Goal: Task Accomplishment & Management: Use online tool/utility

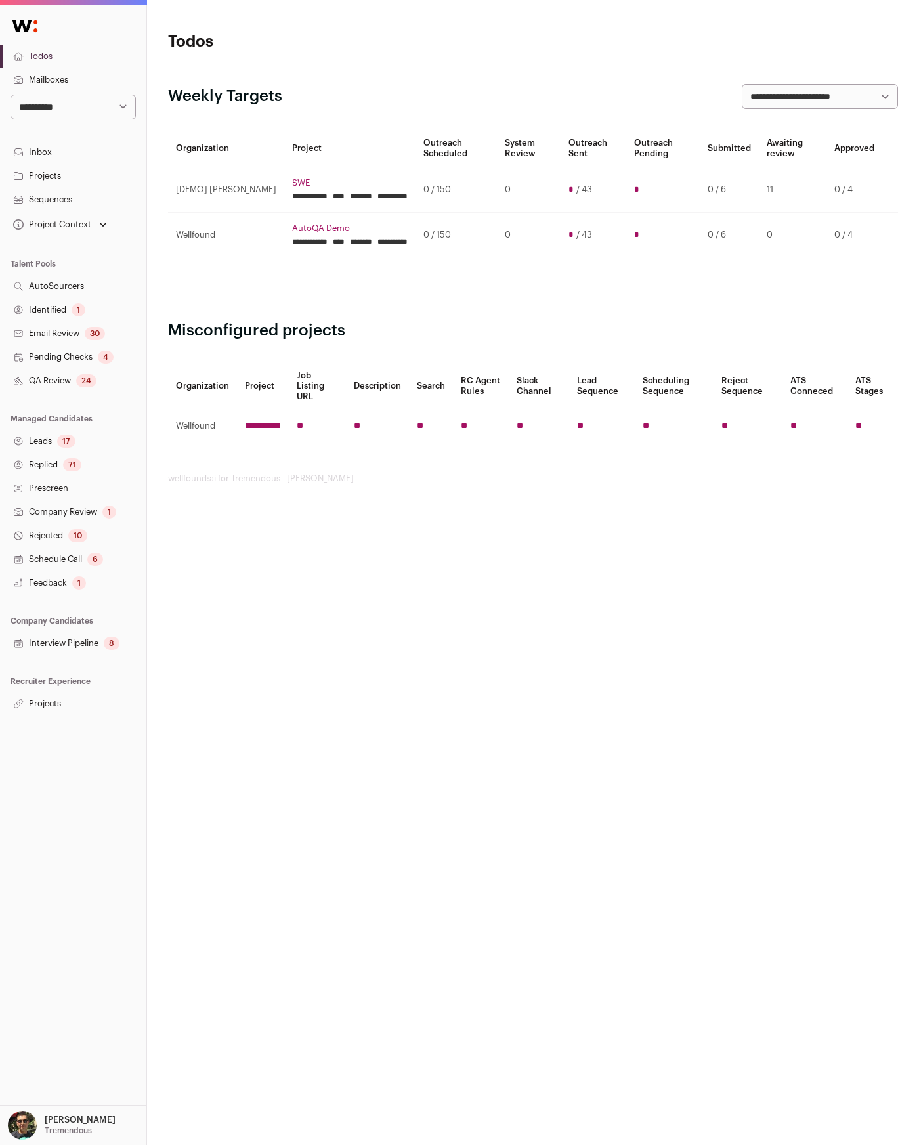
click at [124, 118] on select "**********" at bounding box center [73, 107] width 125 height 25
select select "***"
click at [11, 95] on select "**********" at bounding box center [73, 107] width 125 height 25
click at [49, 179] on link "Projects" at bounding box center [73, 176] width 146 height 24
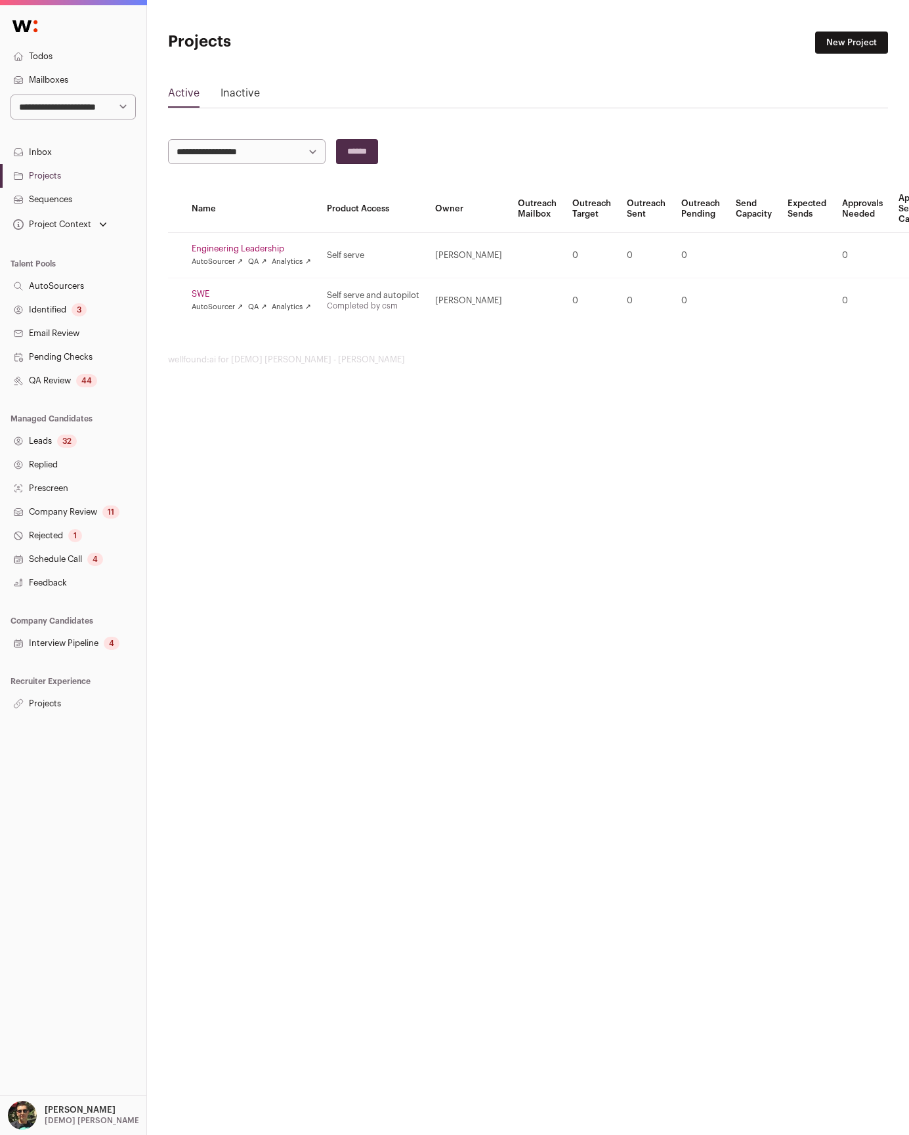
click at [207, 247] on link "Engineering Leadership" at bounding box center [251, 249] width 119 height 11
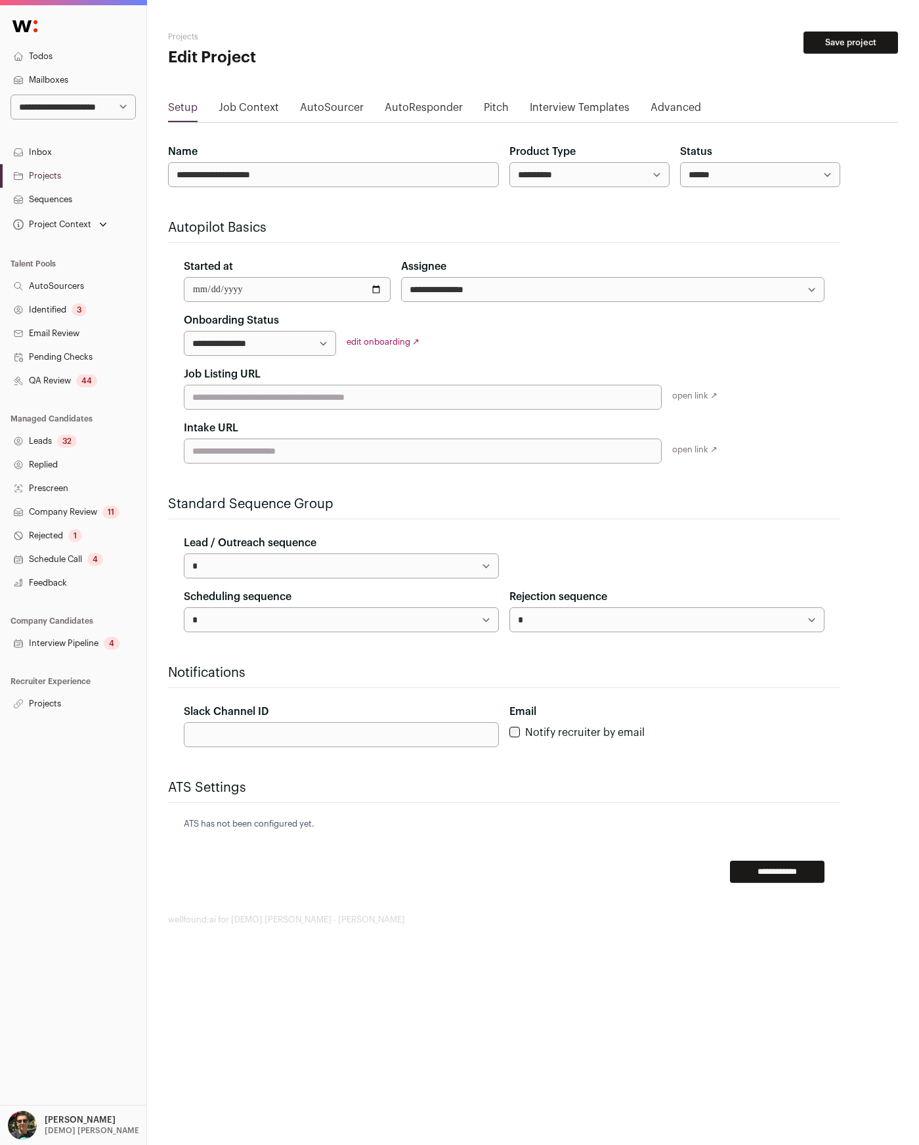
click at [582, 165] on select "**********" at bounding box center [589, 174] width 160 height 25
select select "**********"
click at [509, 162] on select "**********" at bounding box center [589, 174] width 160 height 25
click at [760, 880] on input "**********" at bounding box center [777, 872] width 95 height 22
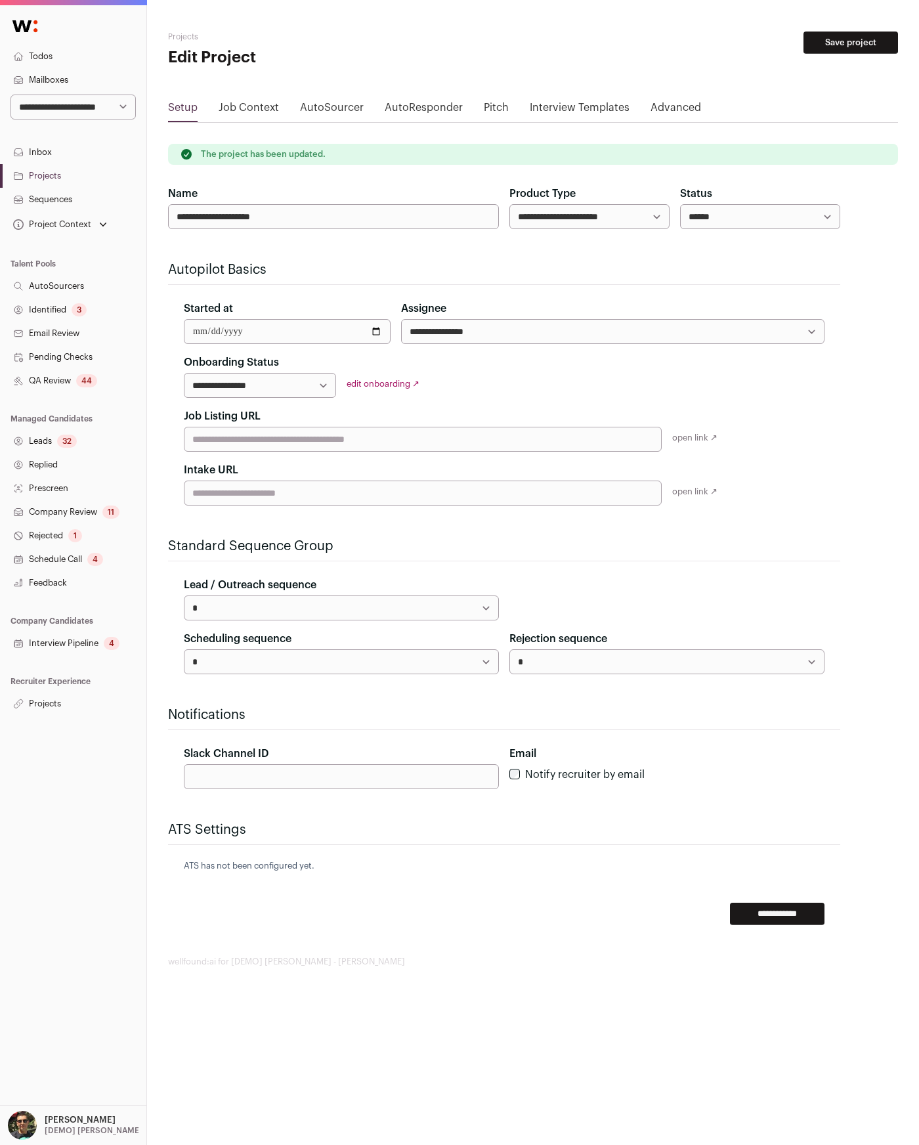
click at [246, 108] on link "Job Context" at bounding box center [249, 110] width 60 height 21
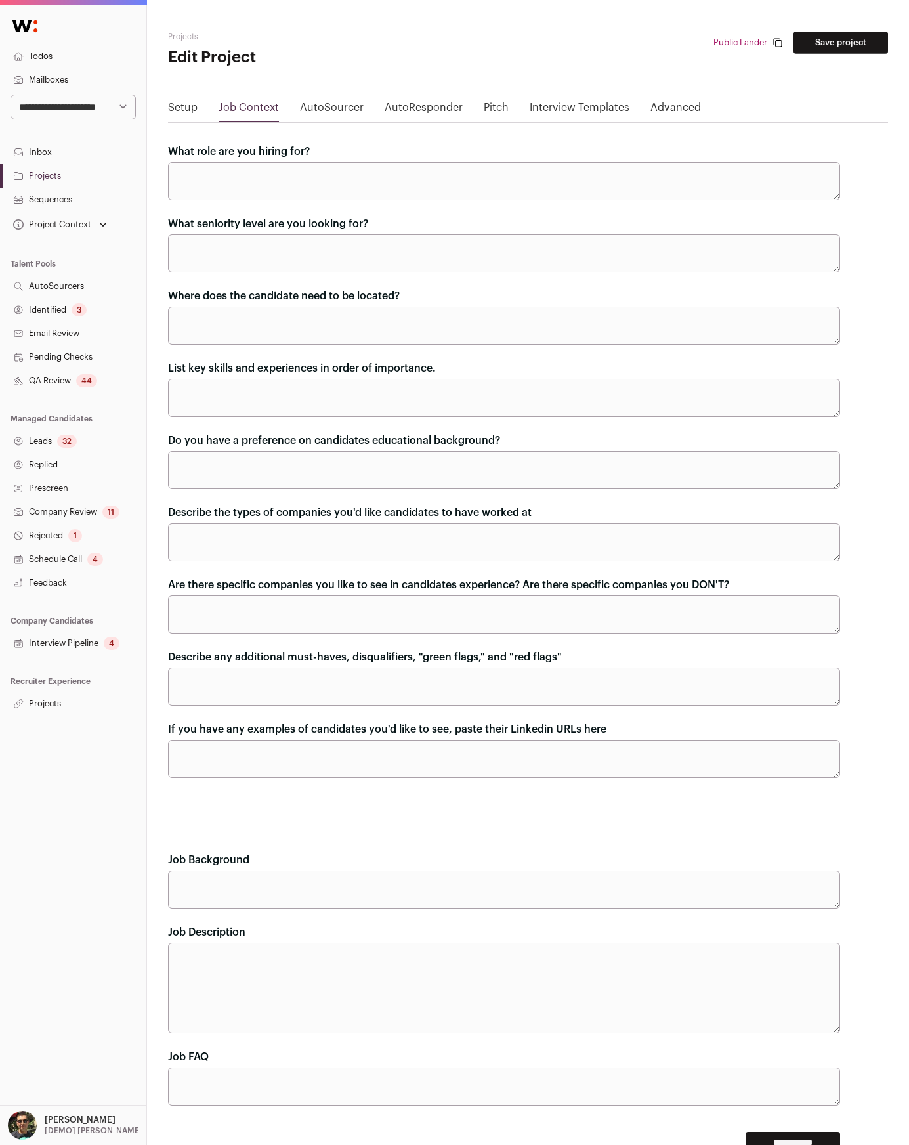
click at [274, 183] on textarea "What role are you hiring for?" at bounding box center [504, 181] width 672 height 38
click at [359, 148] on div "What role are you hiring for?" at bounding box center [504, 172] width 672 height 56
click at [652, 112] on link "Advanced" at bounding box center [676, 110] width 51 height 21
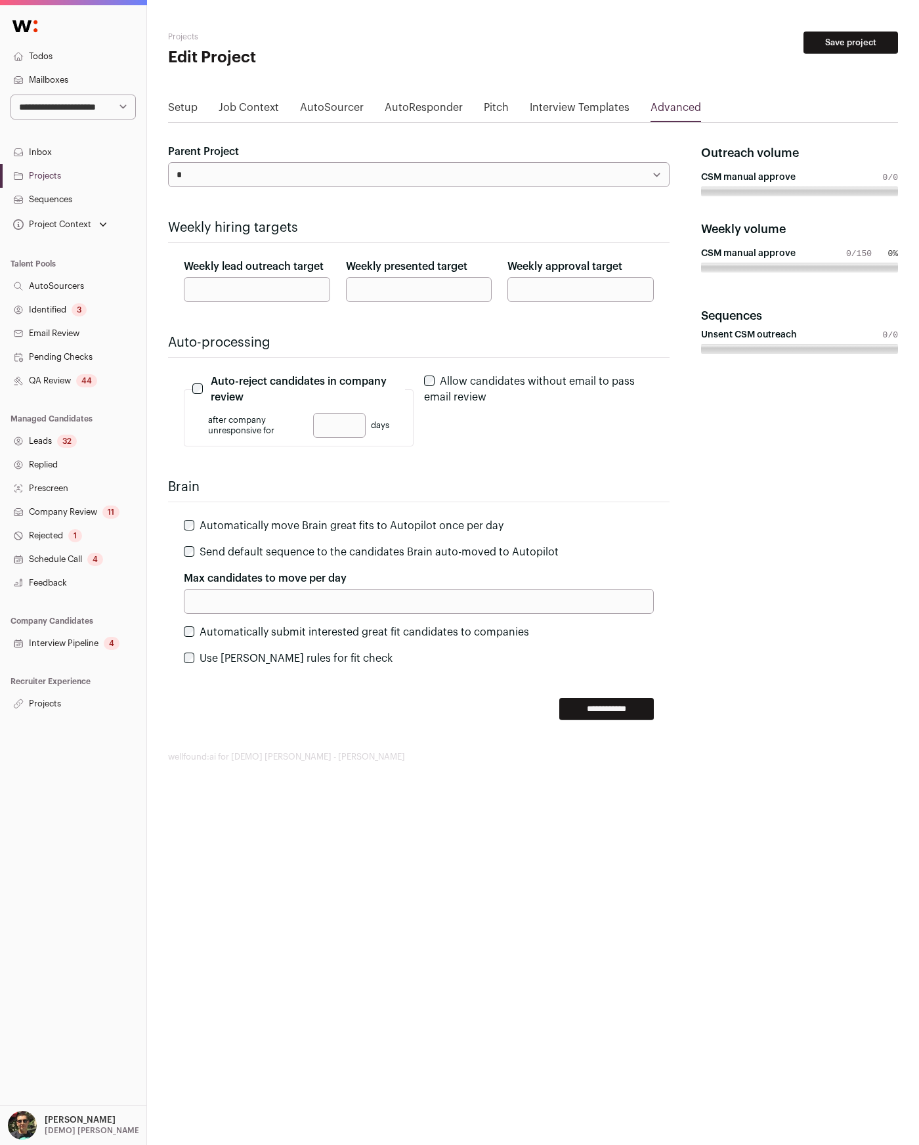
click at [41, 701] on link "Projects" at bounding box center [73, 704] width 146 height 24
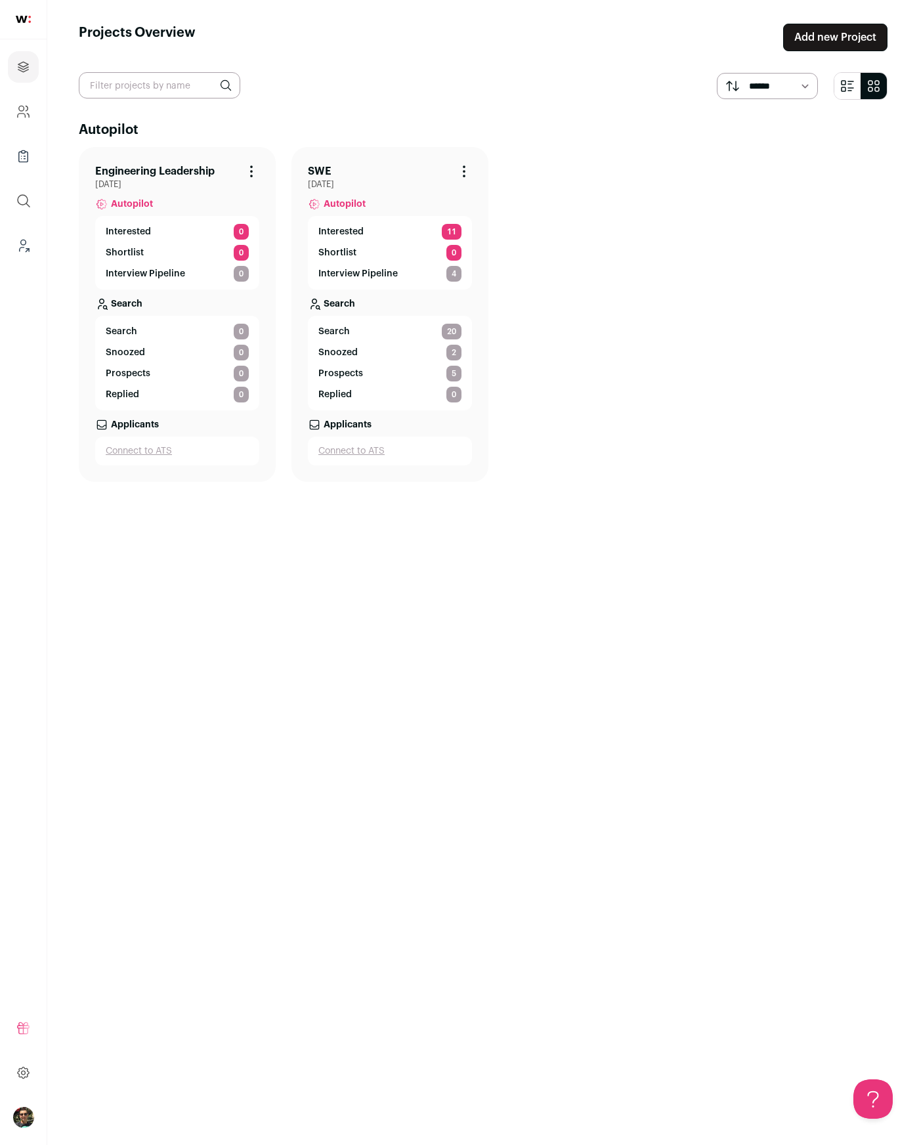
click at [194, 163] on link "Engineering Leadership" at bounding box center [154, 171] width 119 height 16
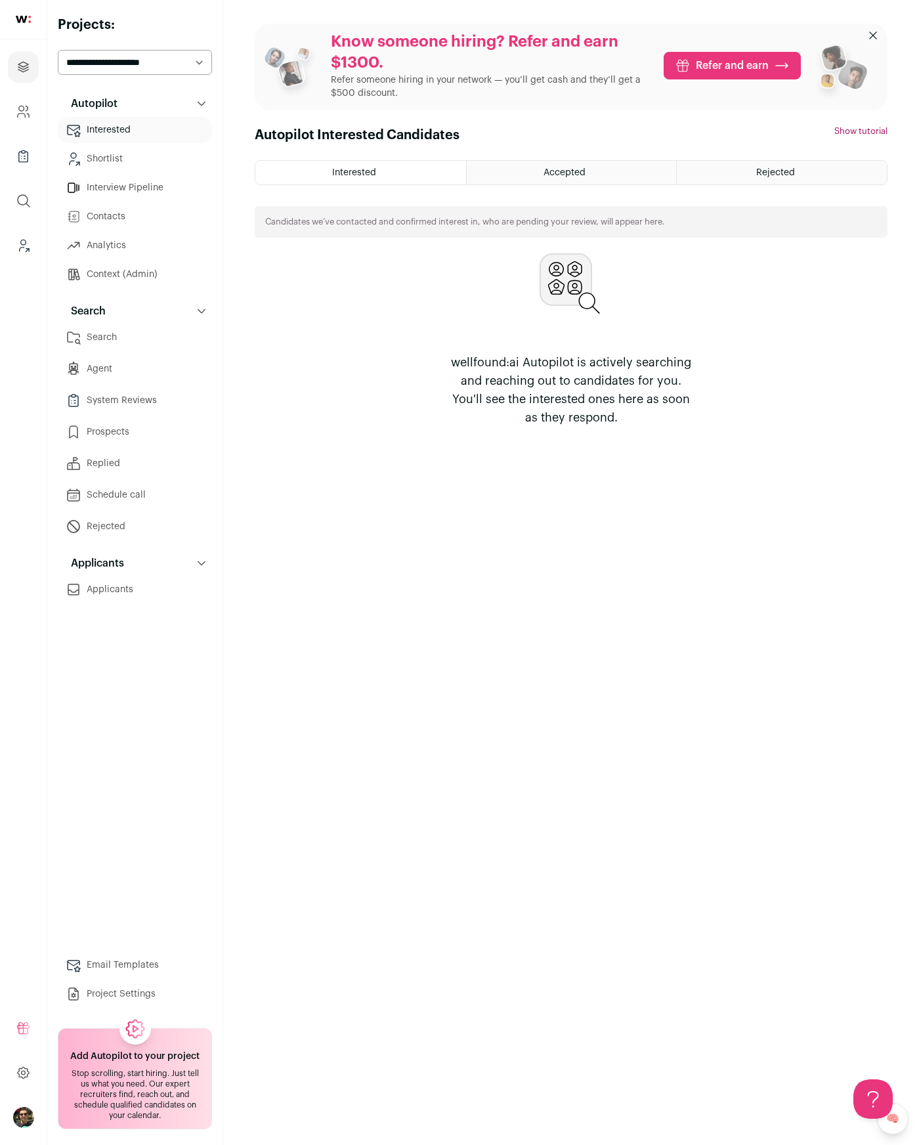
click at [121, 364] on link "Agent" at bounding box center [135, 369] width 154 height 26
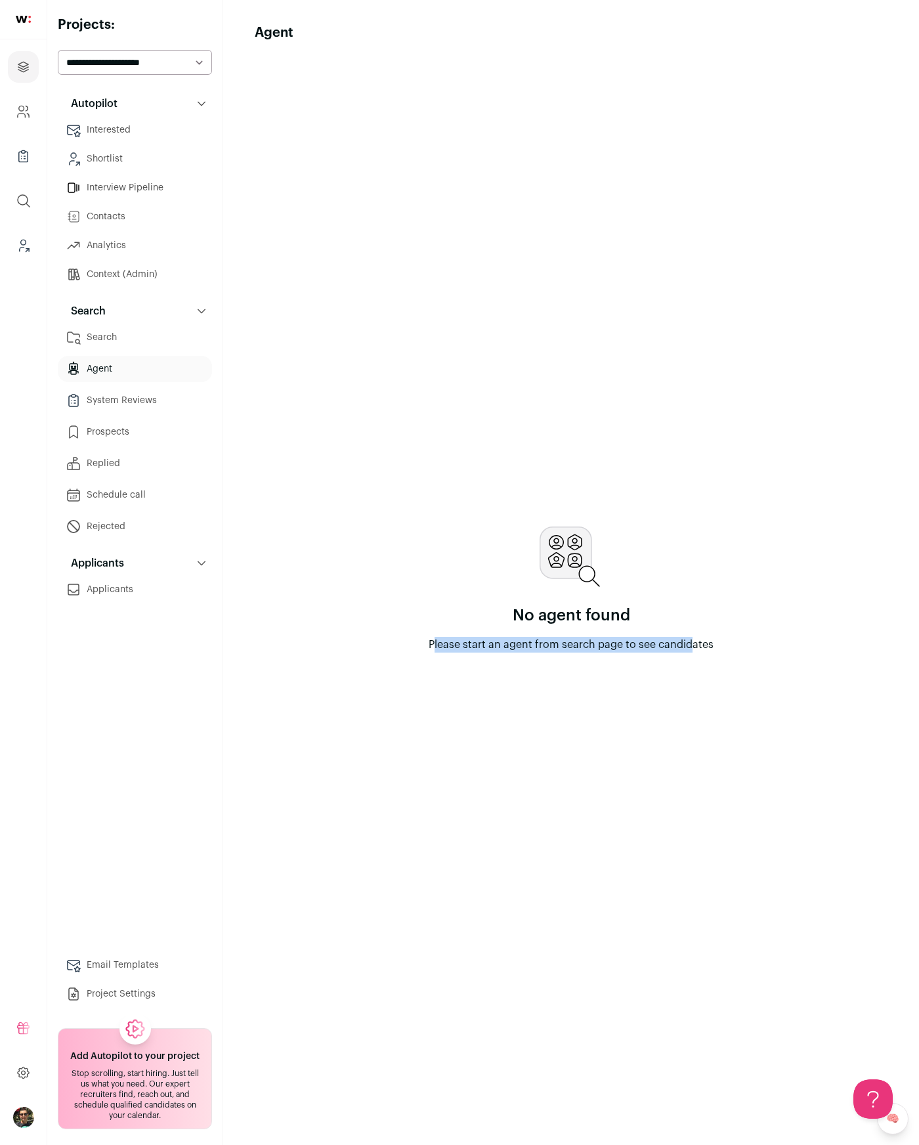
drag, startPoint x: 435, startPoint y: 647, endPoint x: 731, endPoint y: 652, distance: 296.8
click at [731, 652] on div "No agent found Please start an agent from search page to see candidates" at bounding box center [571, 590] width 328 height 126
click at [85, 339] on link "Search" at bounding box center [135, 337] width 154 height 26
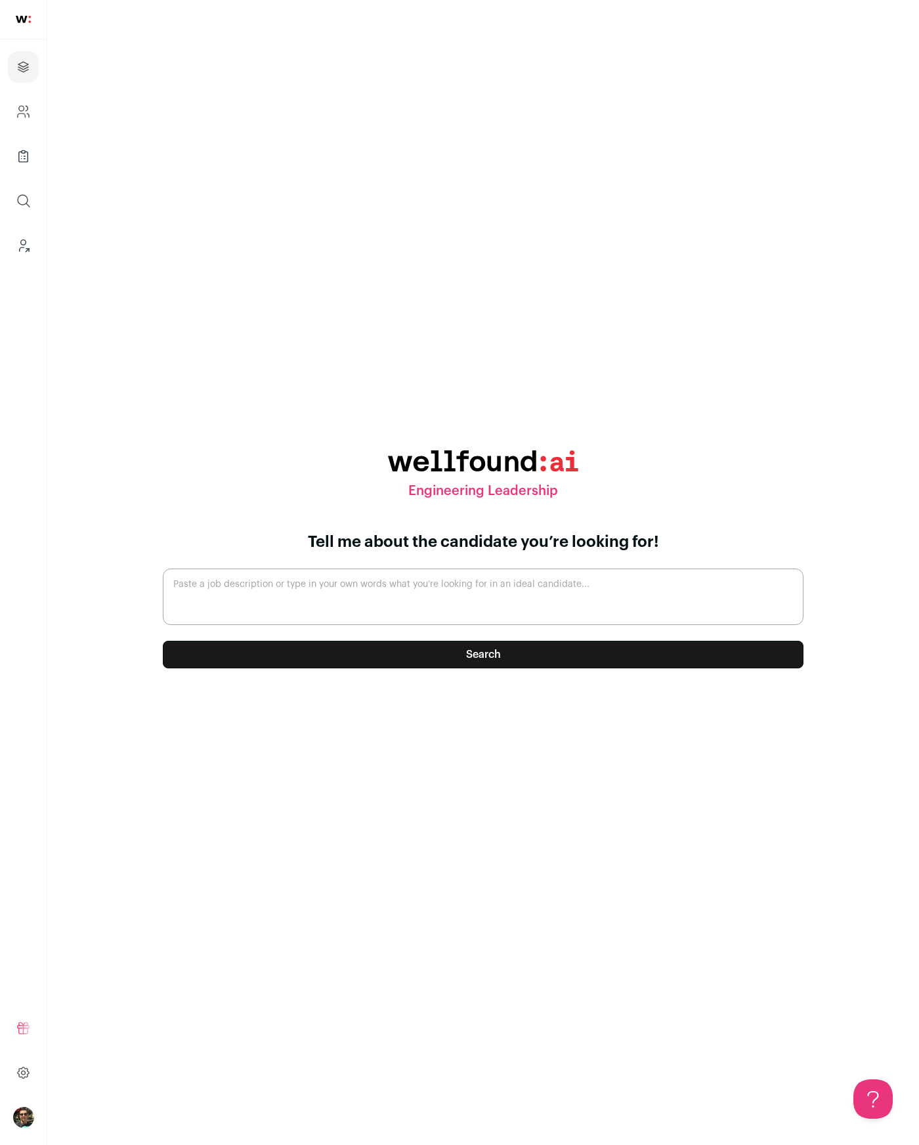
click at [528, 575] on textarea "Paste a job description or type in your own words what you’re looking for in an…" at bounding box center [483, 597] width 641 height 56
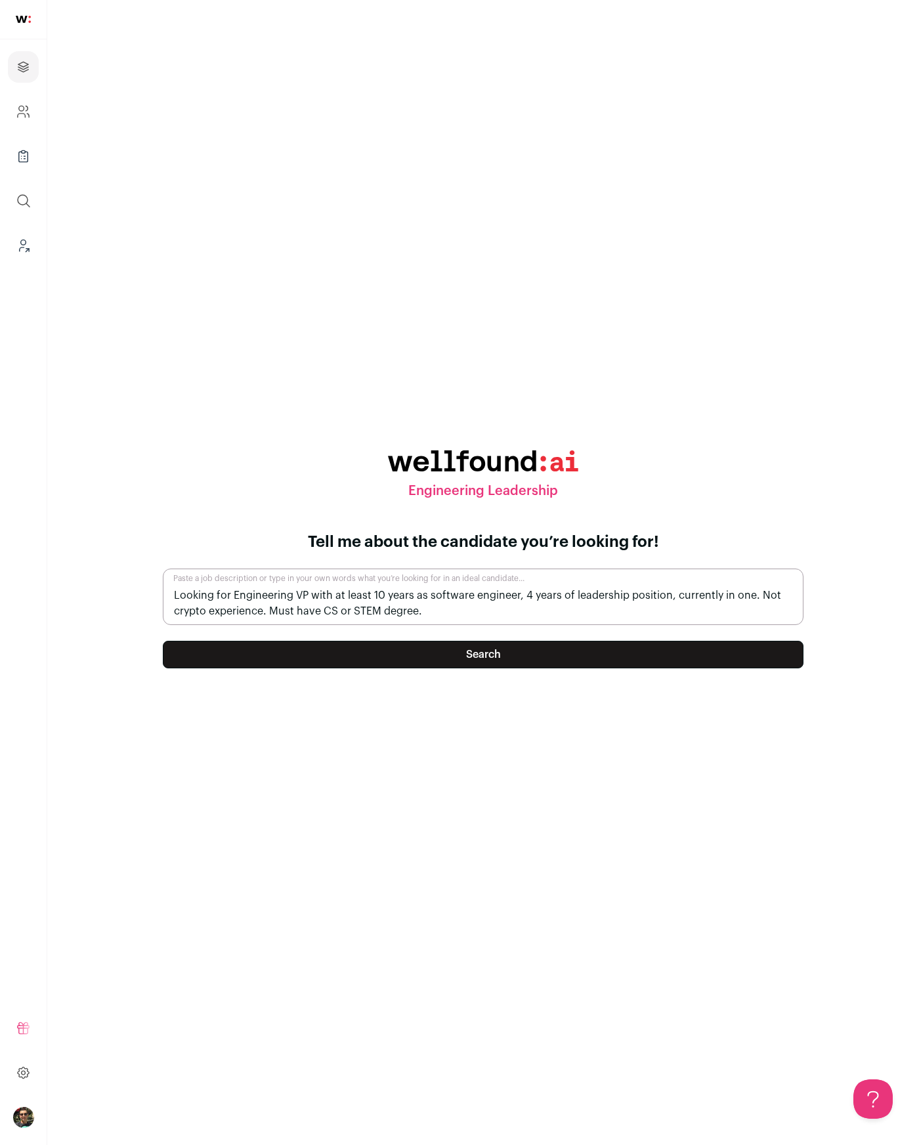
type textarea "Looking for Engineering VP with at least 10 years as software engineer, 4 years…"
click at [408, 655] on button "Search" at bounding box center [483, 655] width 641 height 28
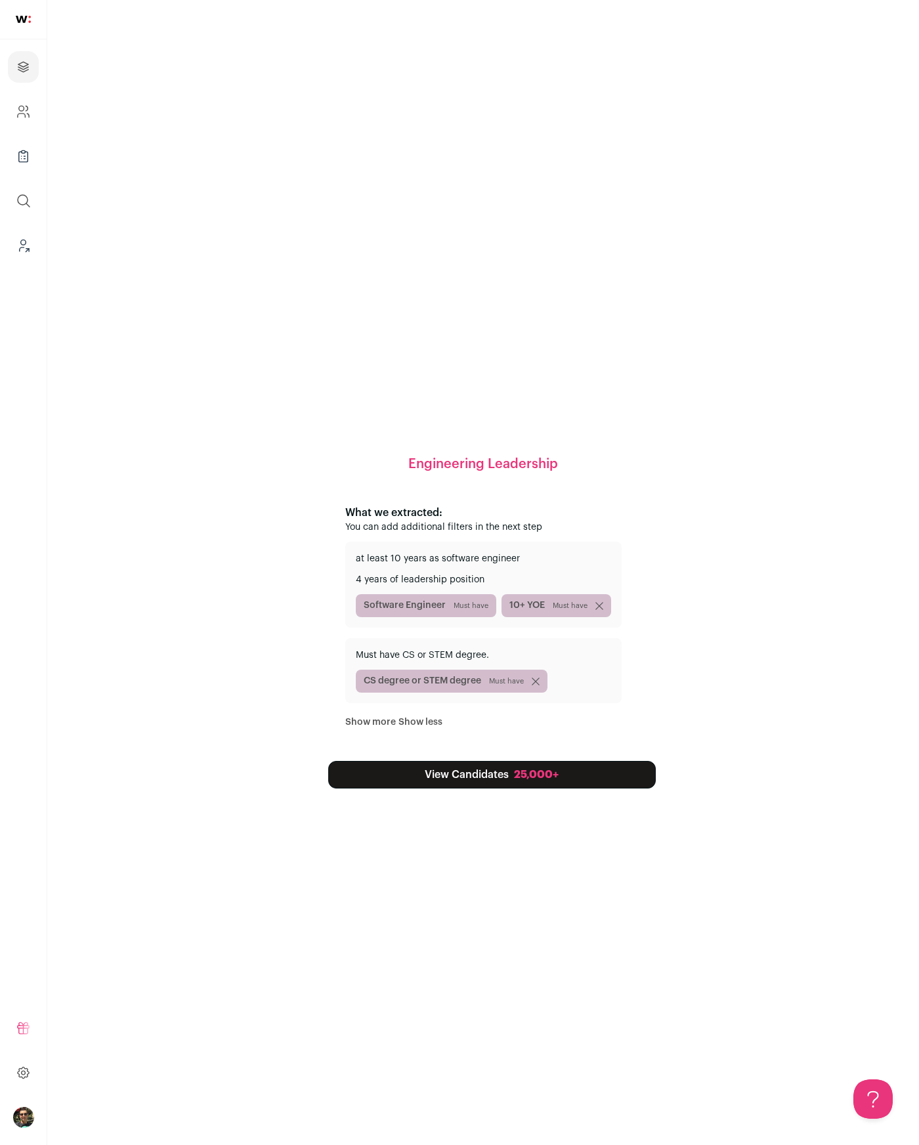
drag, startPoint x: 411, startPoint y: 563, endPoint x: 514, endPoint y: 561, distance: 103.1
click at [507, 561] on p "at least 10 years as software engineer" at bounding box center [483, 558] width 255 height 13
click at [514, 561] on p "at least 10 years as software engineer" at bounding box center [483, 558] width 255 height 13
click at [499, 772] on link "View Candidates 25,000+" at bounding box center [492, 775] width 328 height 28
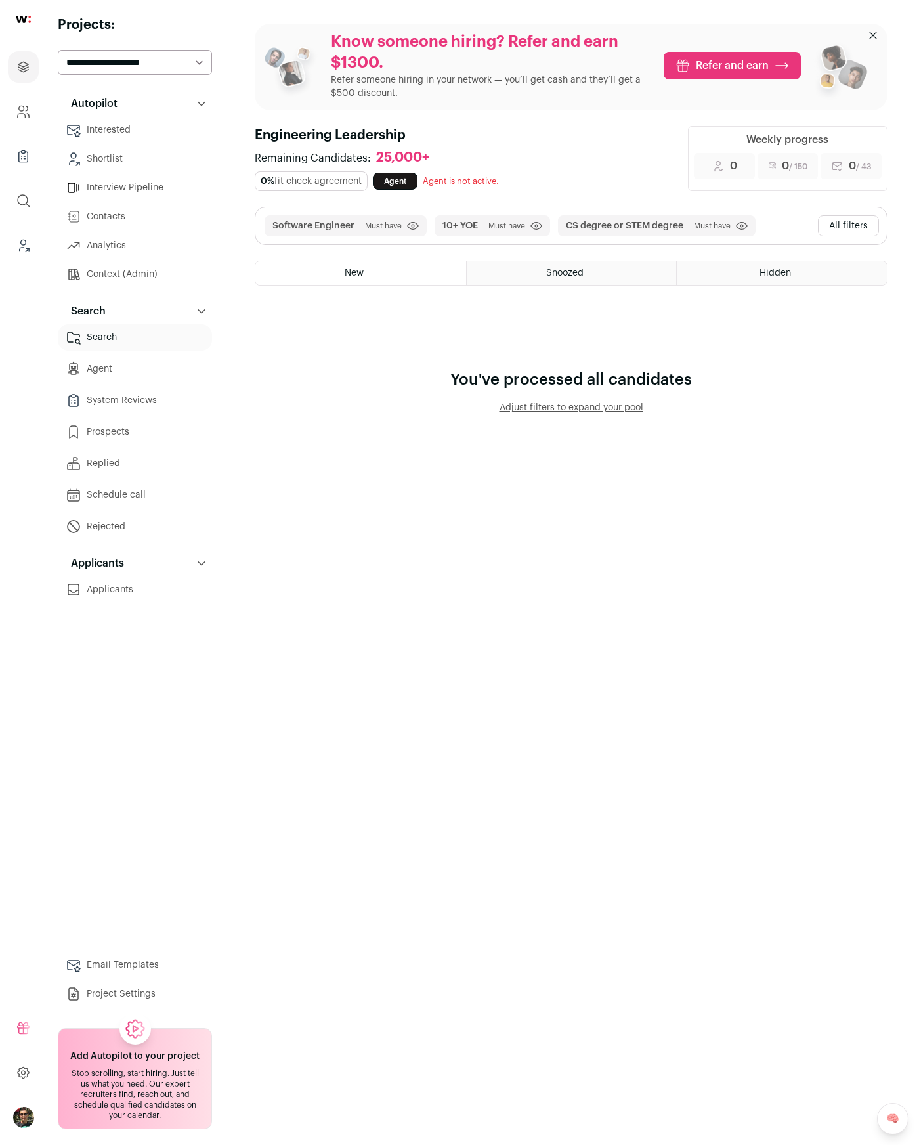
click at [850, 223] on button "All filters" at bounding box center [848, 225] width 61 height 21
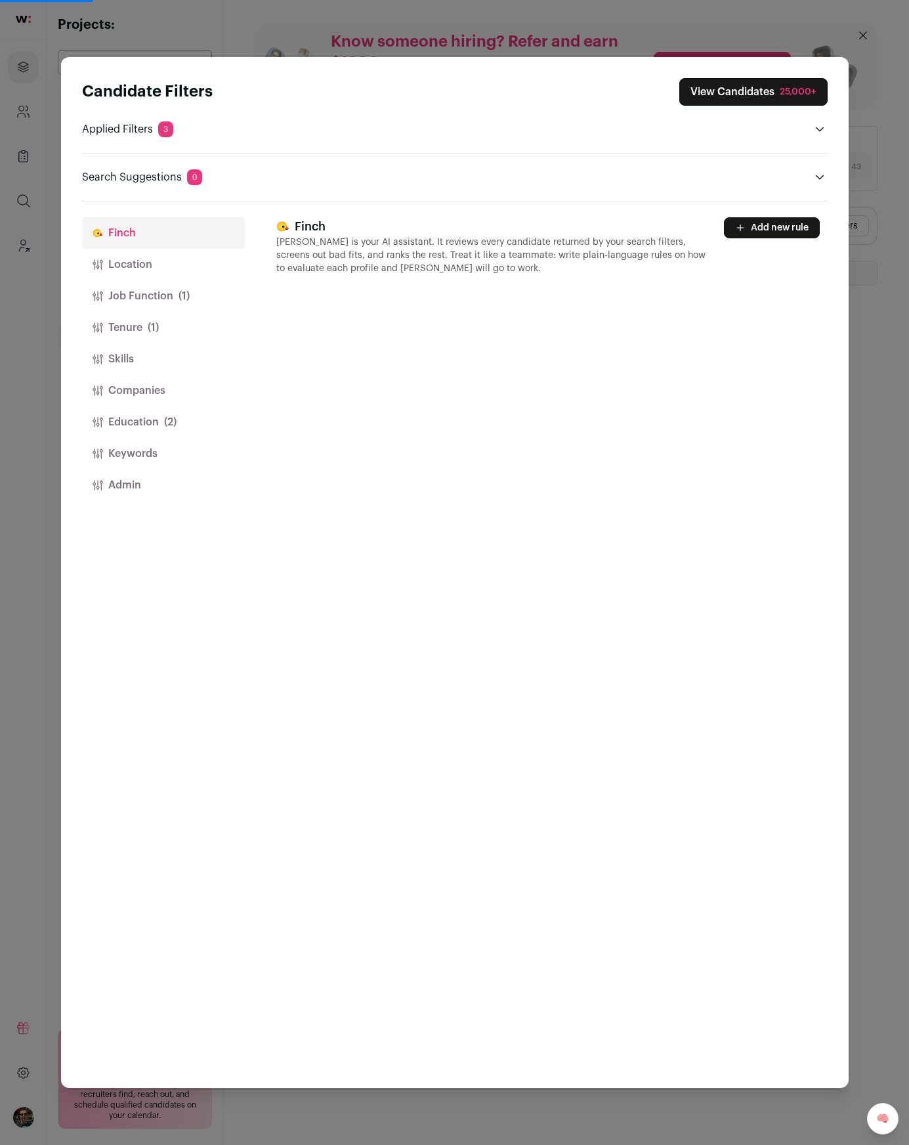
click at [192, 258] on button "Location" at bounding box center [163, 265] width 163 height 32
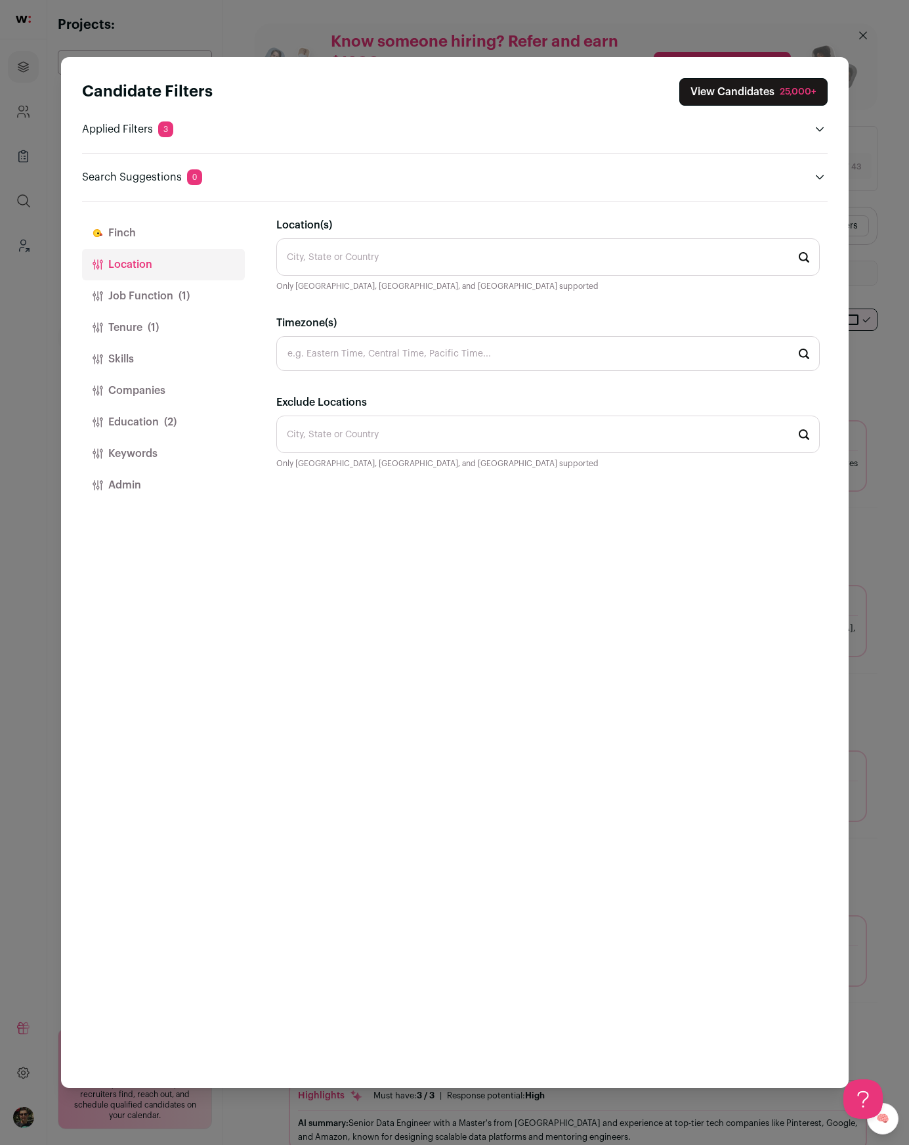
click at [358, 256] on input "Location(s)" at bounding box center [548, 256] width 544 height 37
click at [364, 286] on li "United States" at bounding box center [548, 293] width 542 height 35
type input "United States"
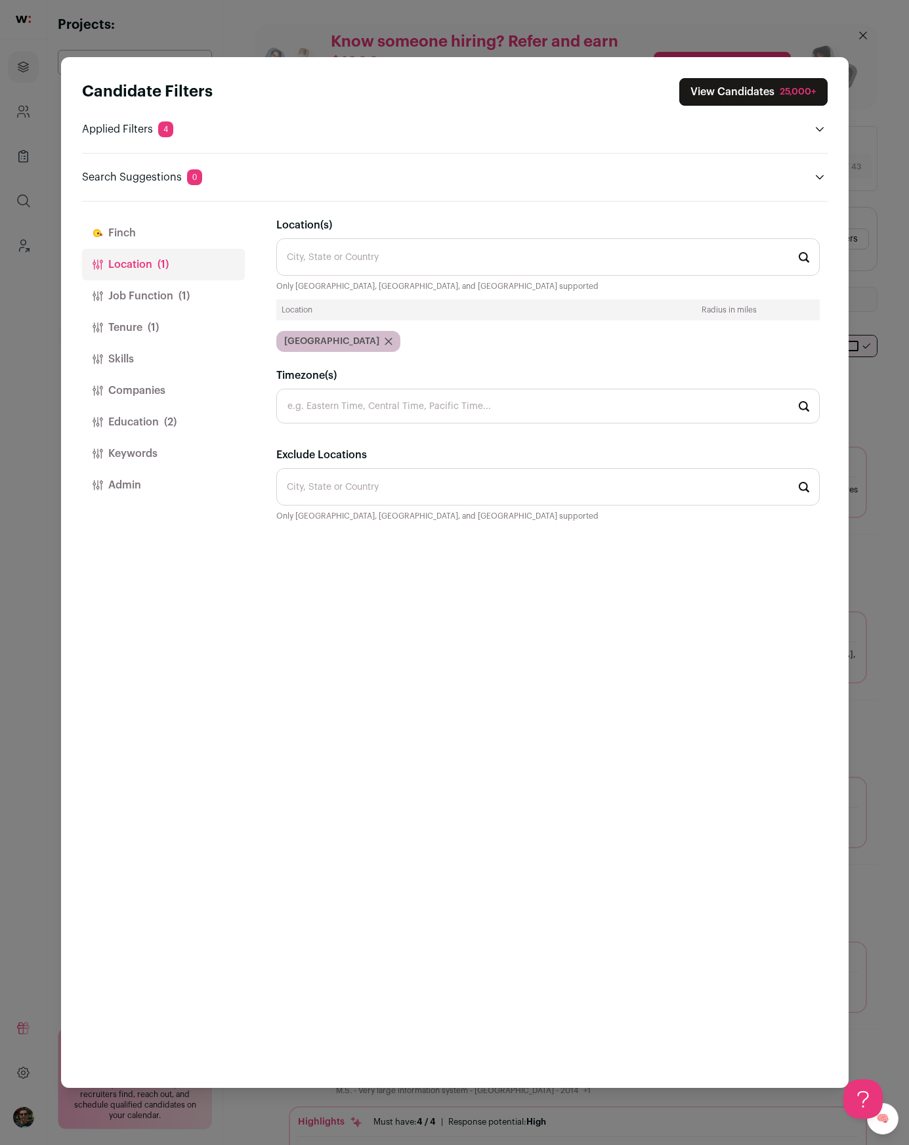
click at [385, 339] on icon "Close modal via background" at bounding box center [389, 341] width 8 height 8
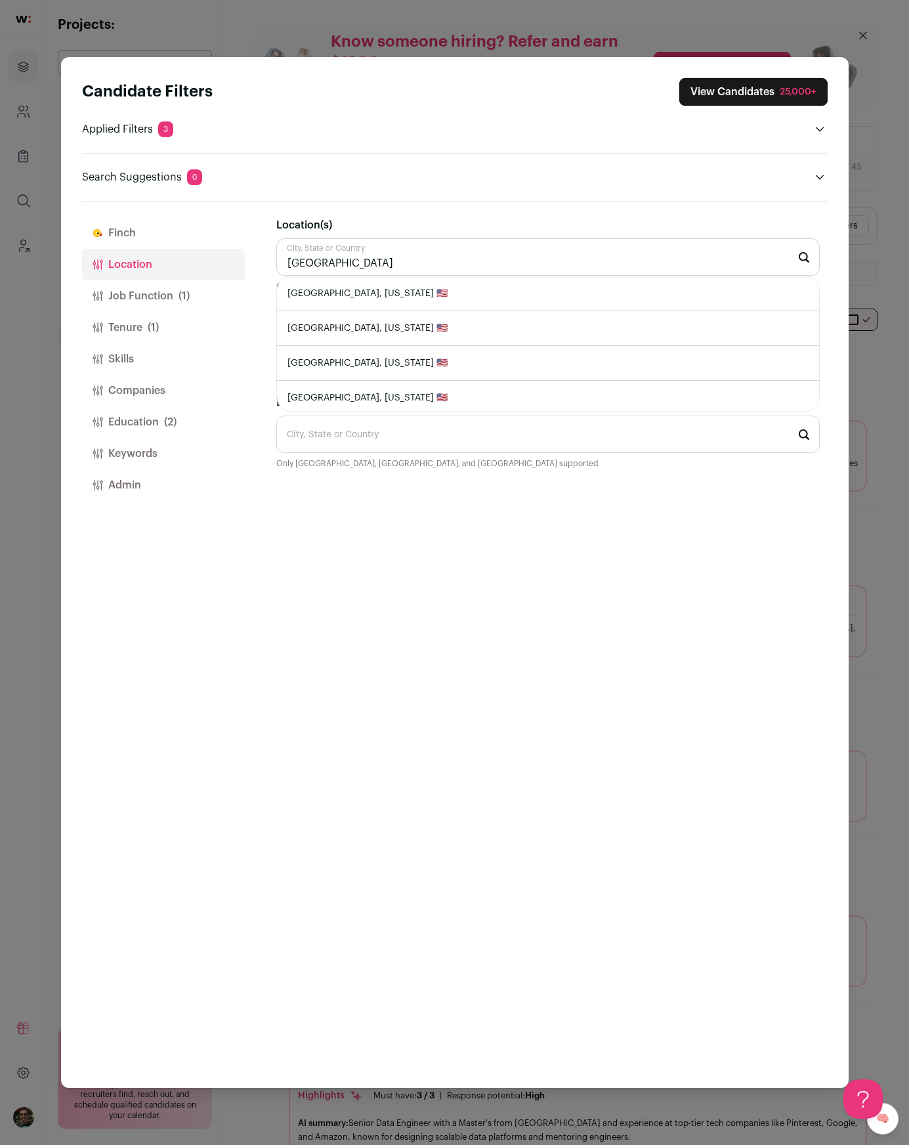
click at [322, 288] on li "Denver, Colorado 🇺🇸" at bounding box center [548, 293] width 542 height 35
type input "Denver, Colorado 🇺🇸"
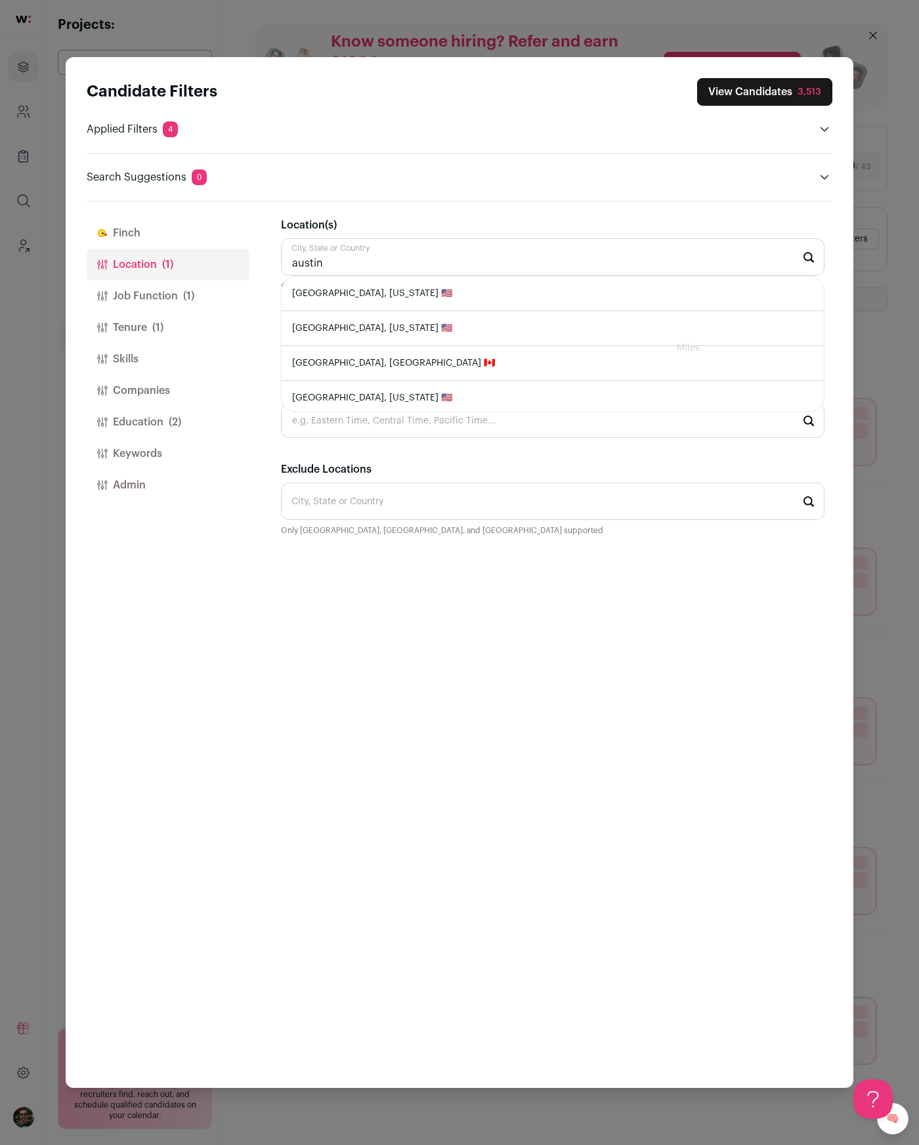
click at [399, 298] on li "Austin, Texas 🇺🇸" at bounding box center [553, 293] width 542 height 35
type input "Austin, Texas 🇺🇸"
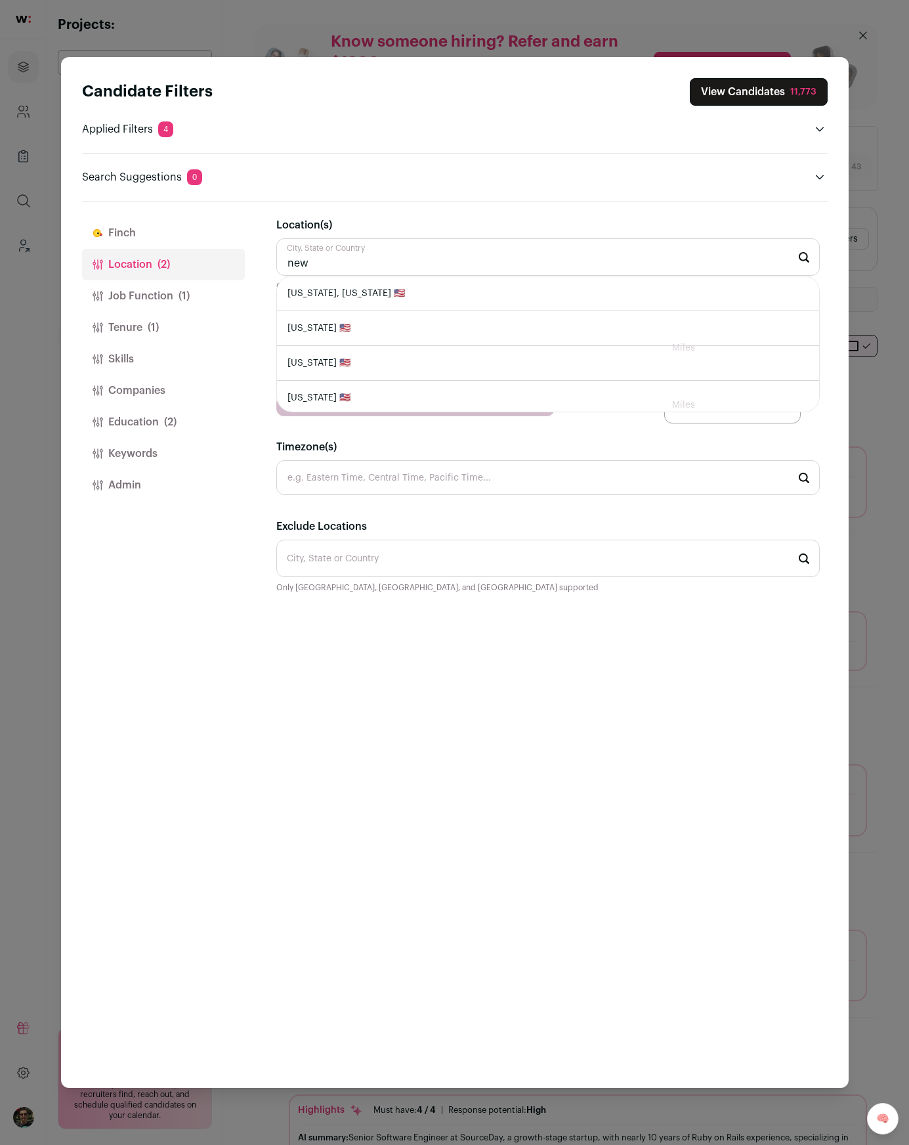
click at [375, 292] on li "New York, New York 🇺🇸" at bounding box center [548, 293] width 542 height 35
type input "New York, New York 🇺🇸"
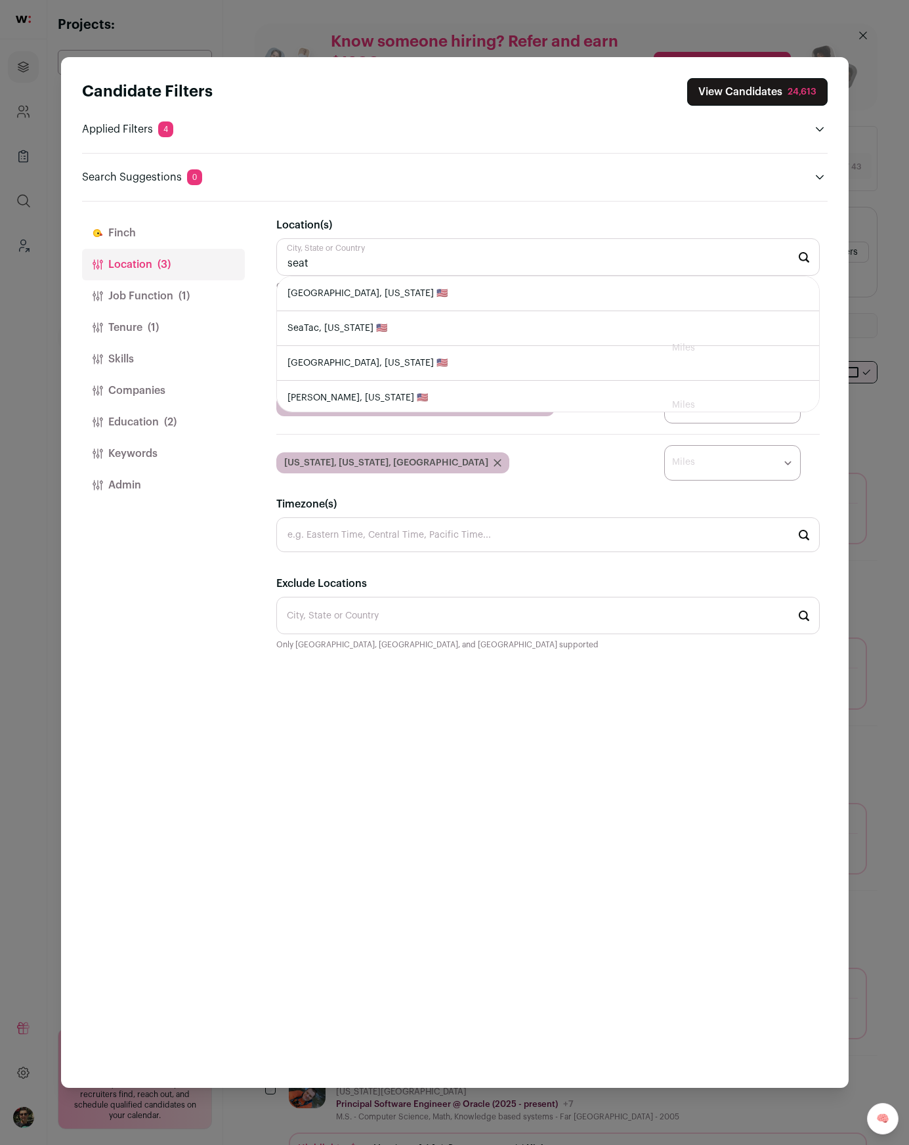
click at [368, 287] on li "Seattle, Washington 🇺🇸" at bounding box center [548, 293] width 542 height 35
type input "Seattle, Washington 🇺🇸"
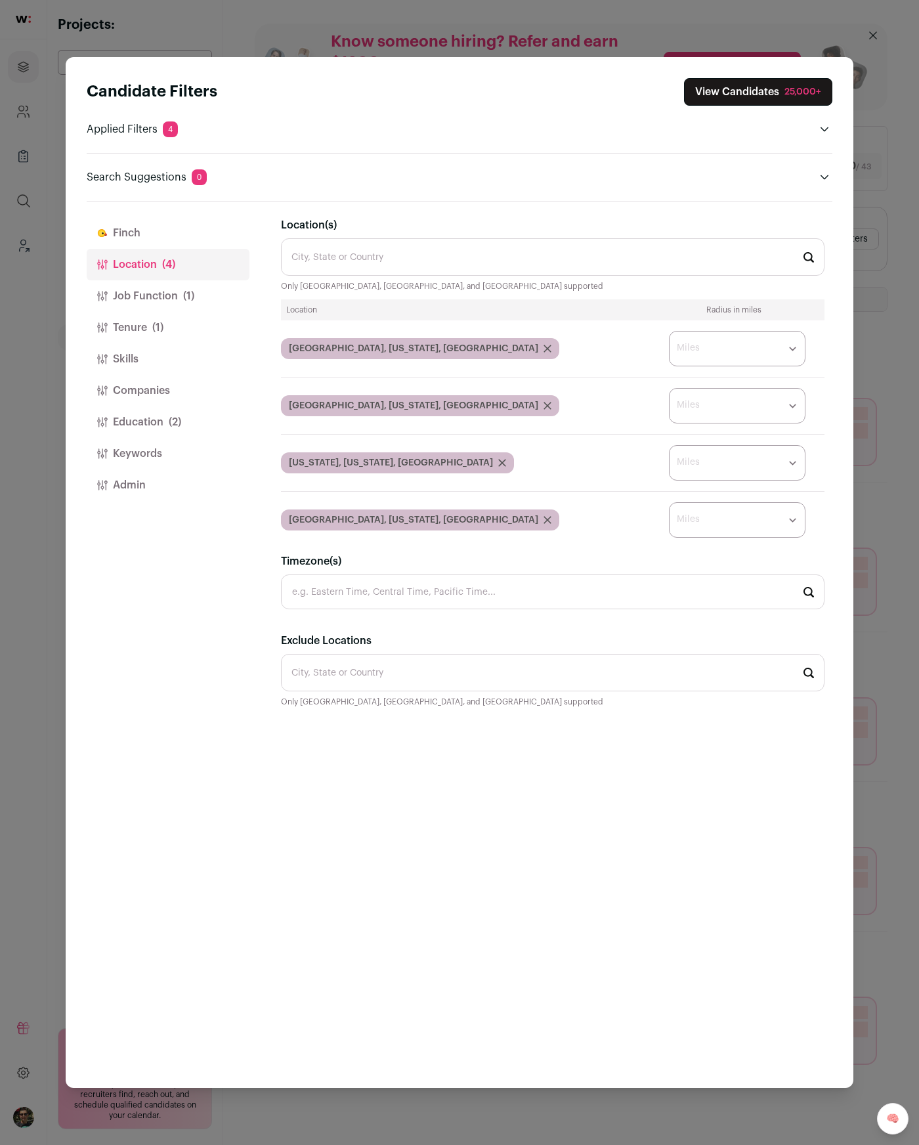
click at [745, 103] on button "View Candidates 25,000+" at bounding box center [758, 92] width 148 height 28
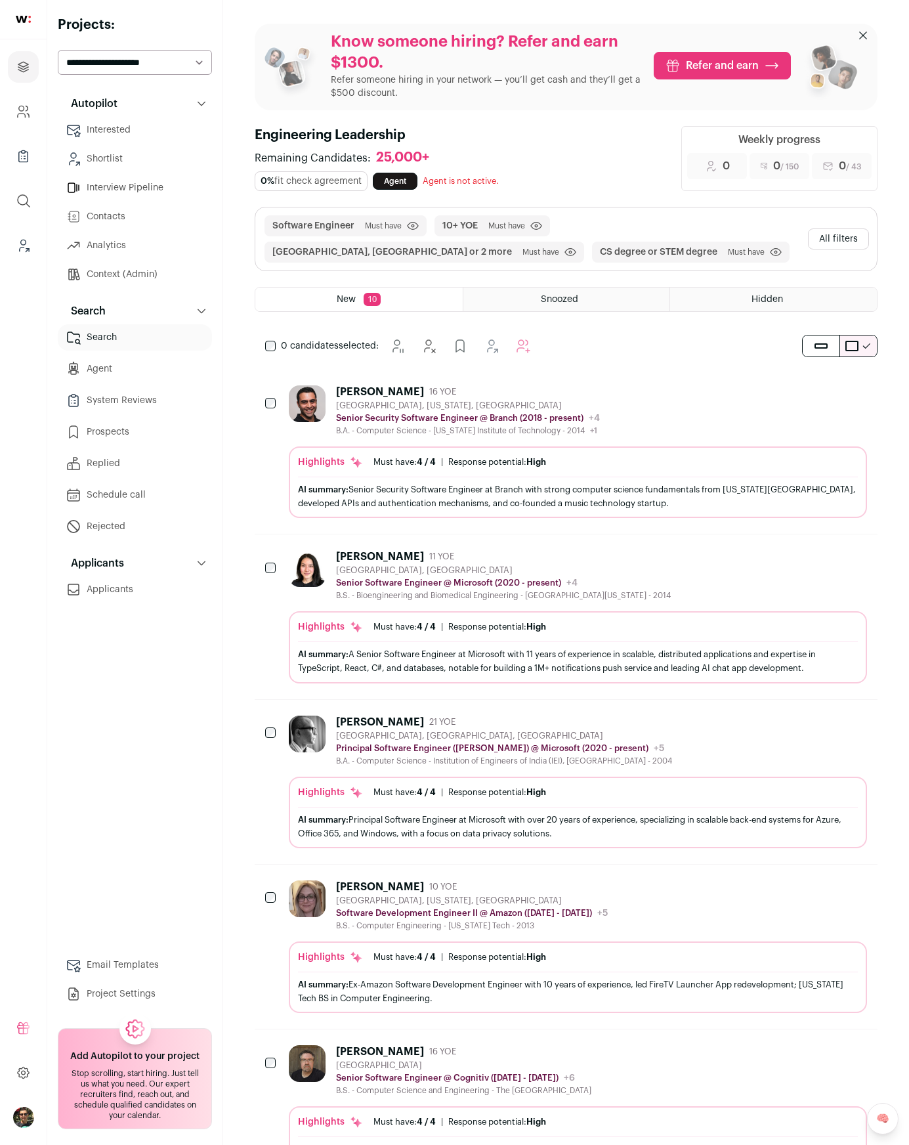
click at [412, 184] on link "Agent" at bounding box center [395, 181] width 45 height 17
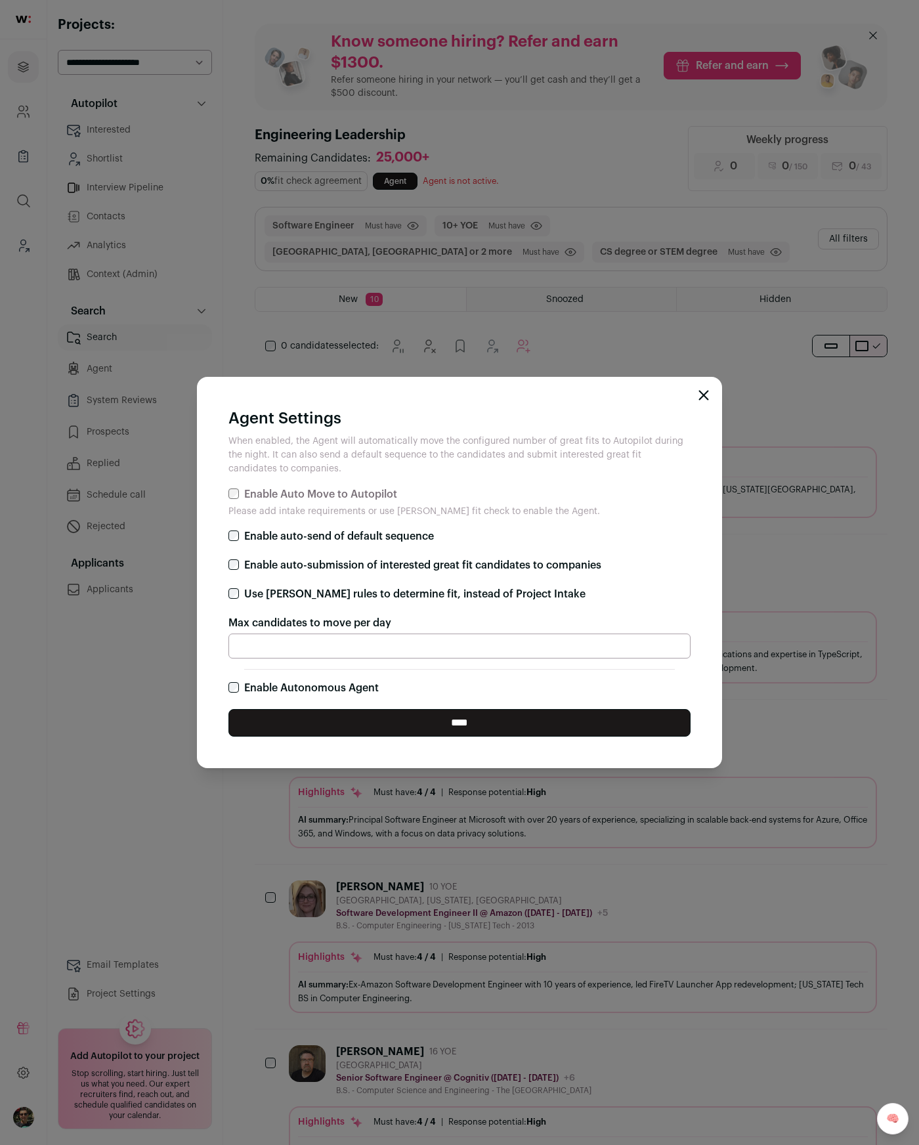
click at [136, 364] on div "Agent Settings When enabled, the Agent will automatically move the configured n…" at bounding box center [459, 572] width 919 height 1145
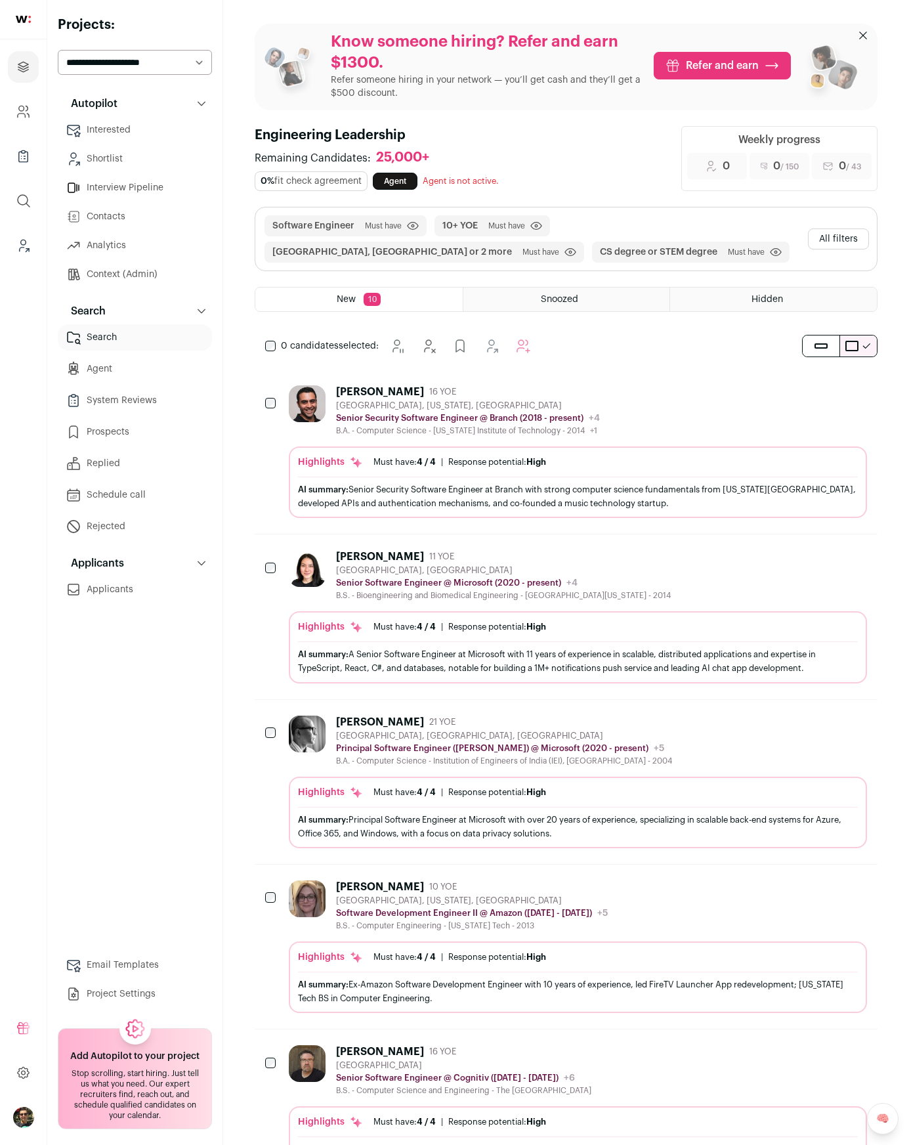
click at [122, 366] on link "Agent" at bounding box center [135, 369] width 154 height 26
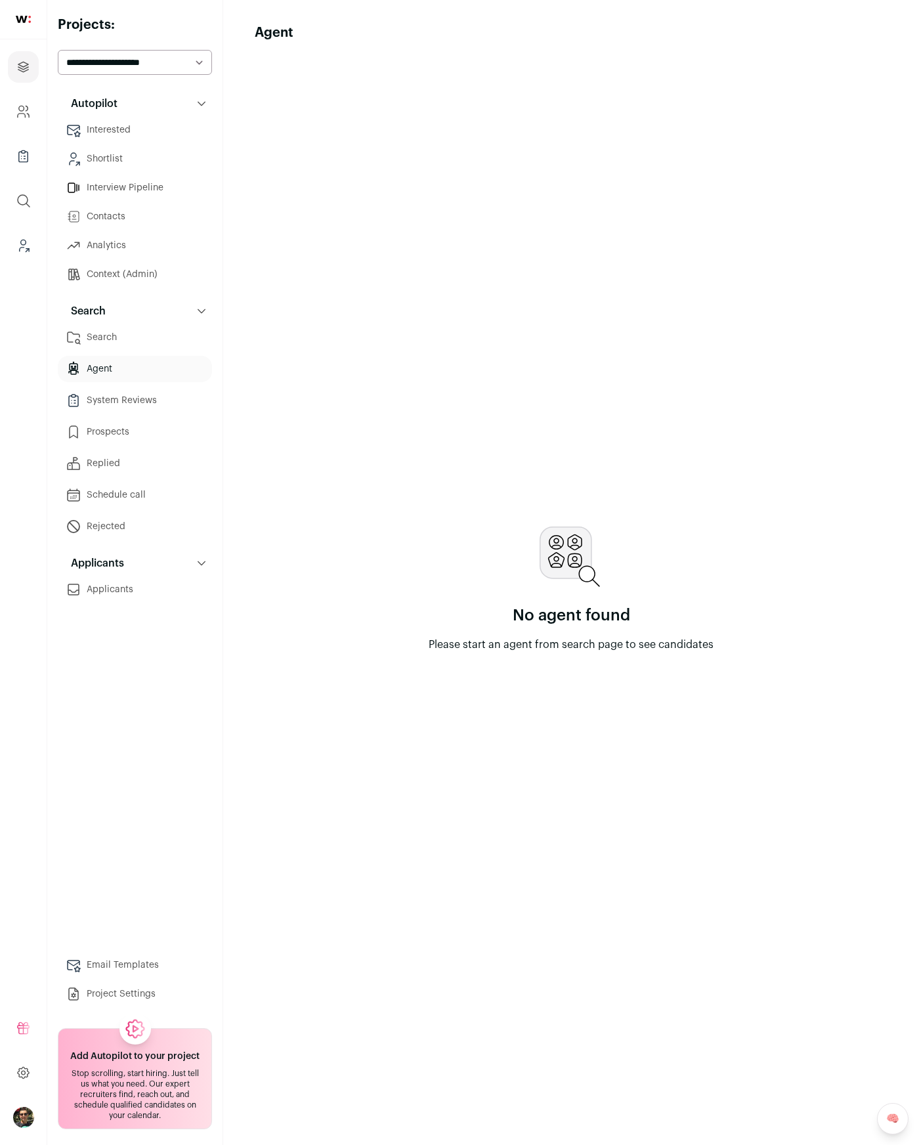
click at [126, 347] on link "Search" at bounding box center [135, 337] width 154 height 26
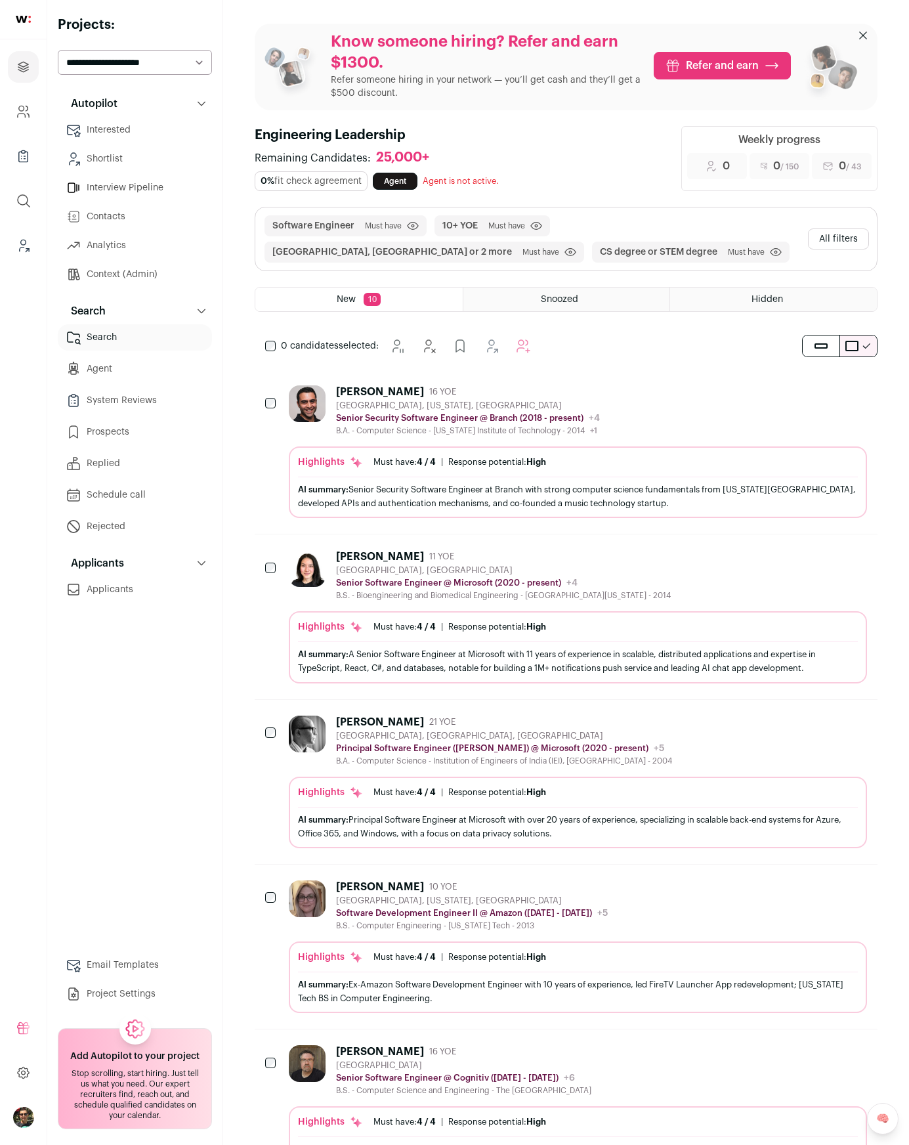
click at [393, 177] on link "Agent" at bounding box center [395, 181] width 45 height 17
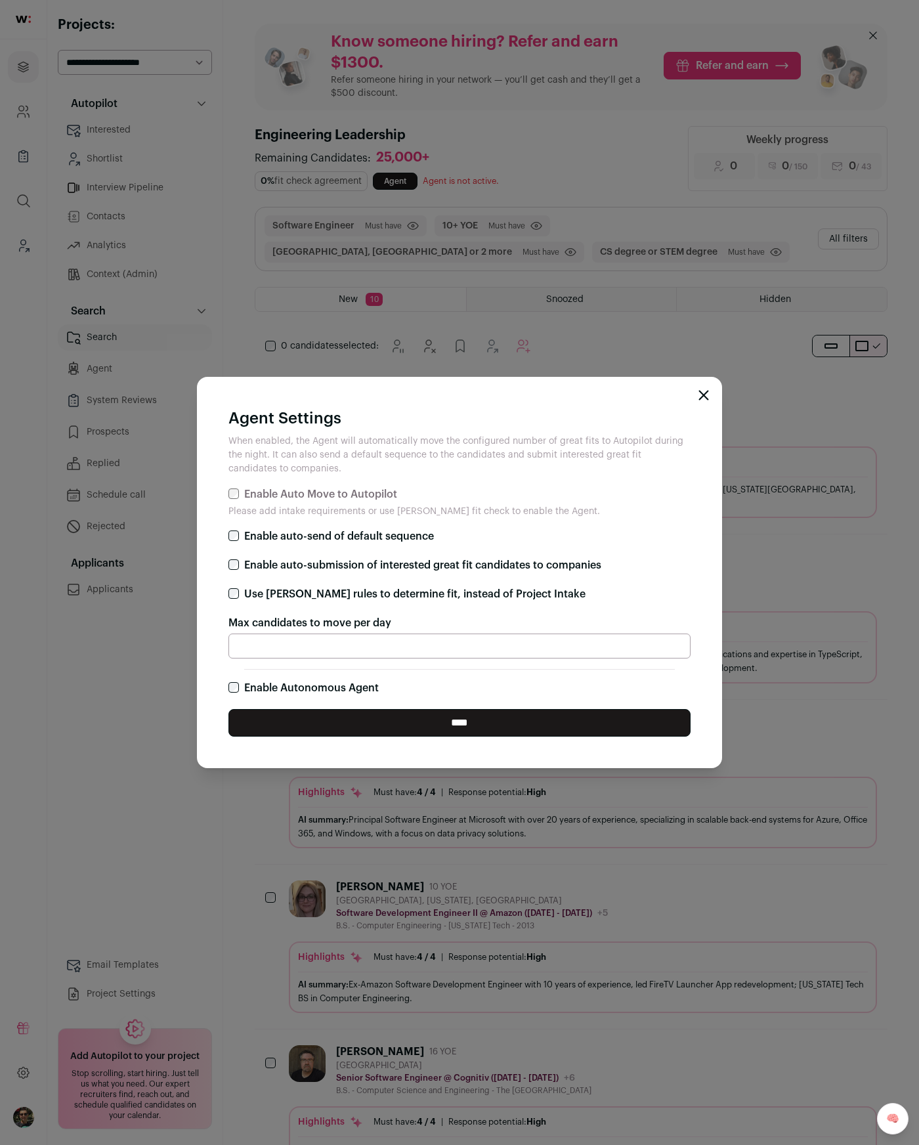
click at [301, 643] on input "**" at bounding box center [459, 646] width 462 height 25
click at [702, 241] on div "Agent Settings When enabled, the Agent will automatically move the configured n…" at bounding box center [459, 572] width 919 height 1145
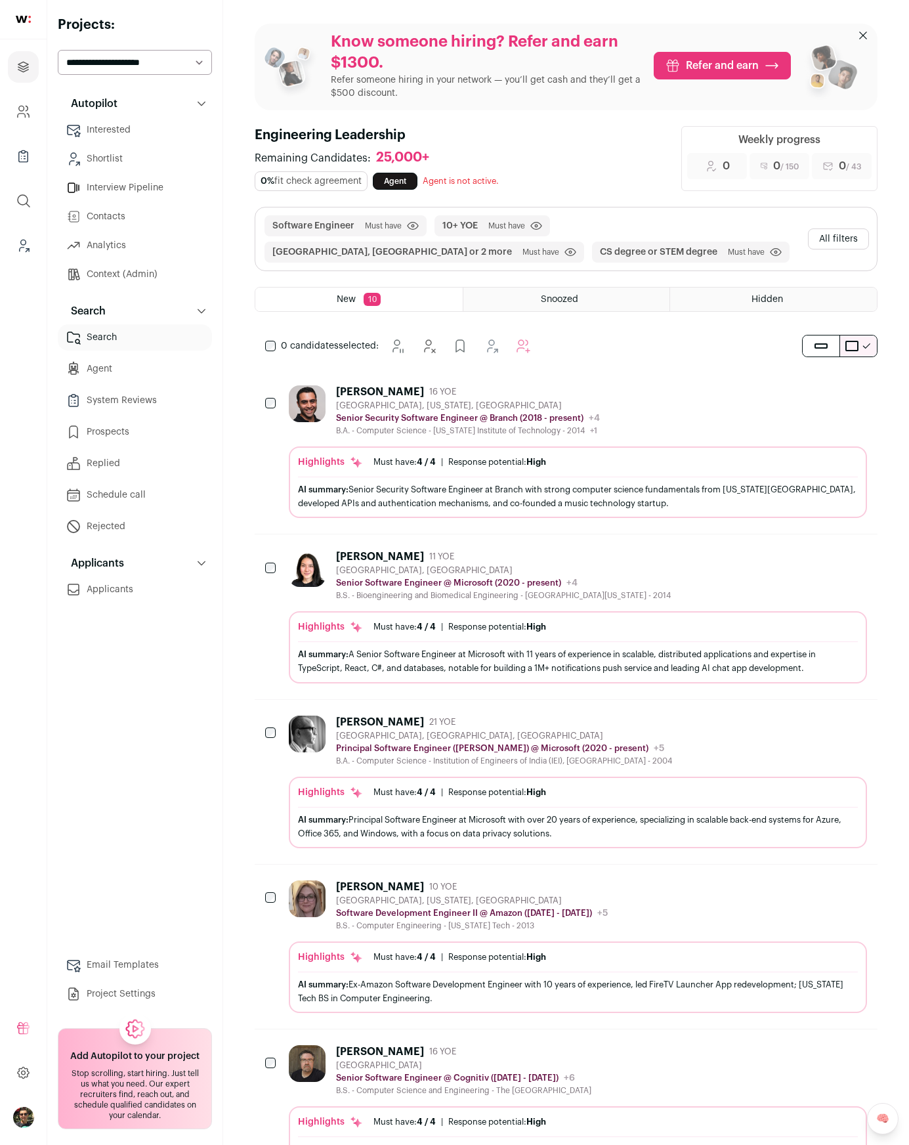
click at [850, 242] on button "All filters" at bounding box center [838, 238] width 61 height 21
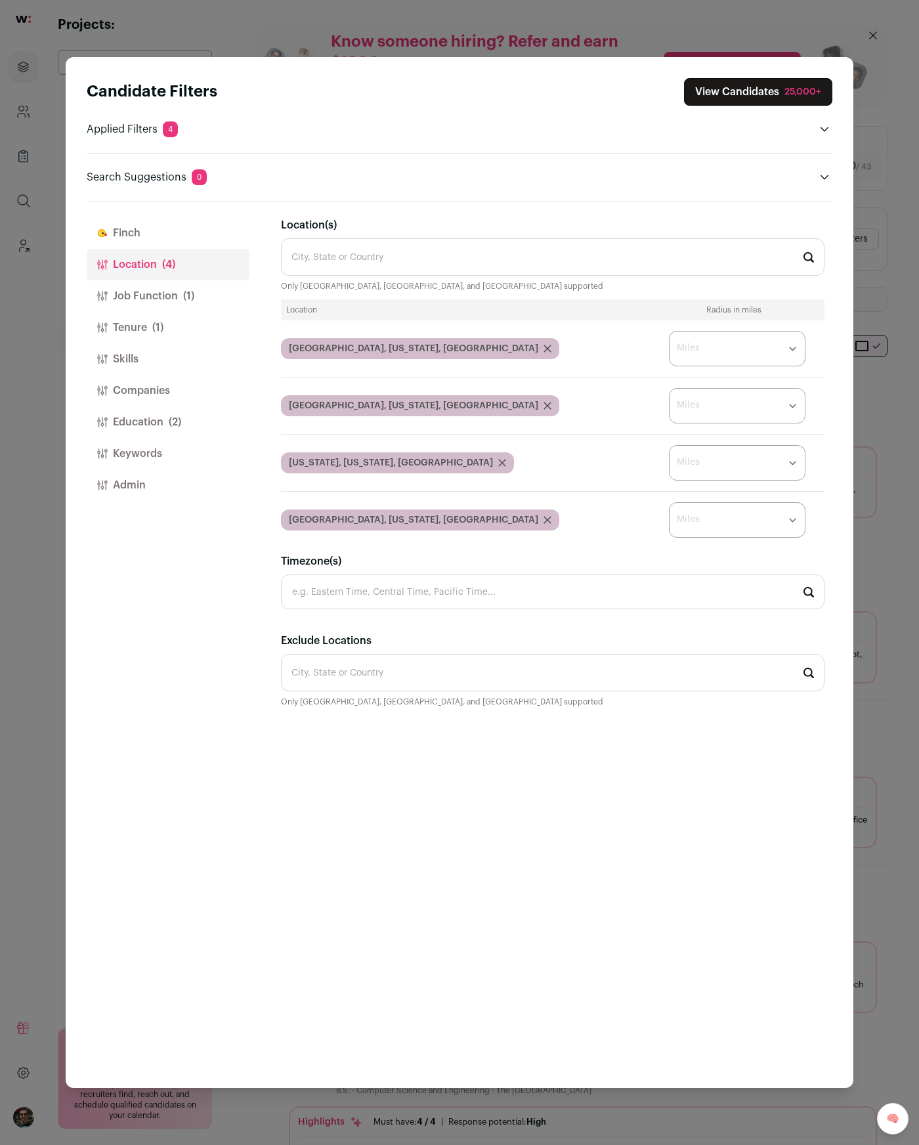
click at [165, 239] on button "Finch" at bounding box center [168, 233] width 163 height 32
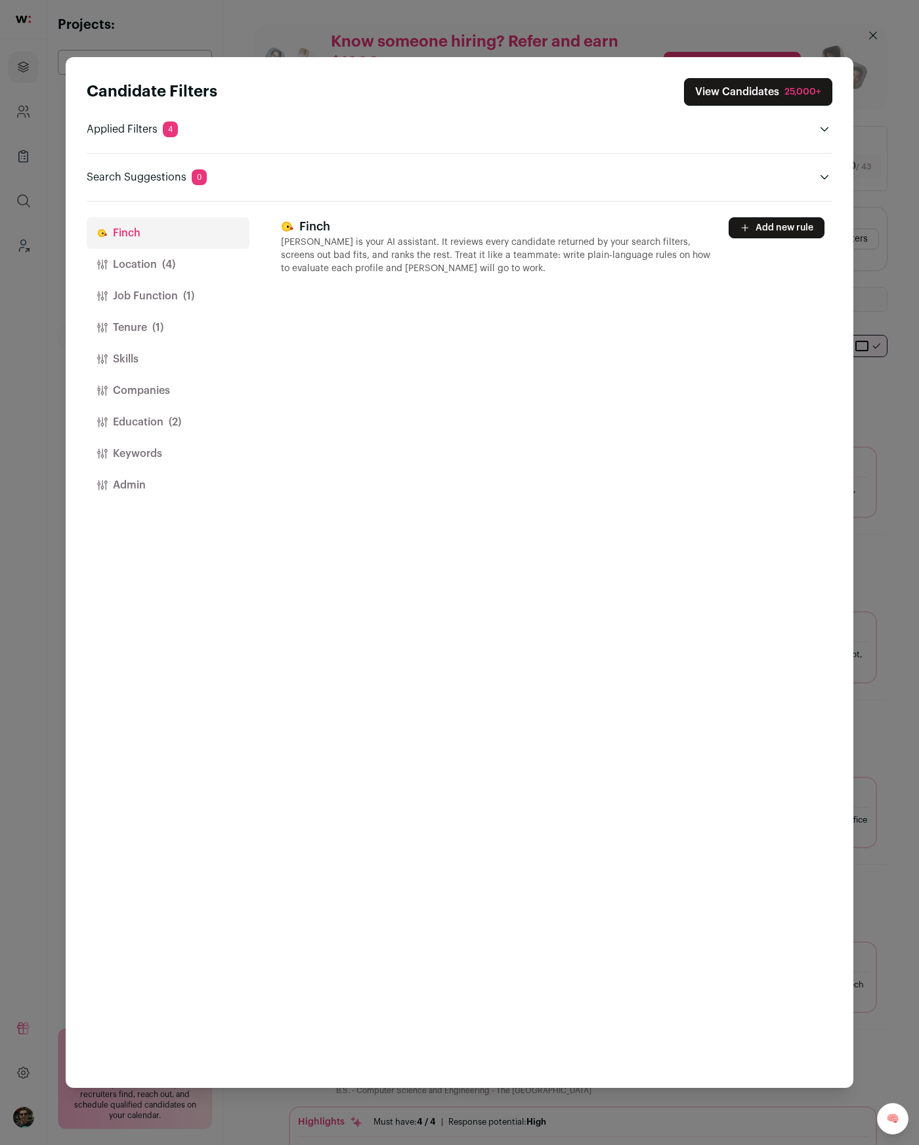
click at [757, 236] on button "Add new rule" at bounding box center [777, 227] width 96 height 21
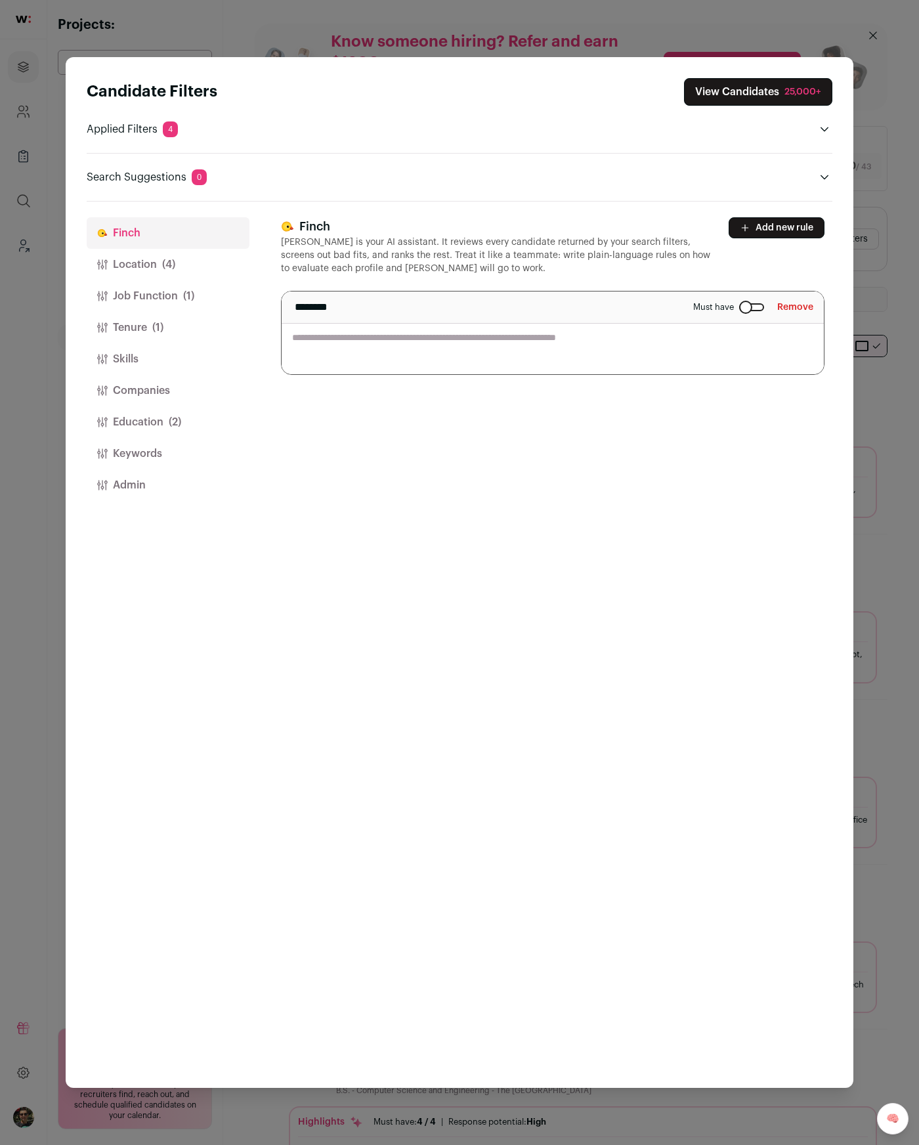
click at [404, 342] on textarea "Close modal via background" at bounding box center [553, 332] width 542 height 83
type textarea "**********"
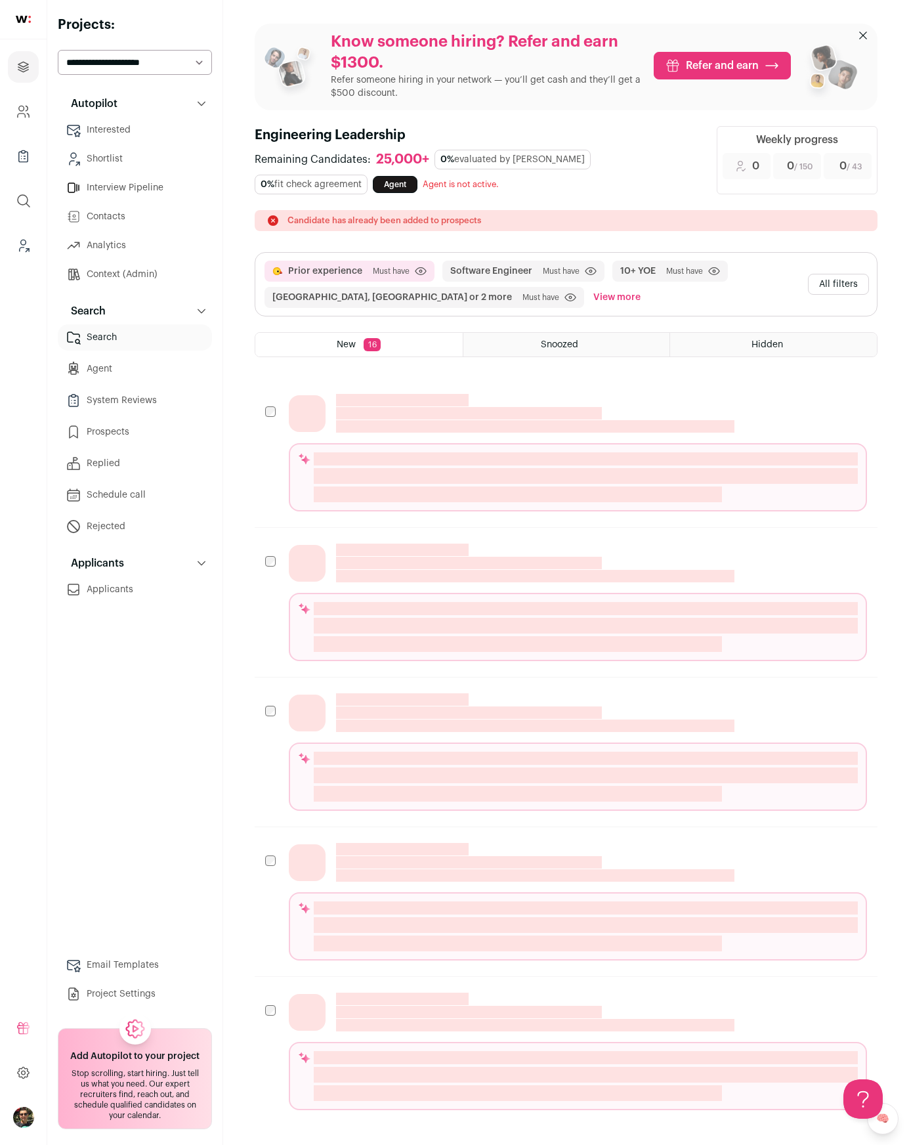
click at [475, 222] on p "Candidate has already been added to prospects" at bounding box center [385, 220] width 194 height 11
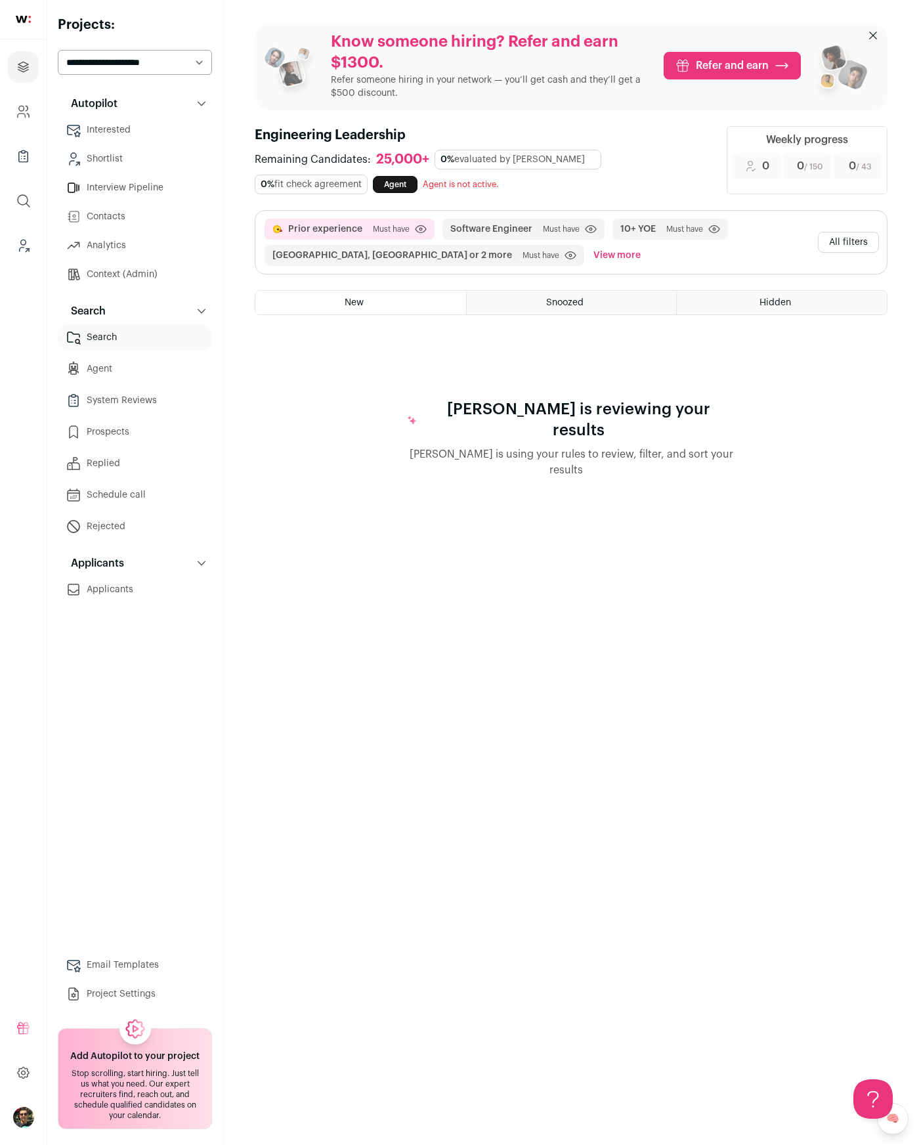
click at [819, 240] on button "All filters" at bounding box center [848, 242] width 61 height 21
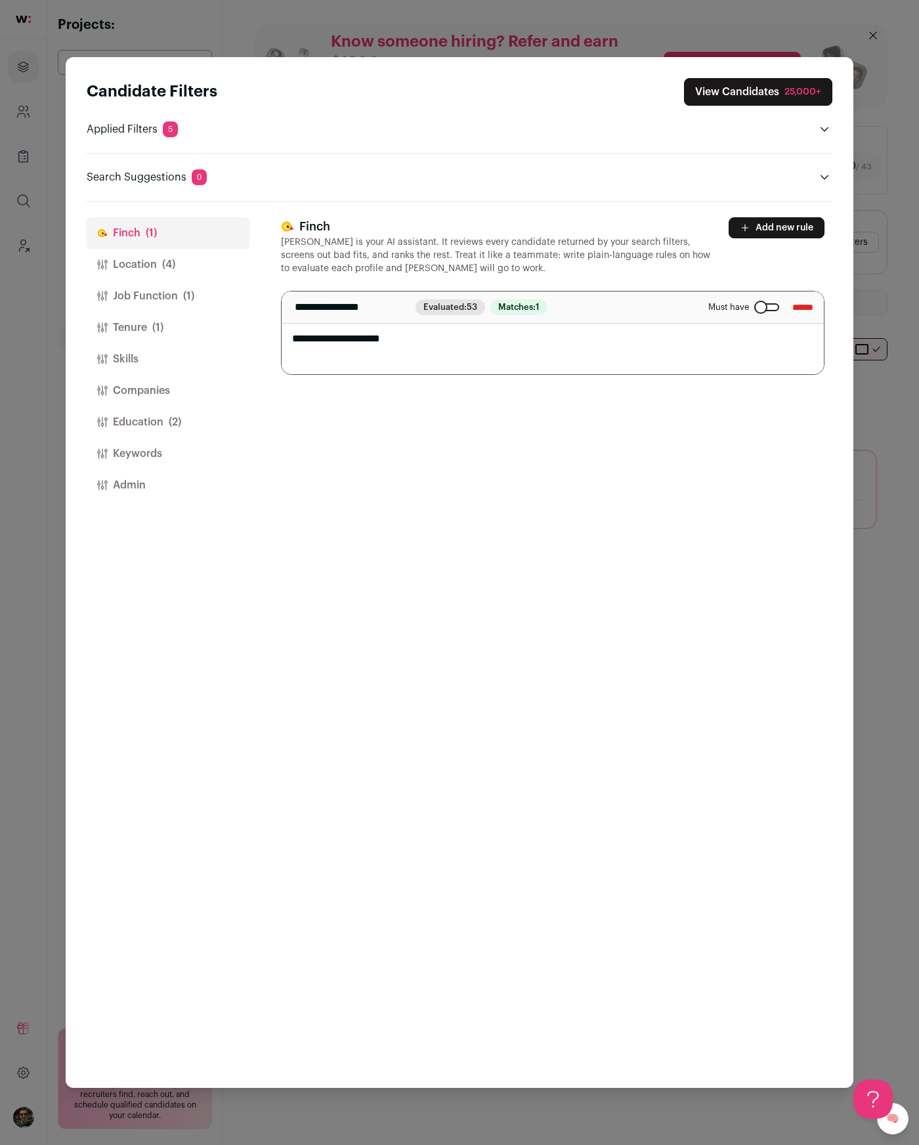
drag, startPoint x: 406, startPoint y: 332, endPoint x: 419, endPoint y: 335, distance: 13.5
click at [410, 332] on textarea "**********" at bounding box center [553, 332] width 542 height 83
click at [441, 339] on textarea "**********" at bounding box center [553, 332] width 542 height 83
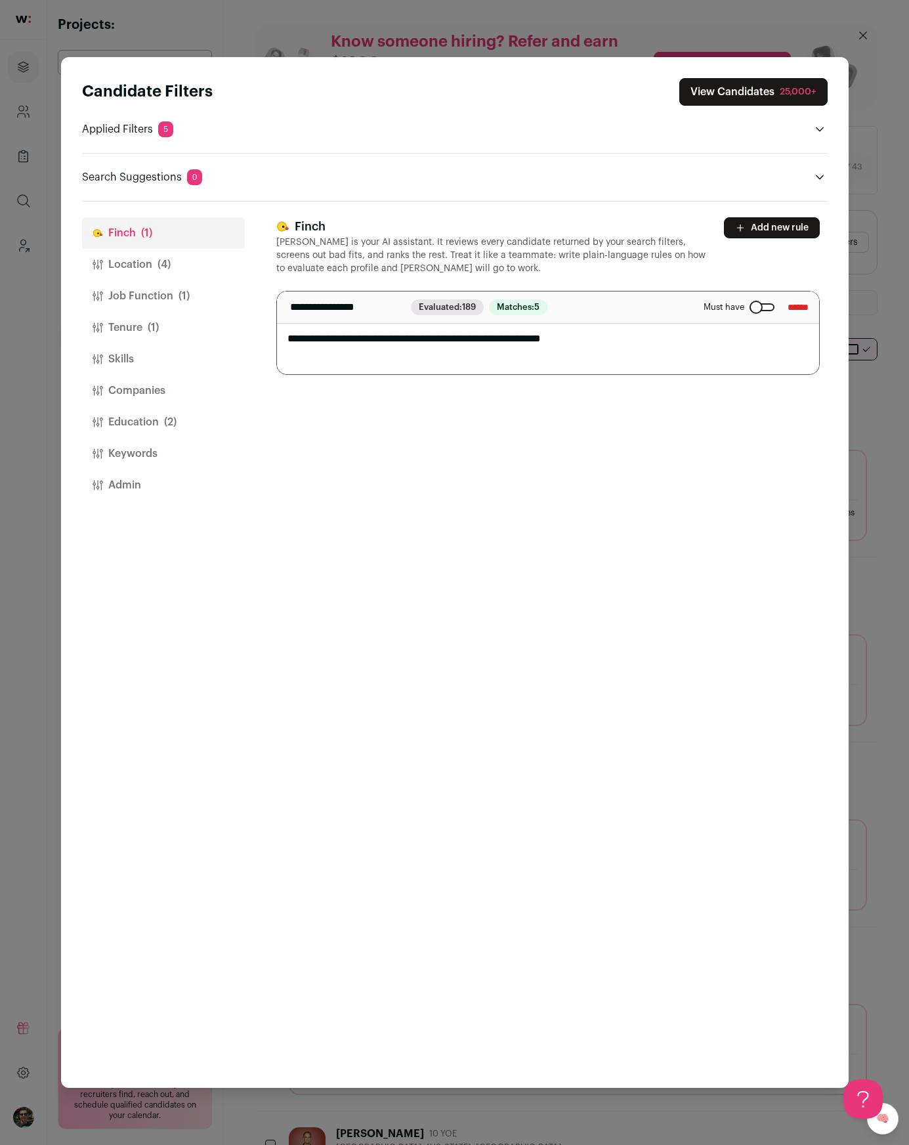
type textarea "**********"
click at [603, 435] on div "**********" at bounding box center [551, 645] width 551 height 886
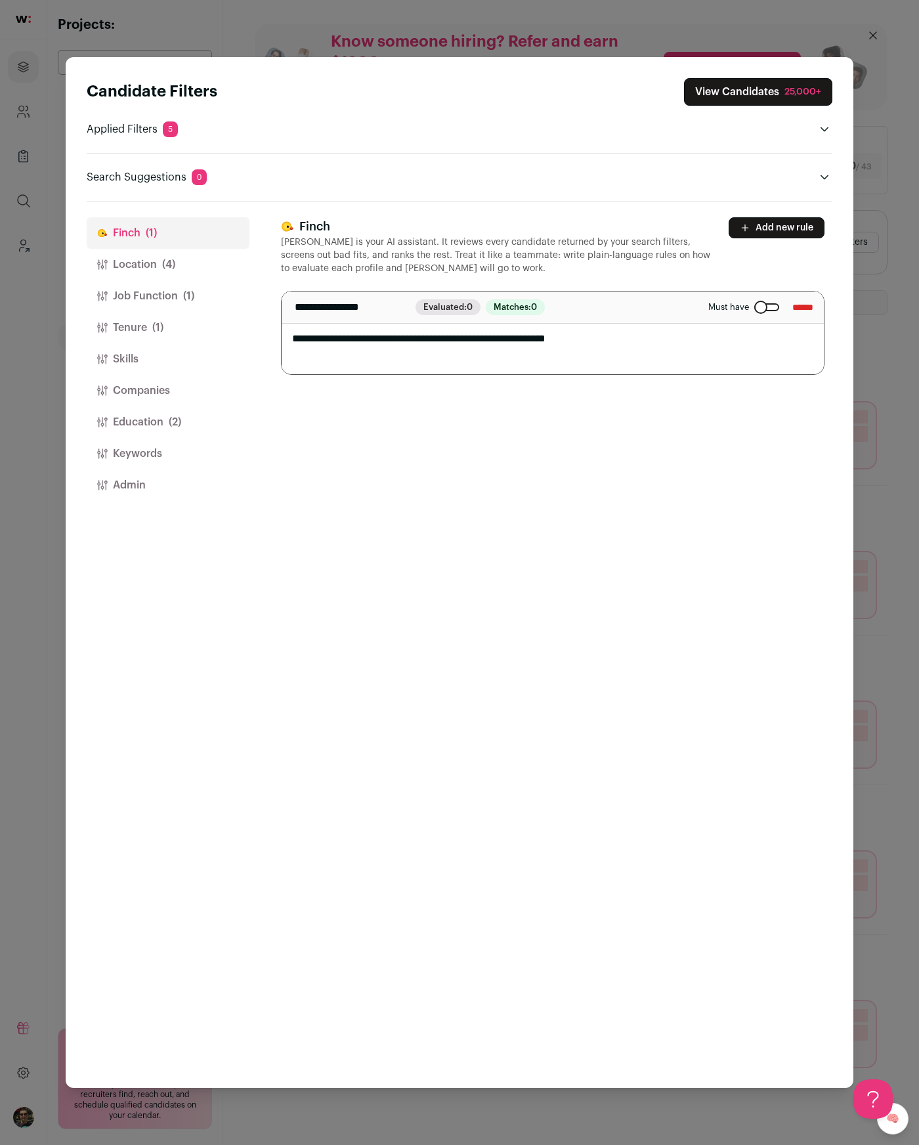
click at [163, 275] on button "Location (4)" at bounding box center [168, 265] width 163 height 32
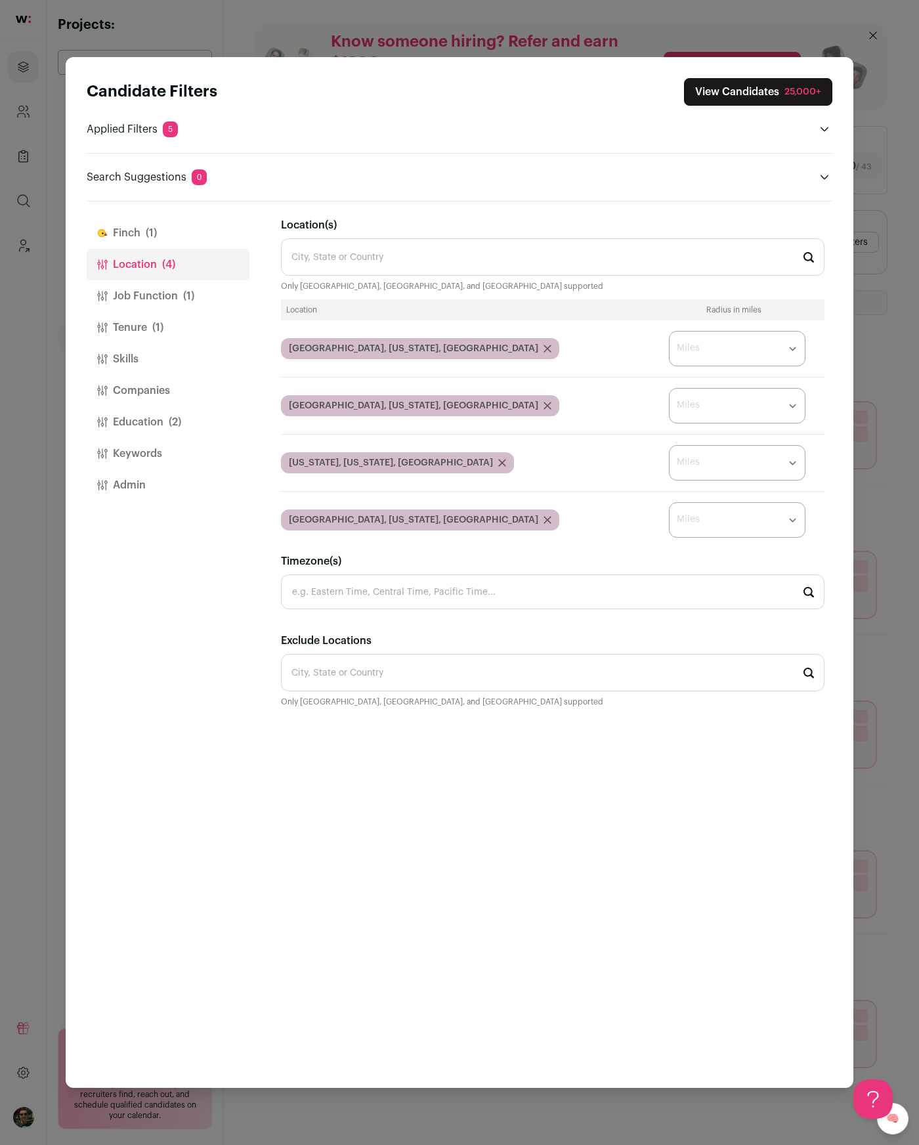
click at [544, 404] on icon "Close modal via background" at bounding box center [547, 405] width 7 height 7
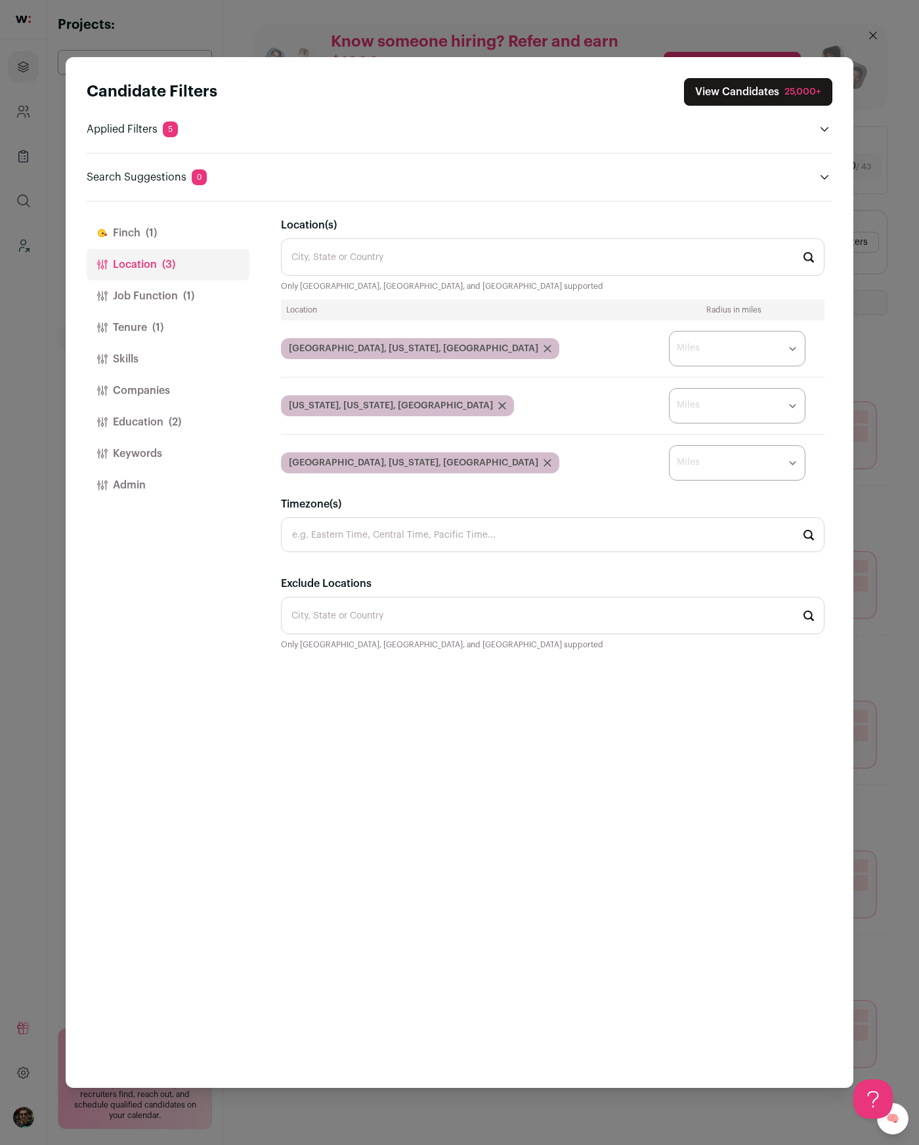
click at [498, 408] on icon "Close modal via background" at bounding box center [502, 406] width 8 height 8
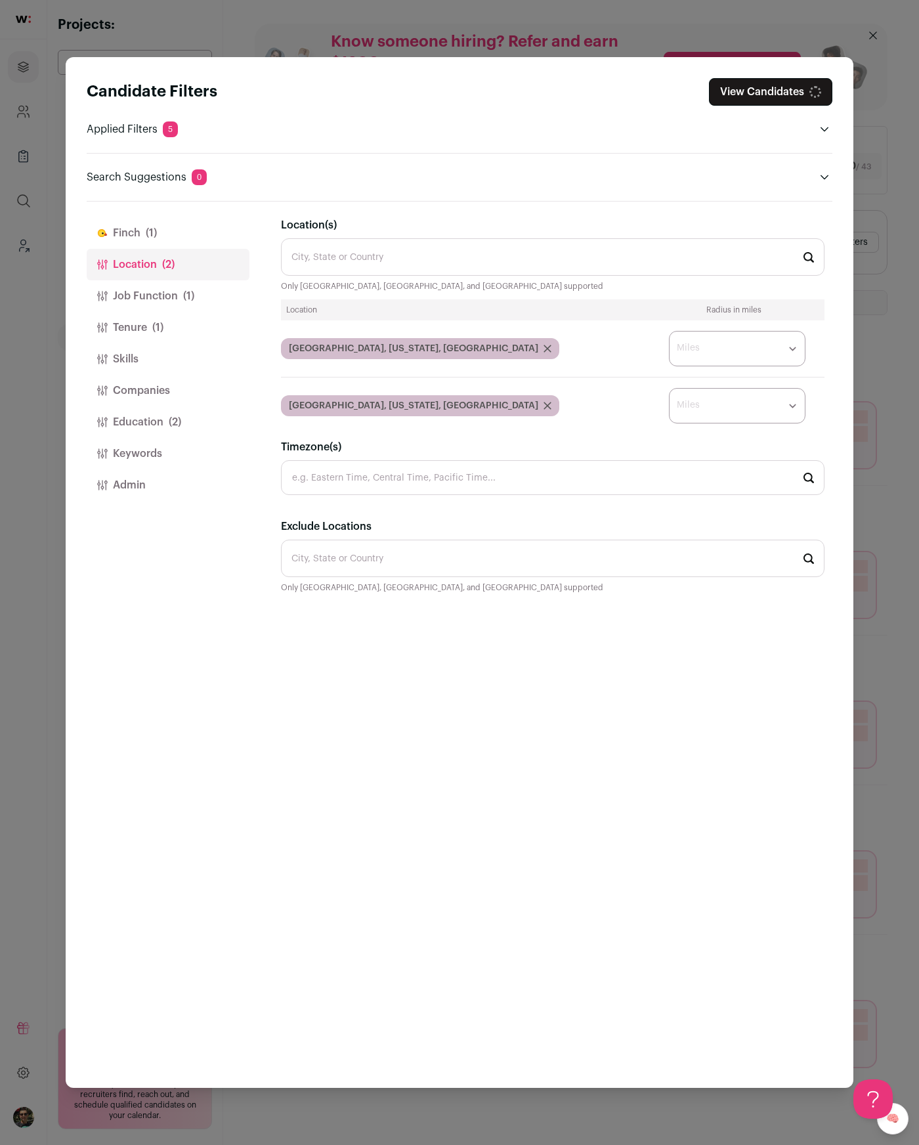
drag, startPoint x: 408, startPoint y: 405, endPoint x: 407, endPoint y: 425, distance: 20.4
click at [544, 405] on icon "Close modal via background" at bounding box center [547, 405] width 7 height 7
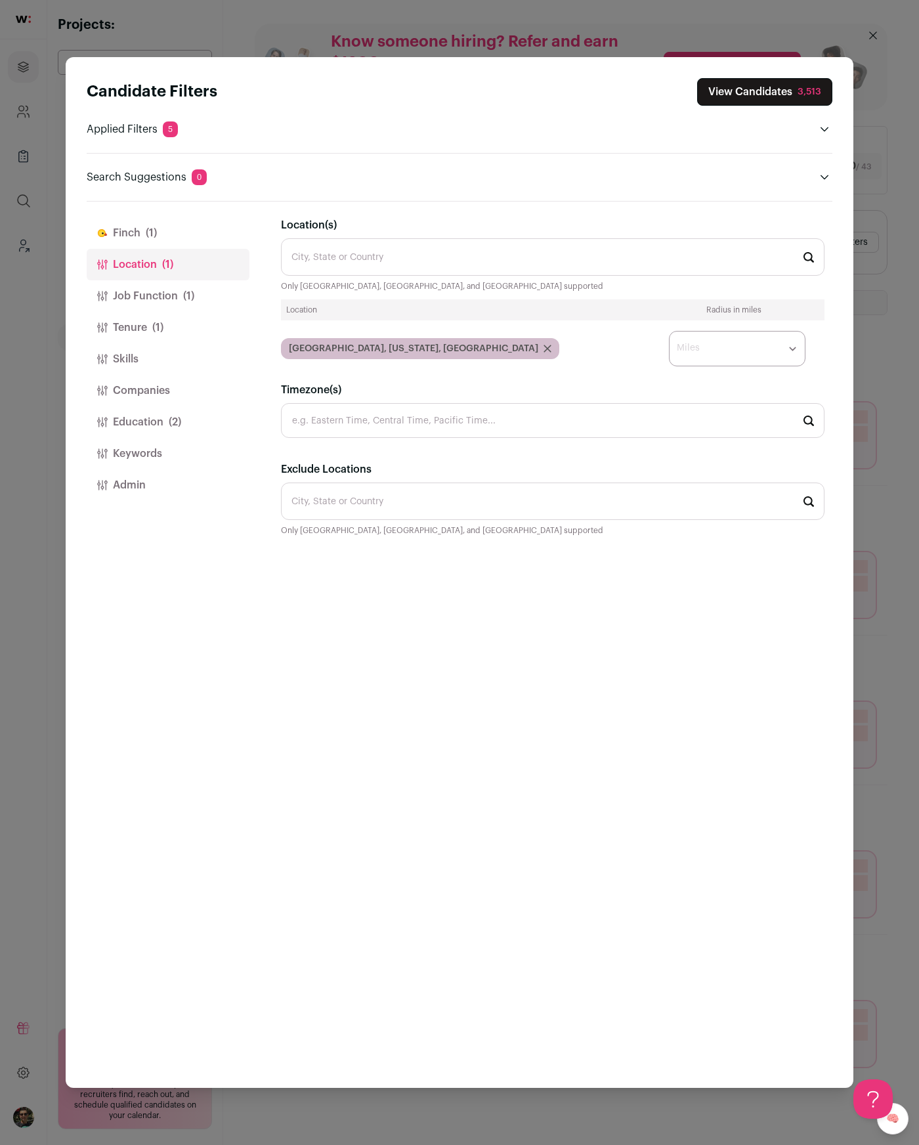
click at [794, 94] on button "View Candidates 3,513" at bounding box center [764, 92] width 135 height 28
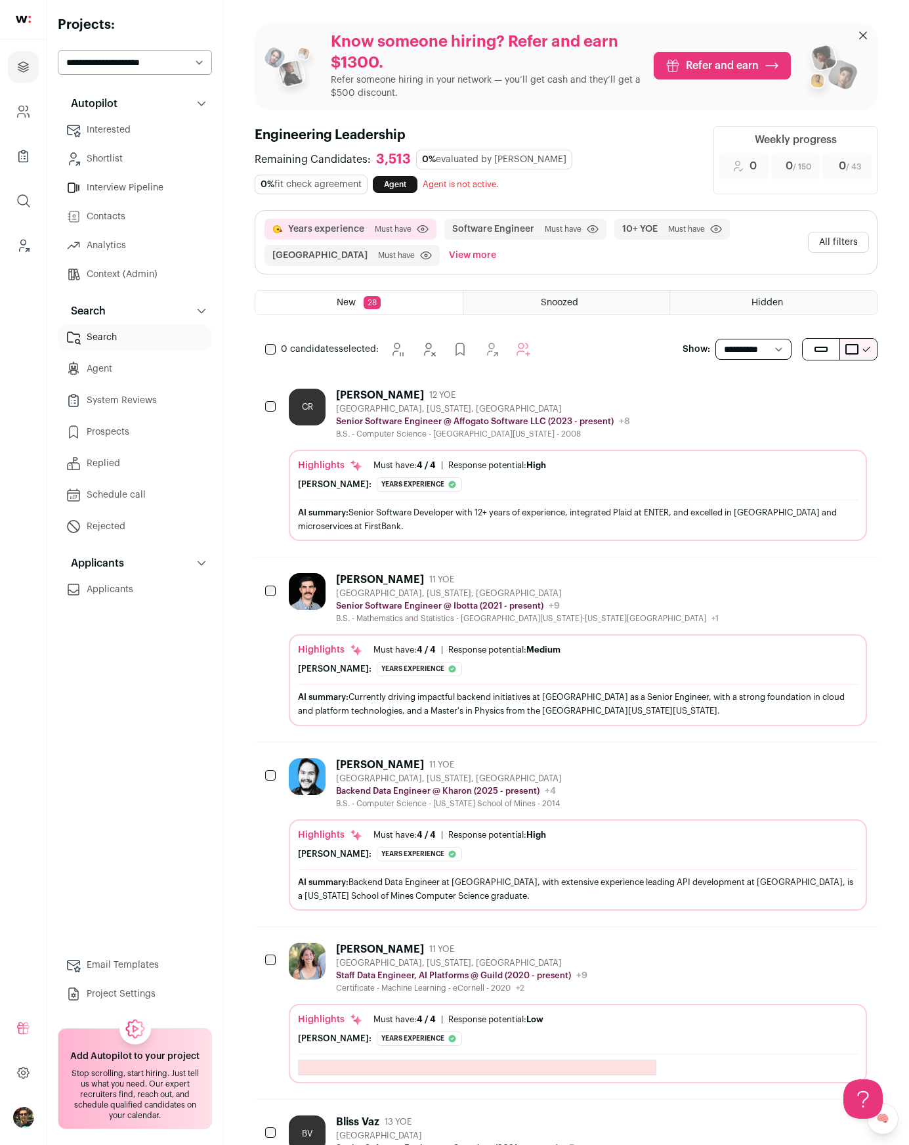
click at [518, 227] on button "Software Engineer" at bounding box center [493, 229] width 82 height 13
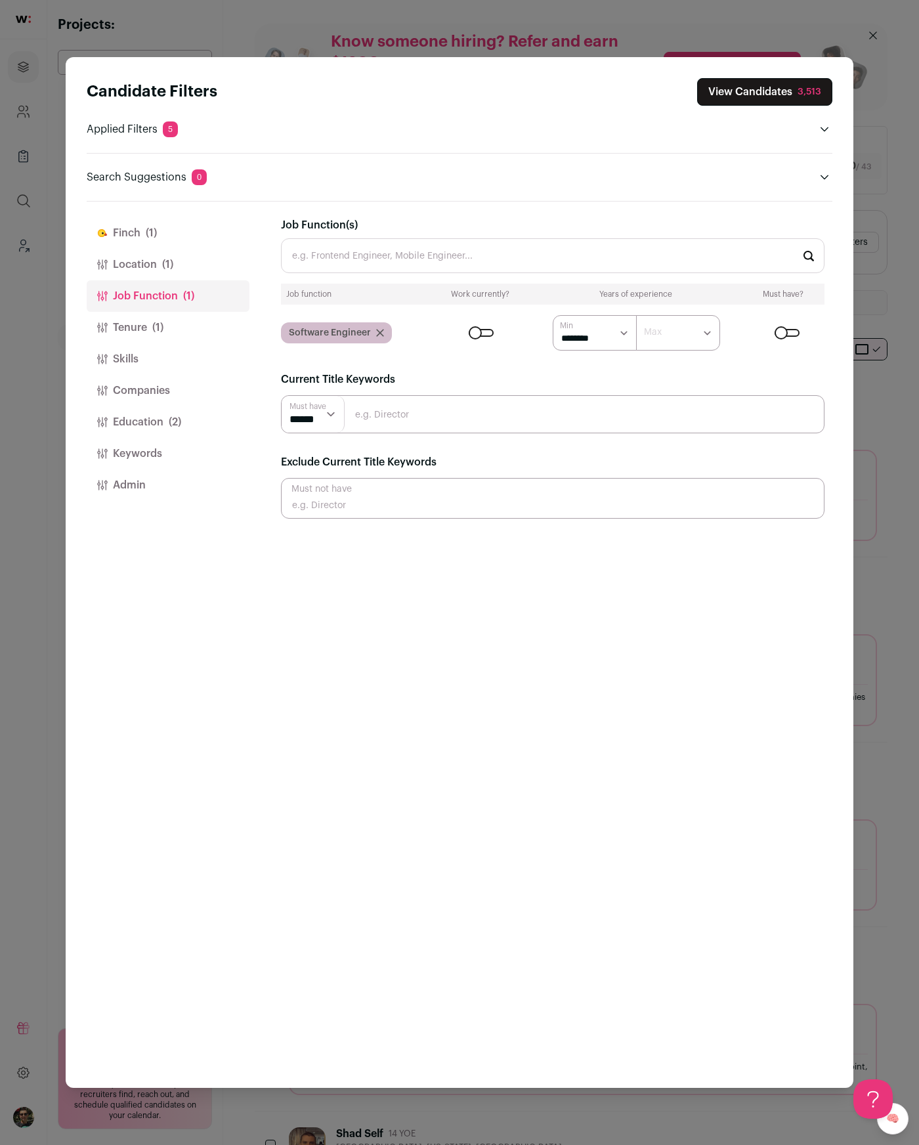
click at [380, 280] on div "Job Function(s) Job function Work currently? Years of experience Must have? Sof…" at bounding box center [553, 283] width 544 height 133
click at [385, 250] on input "Job Function(s)" at bounding box center [553, 255] width 544 height 35
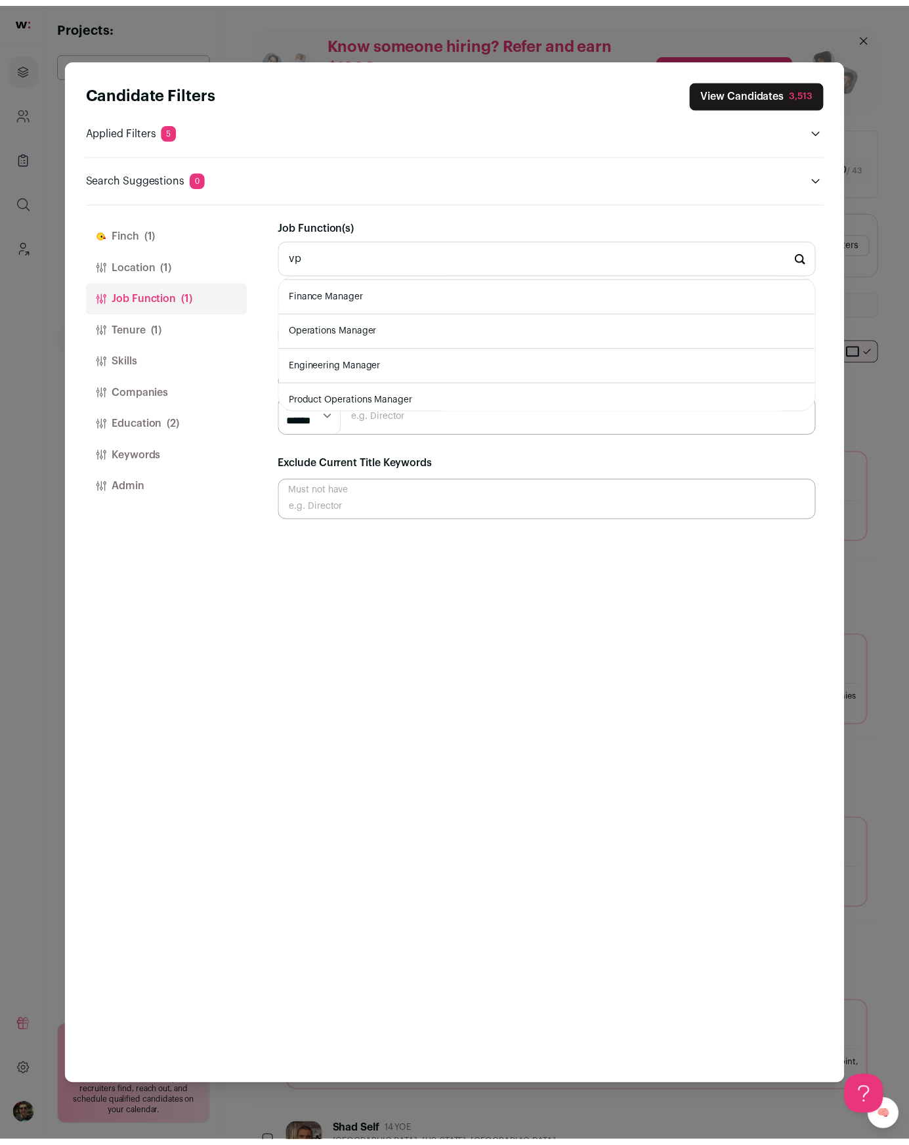
scroll to position [352, 0]
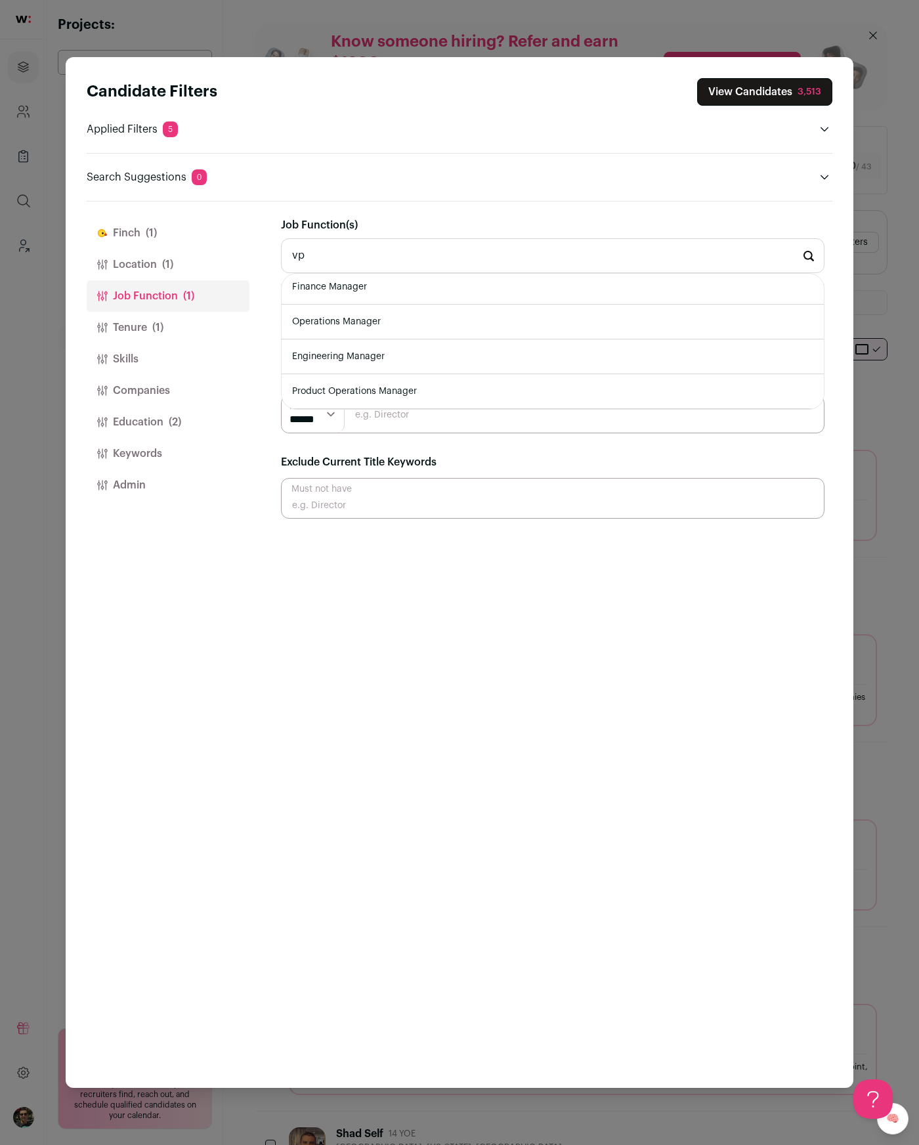
click at [378, 354] on li "Engineering Manager" at bounding box center [553, 356] width 542 height 35
type input "Engineering Manager"
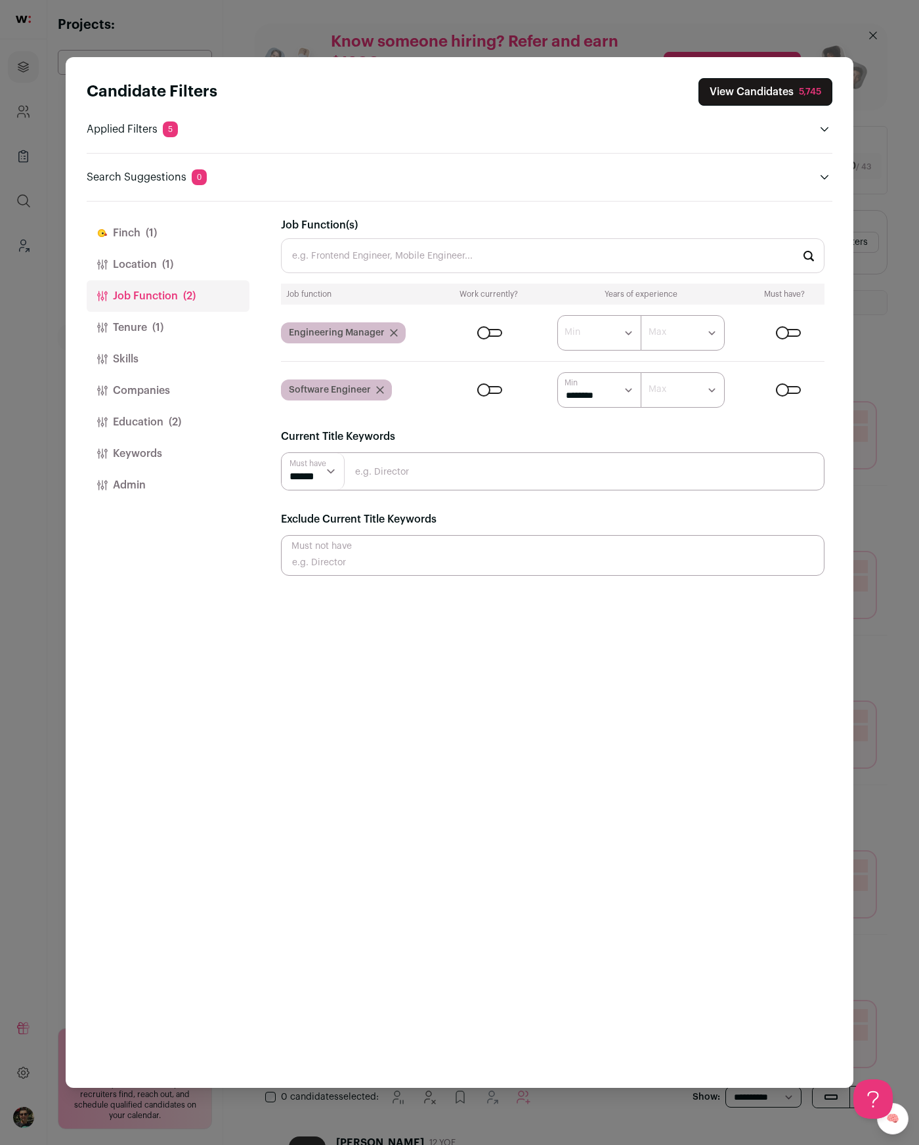
click at [376, 393] on icon "Close modal via background" at bounding box center [380, 390] width 8 height 8
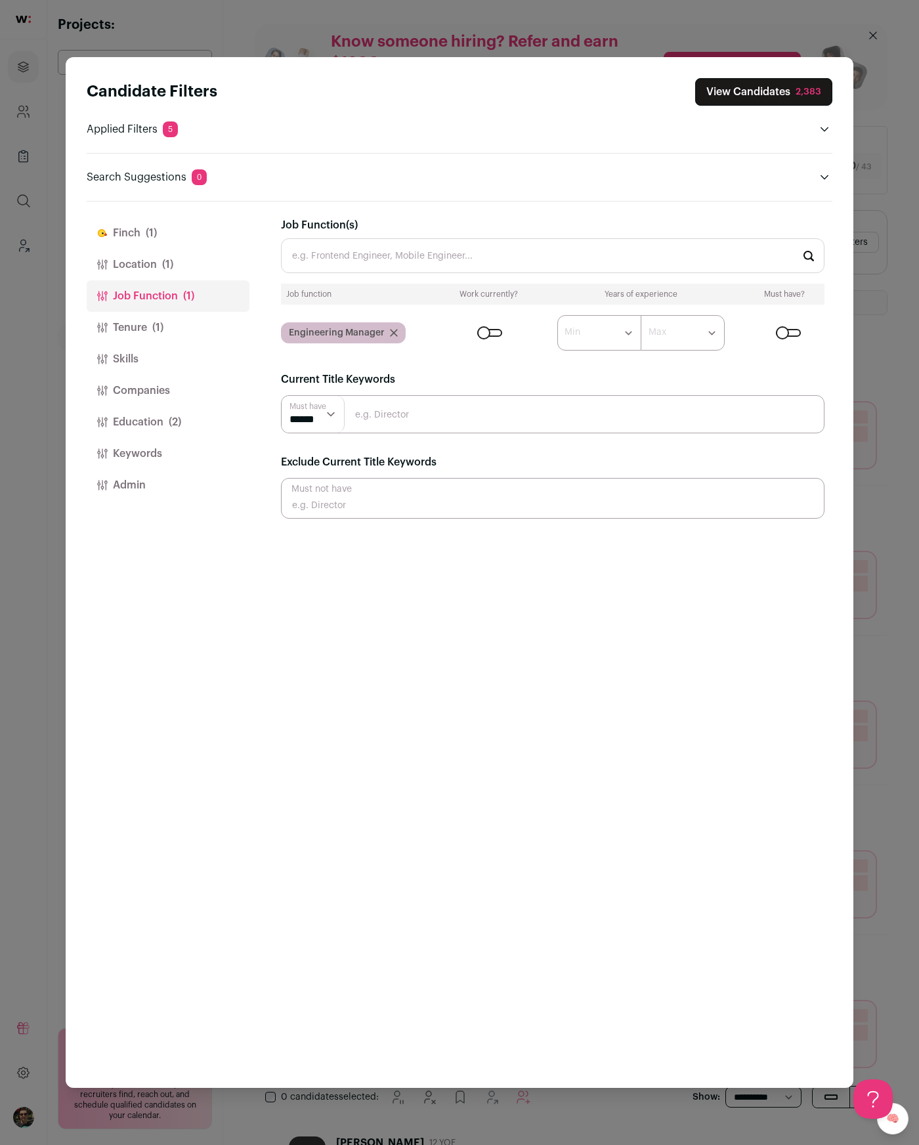
click at [404, 247] on input "Job Function(s)" at bounding box center [553, 255] width 544 height 35
type input "c"
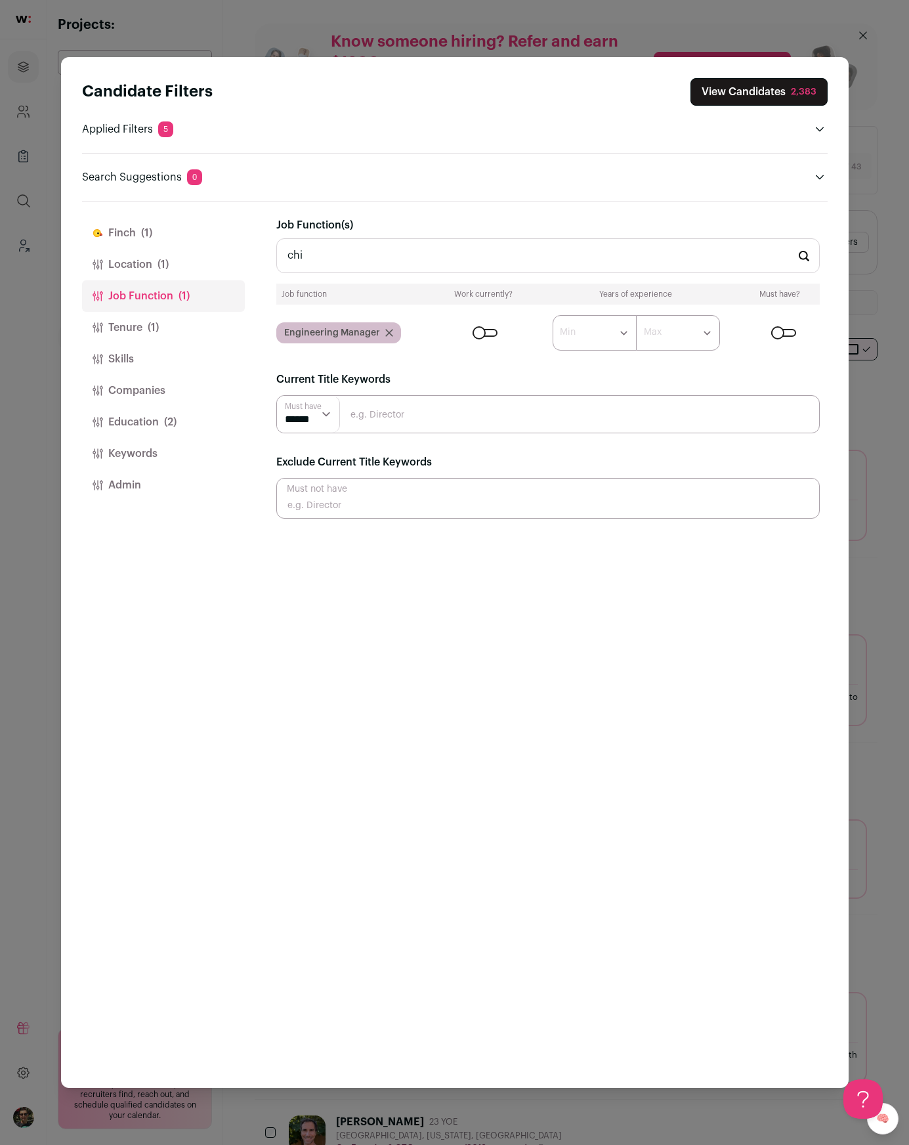
type input "chie"
type input "tech"
click at [584, 125] on header "Applied Filters 5" at bounding box center [455, 129] width 746 height 16
click at [727, 102] on button "View Candidates 2,383" at bounding box center [759, 92] width 137 height 28
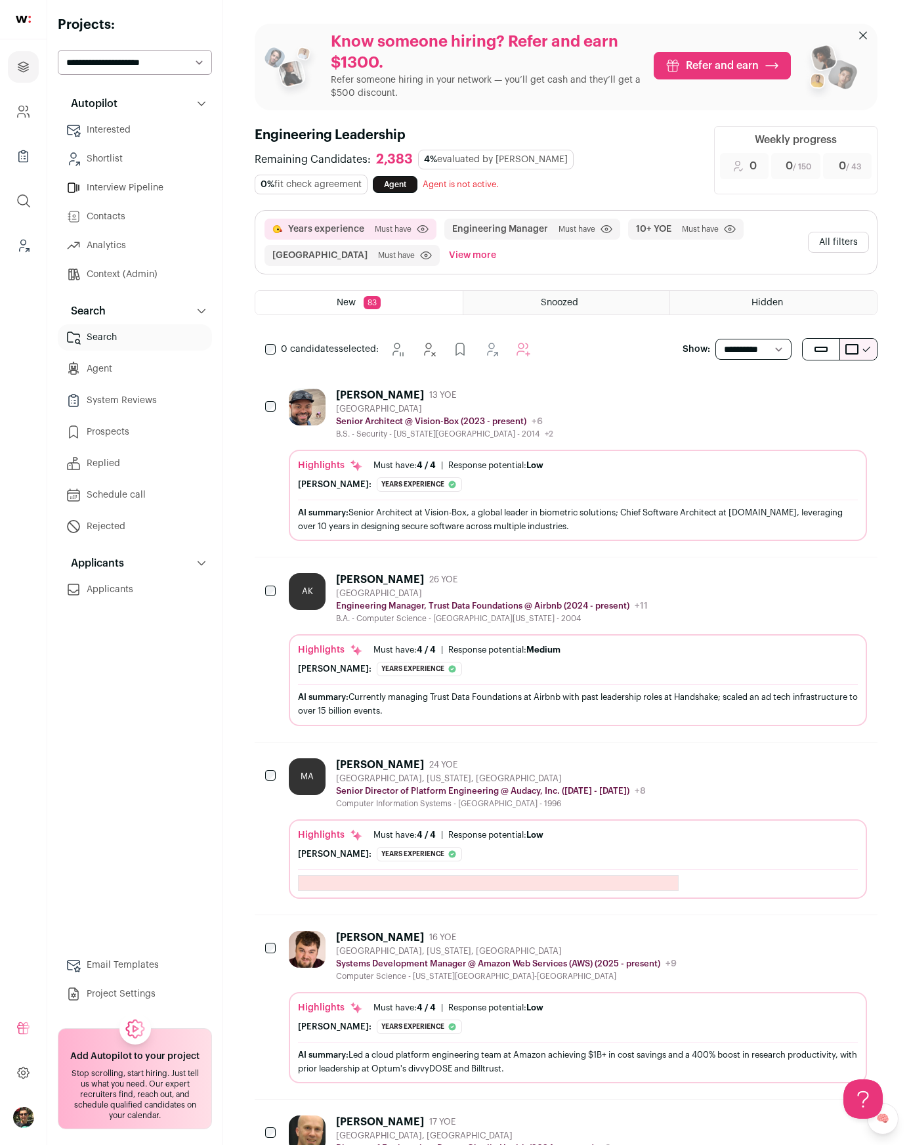
click at [632, 470] on div "Highlights Must have: 4 / 4 How many must haves have been fulfilled? | Response…" at bounding box center [578, 465] width 560 height 13
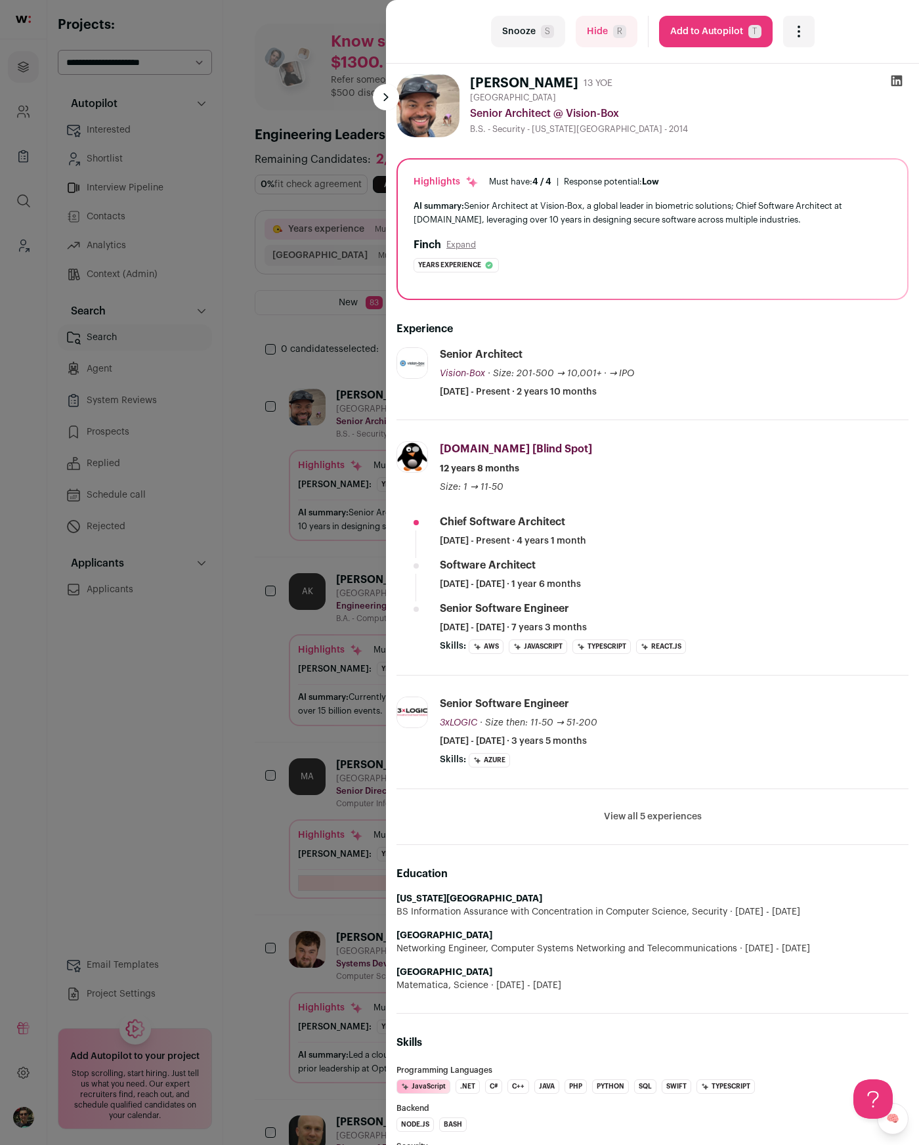
click at [201, 739] on div "last Snooze S Hide R Add to Autopilot T More actions Add to Shortlist Re-calibr…" at bounding box center [459, 572] width 919 height 1145
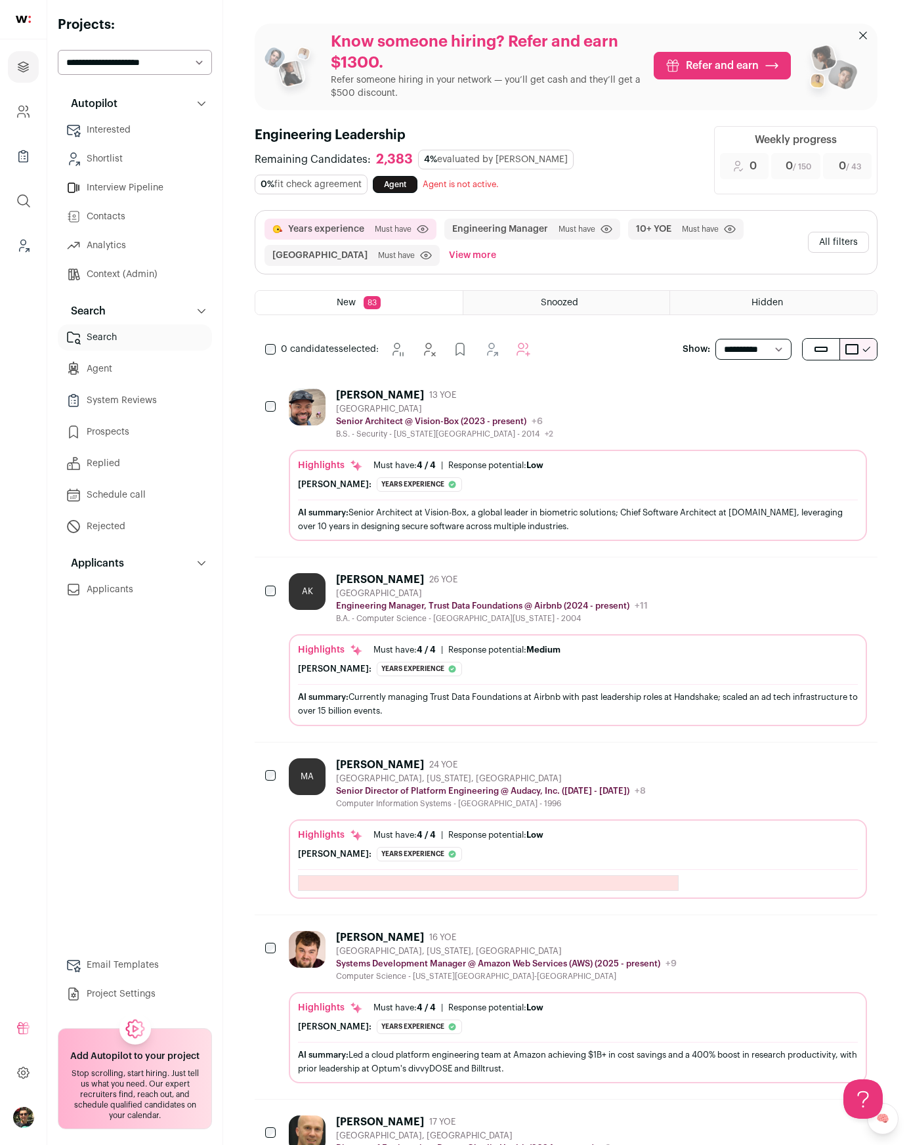
click at [854, 242] on button "All filters" at bounding box center [838, 242] width 61 height 21
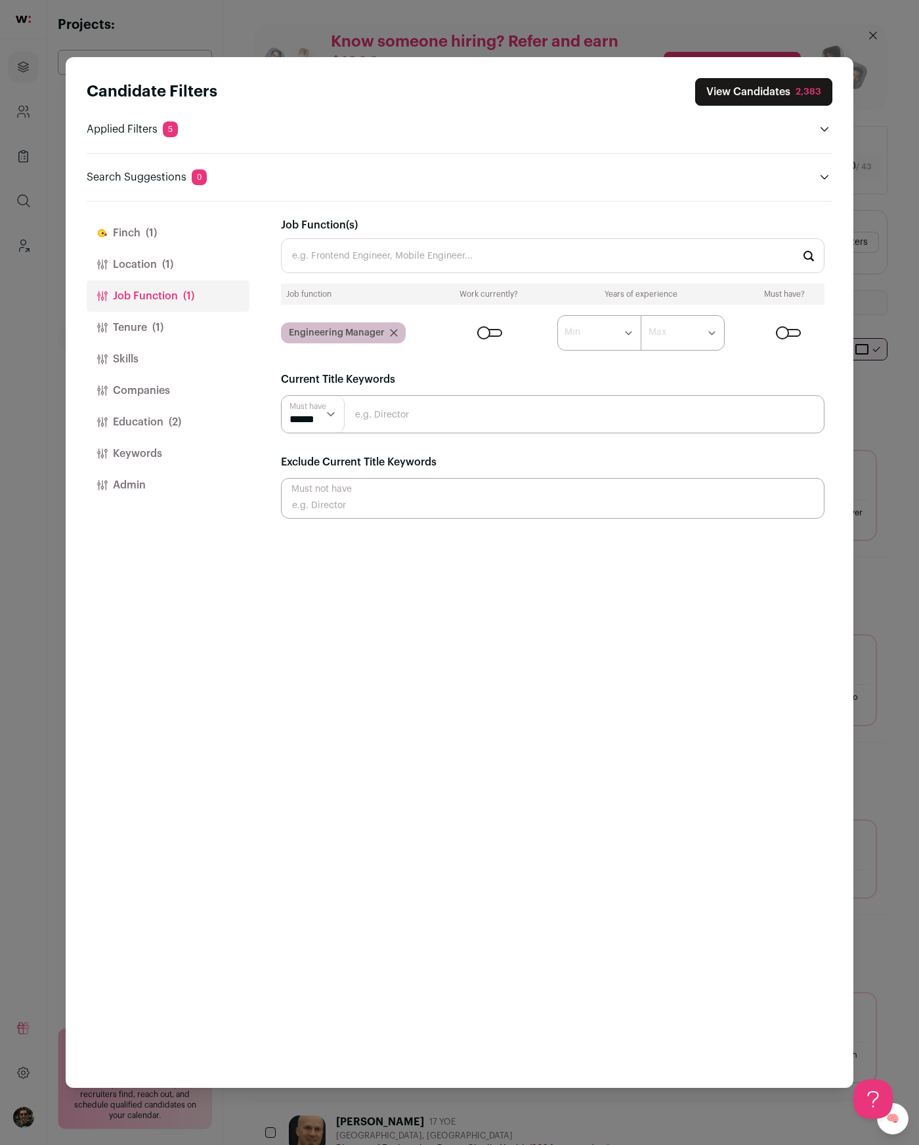
click at [173, 234] on button "Finch (1)" at bounding box center [168, 233] width 163 height 32
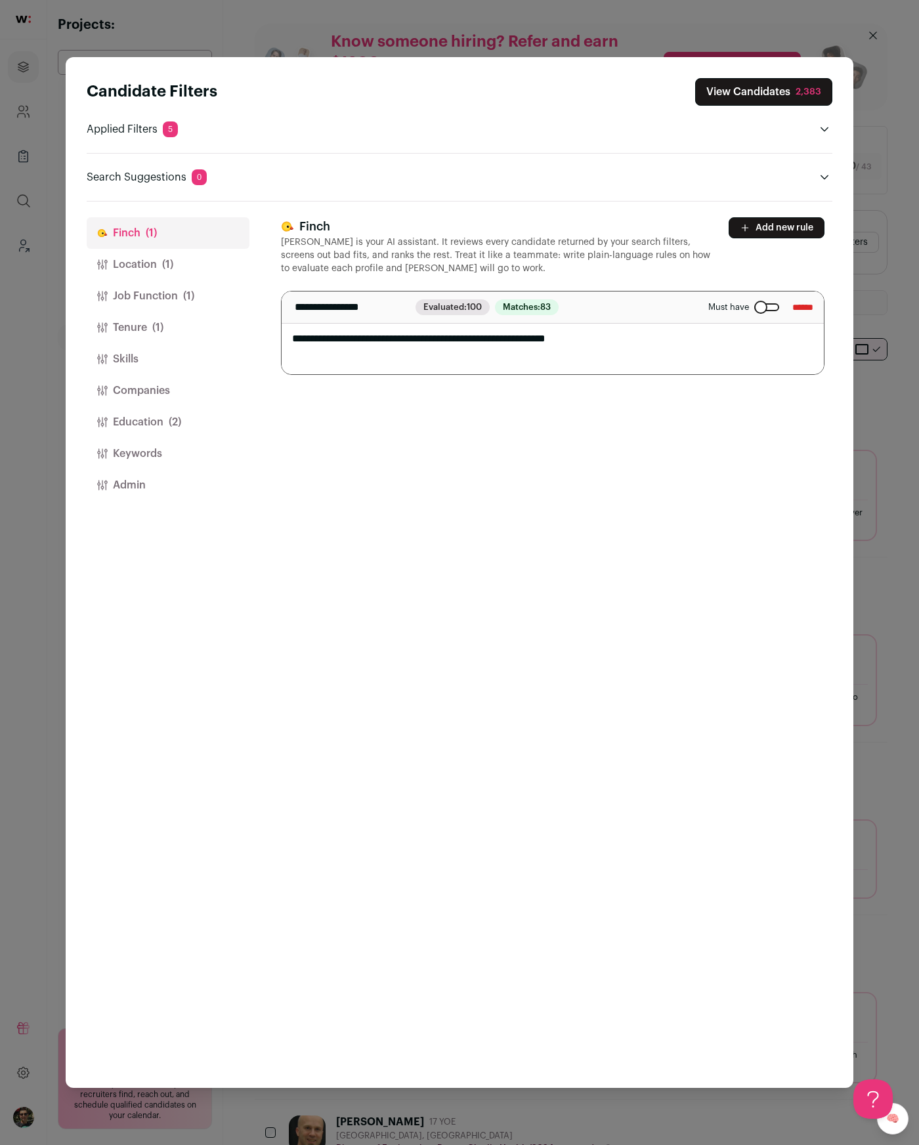
click at [534, 342] on textarea "**********" at bounding box center [553, 332] width 542 height 83
type textarea "**********"
click at [758, 228] on button "Add new rule" at bounding box center [777, 227] width 96 height 21
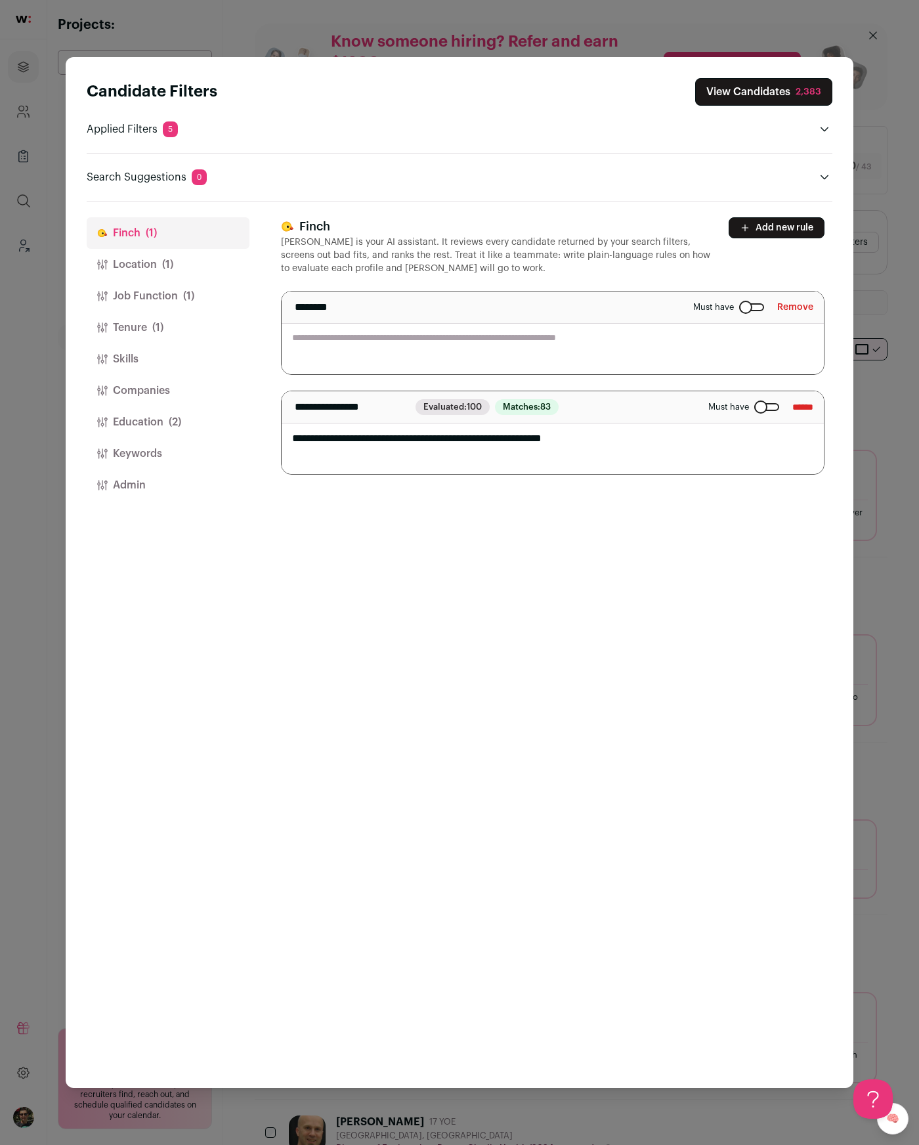
click at [398, 344] on textarea "Close modal via background" at bounding box center [553, 332] width 542 height 83
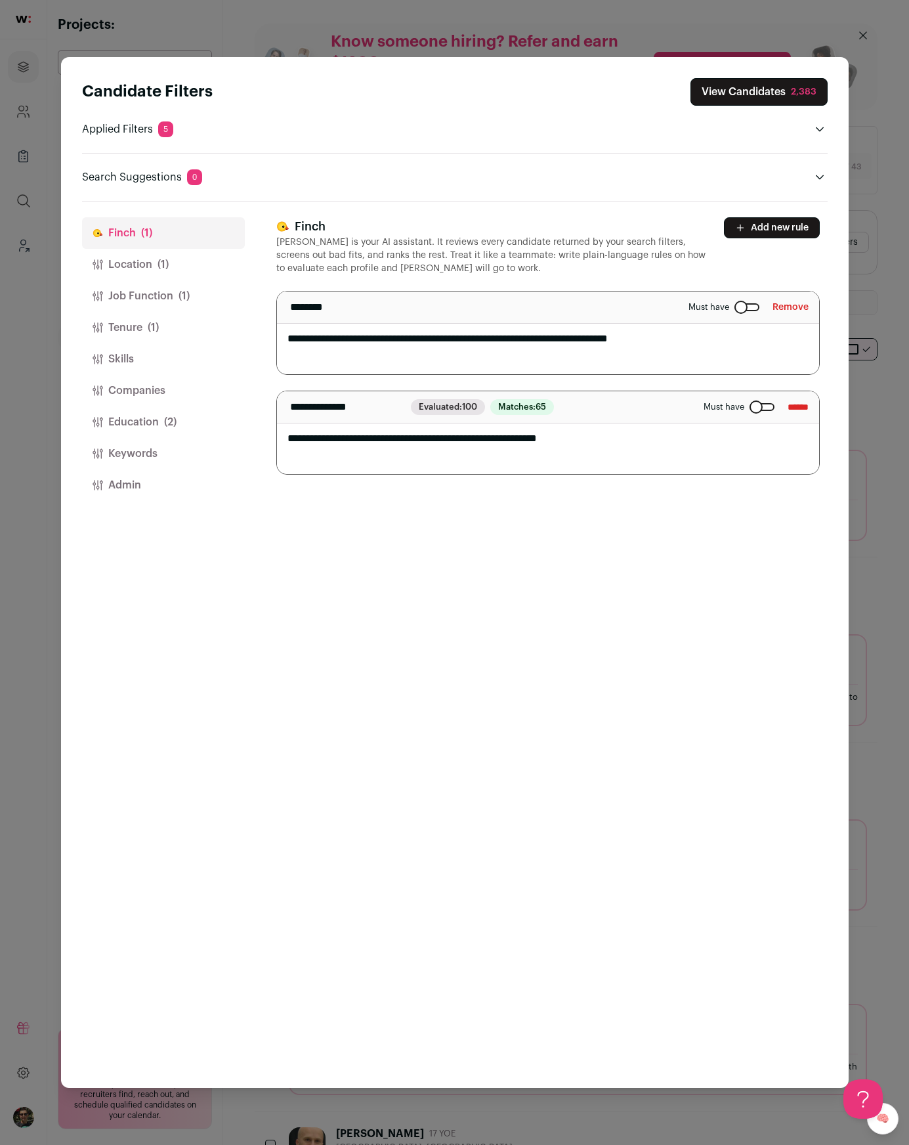
type textarea "**********"
click at [685, 150] on div "Candidate Filters View Candidates 2,383 Applied Filters 5 Years experience Must…" at bounding box center [455, 131] width 746 height 107
click at [710, 102] on button "View Candidates 2,383" at bounding box center [759, 92] width 137 height 28
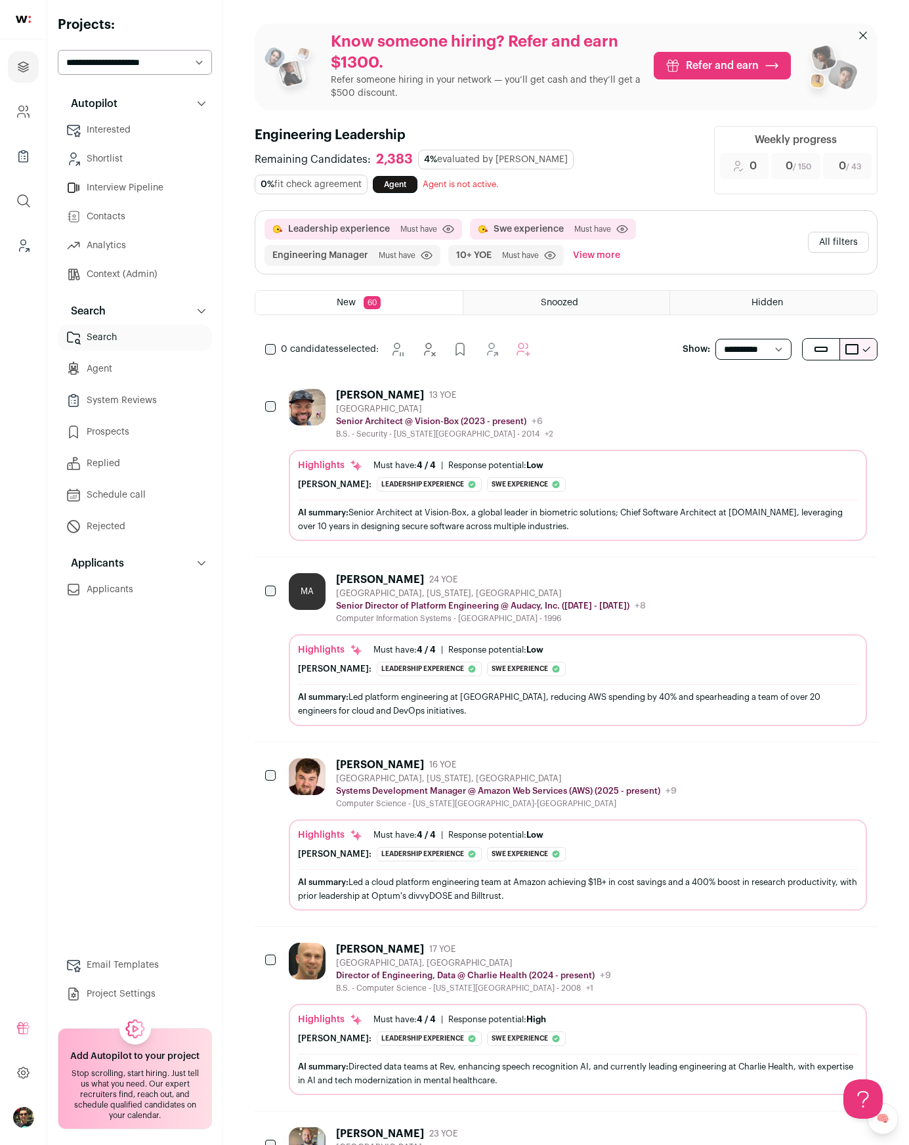
click at [570, 408] on div "Carlos Martin 13 YOE Denver Metropolitan Area Senior Architect @ Vision-Box (20…" at bounding box center [578, 414] width 578 height 51
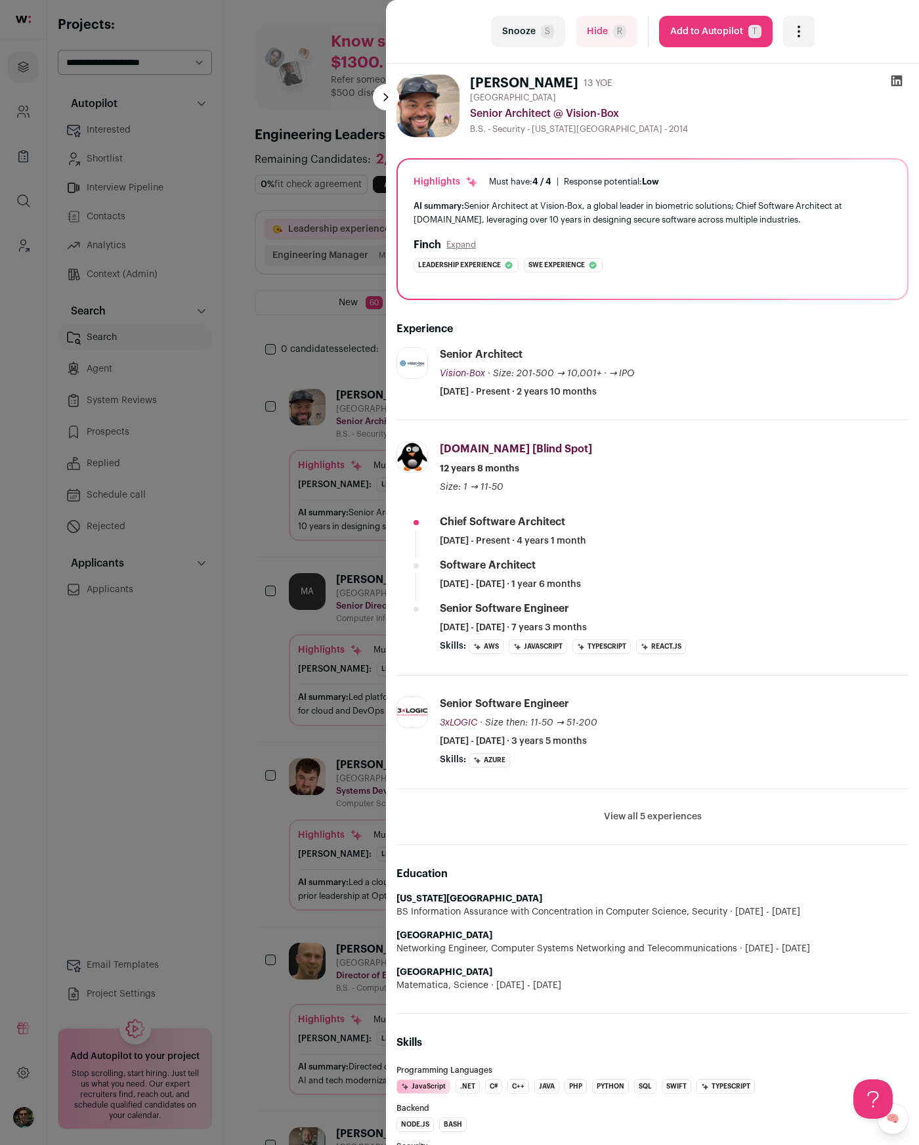
click at [230, 639] on div "last Snooze S Hide R Add to Autopilot T More actions Add to Shortlist Re-calibr…" at bounding box center [459, 572] width 919 height 1145
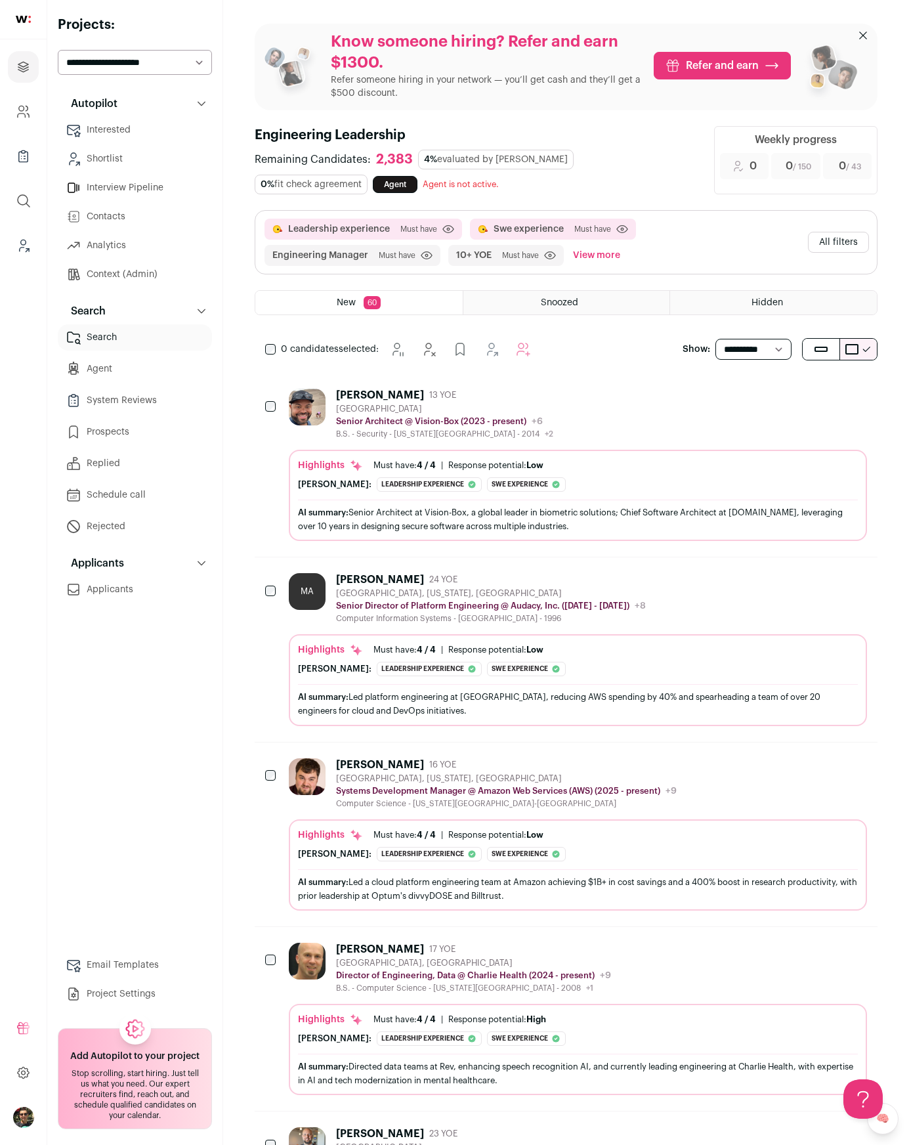
click at [832, 247] on button "All filters" at bounding box center [838, 242] width 61 height 21
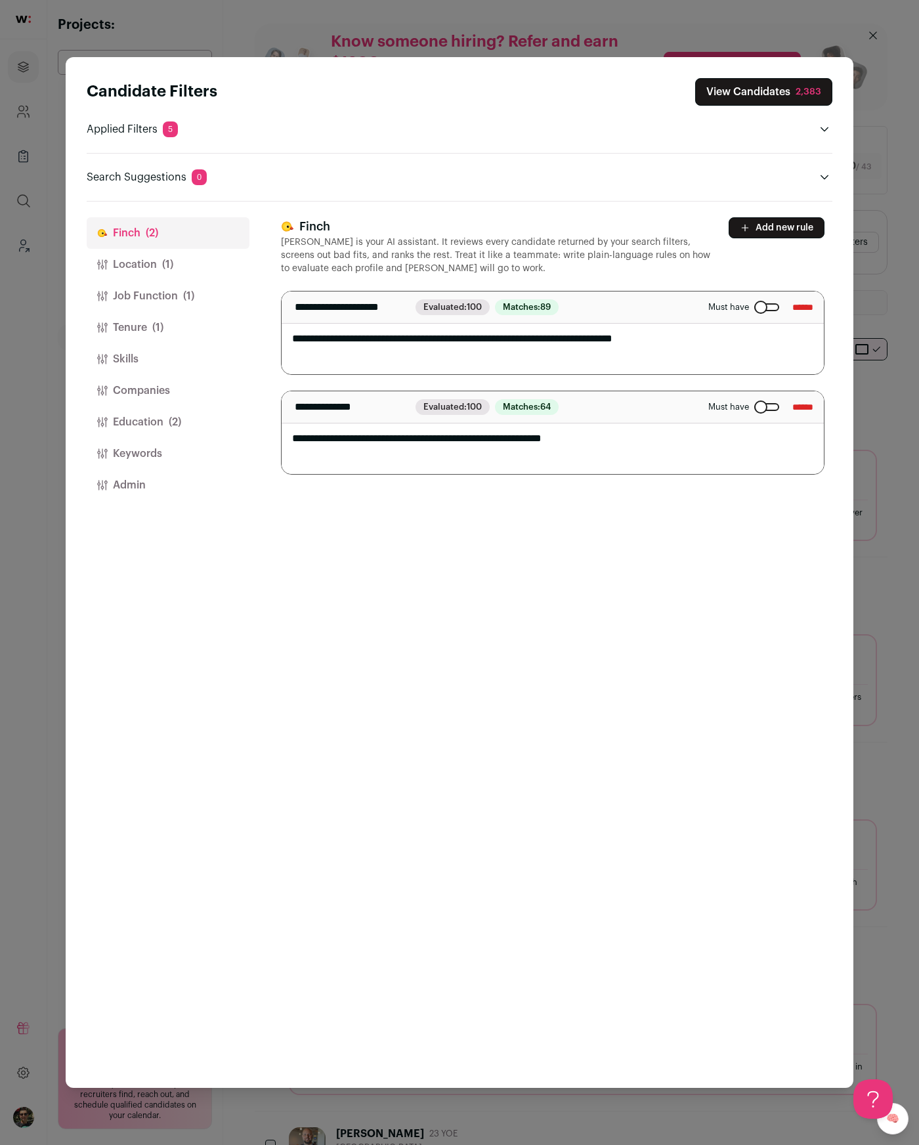
click at [908, 555] on div "Candidate Filters View Candidates 2,383 Applied Filters 5 Leadership experience…" at bounding box center [459, 572] width 919 height 1145
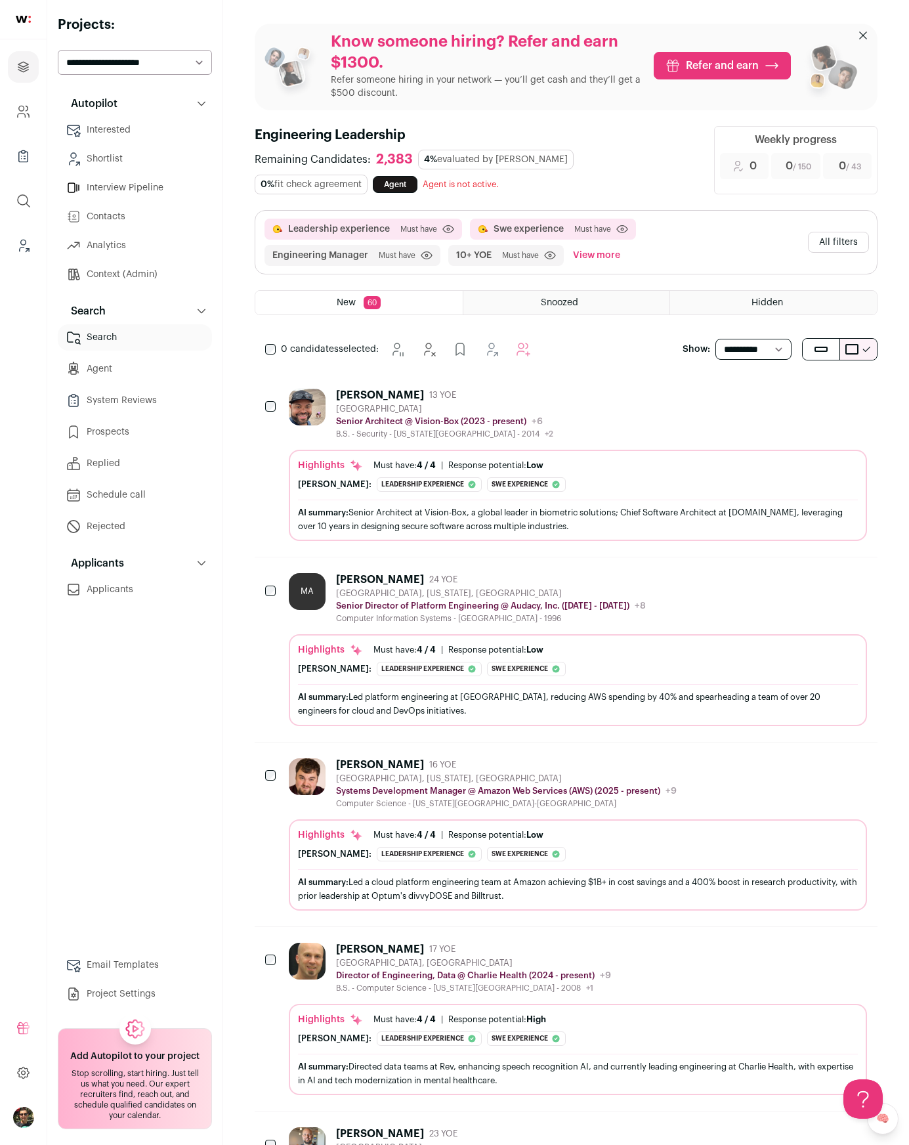
click at [852, 229] on div "Leadership experience Must have Click to disable/enable criteria Swe experience…" at bounding box center [566, 242] width 622 height 63
click at [848, 243] on button "All filters" at bounding box center [838, 242] width 61 height 21
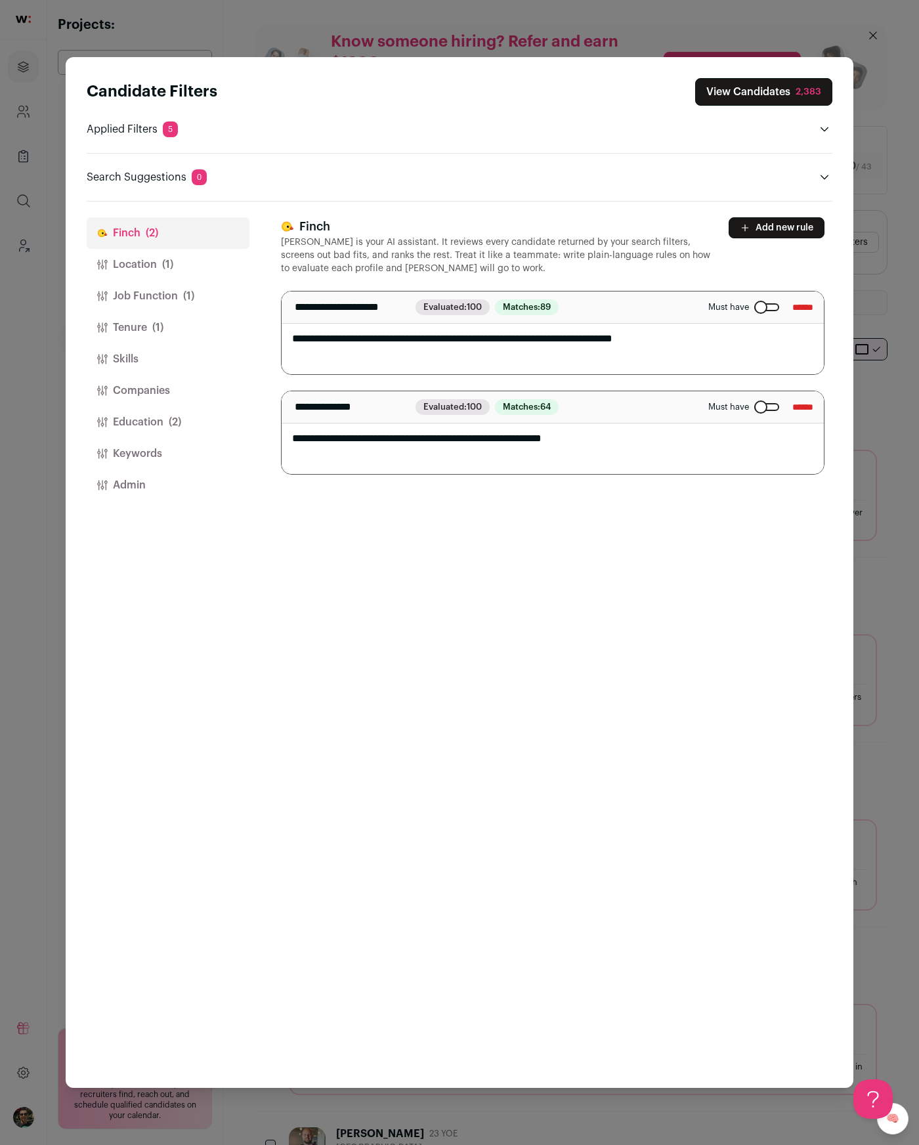
click at [739, 333] on textarea "**********" at bounding box center [553, 332] width 542 height 83
type textarea "**********"
click at [748, 96] on button "View Candidates 2,383" at bounding box center [763, 92] width 137 height 28
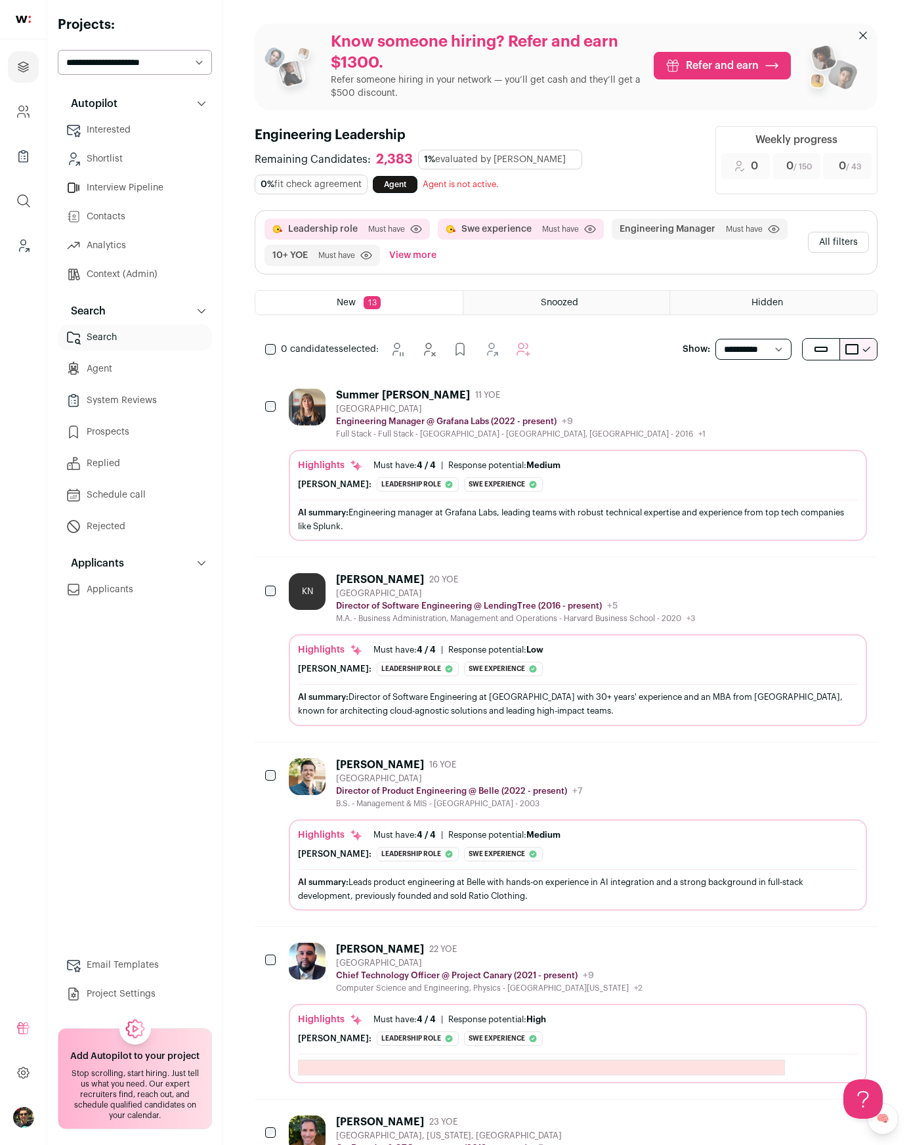
click at [589, 414] on div "Summer Wollin 11 YOE Denver Metropolitan Area Engineering Manager @ Grafana Lab…" at bounding box center [578, 414] width 578 height 51
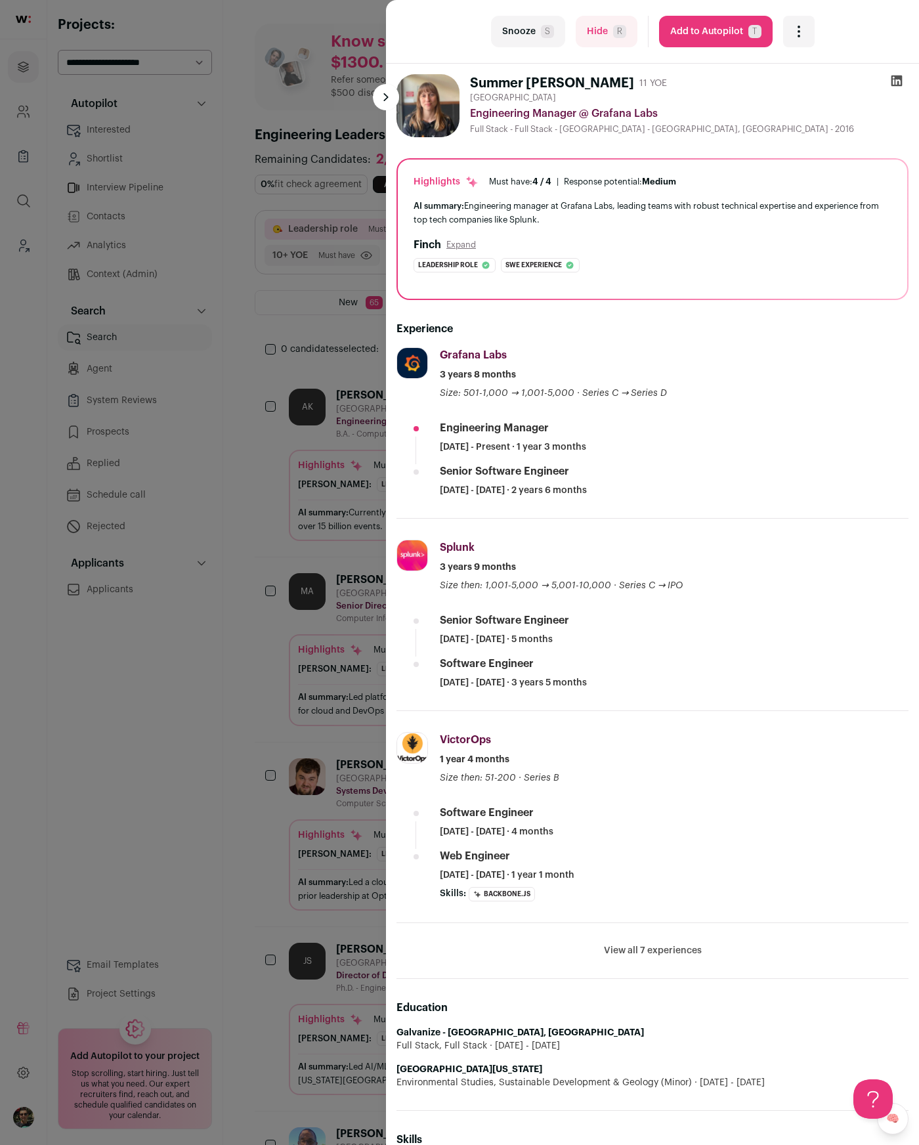
click at [146, 727] on div "last Snooze S Hide R Add to Autopilot T More actions Add to Shortlist Re-calibr…" at bounding box center [459, 572] width 919 height 1145
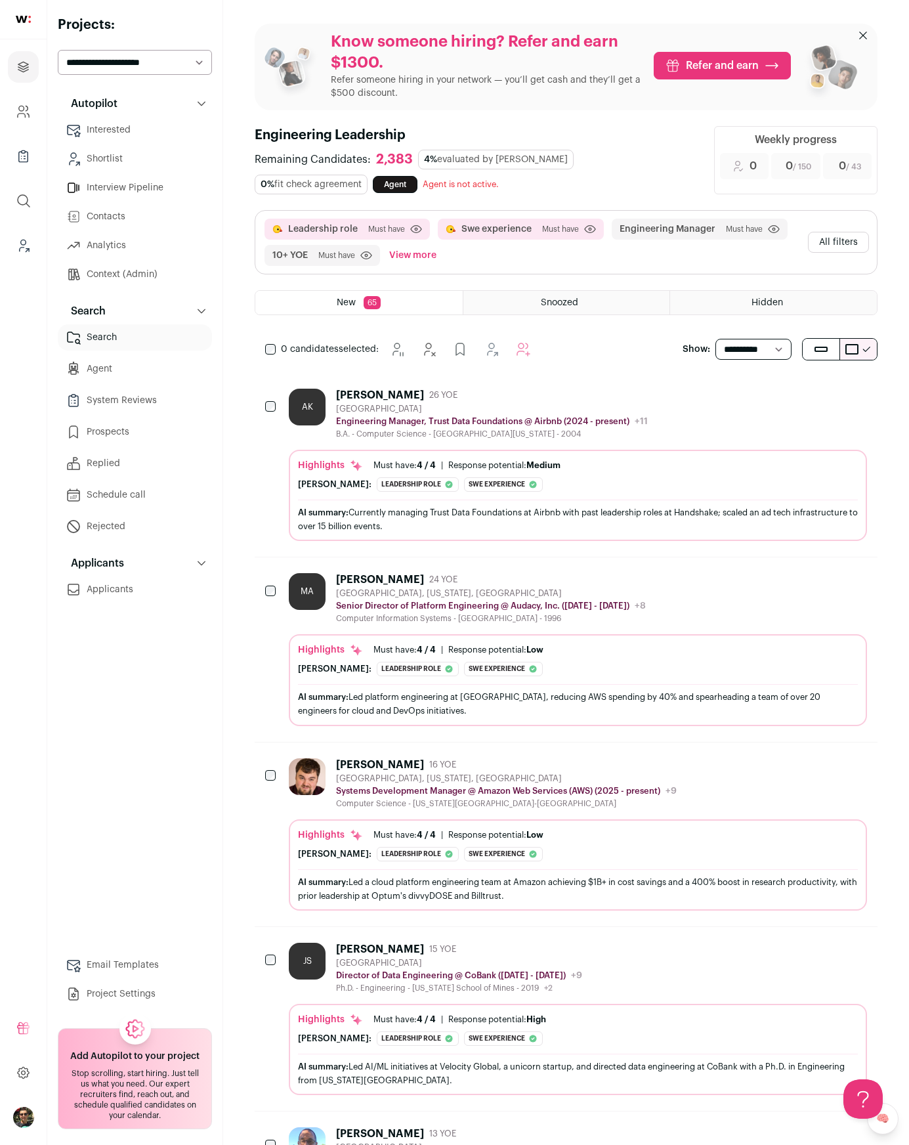
click at [408, 183] on link "Agent" at bounding box center [395, 184] width 45 height 17
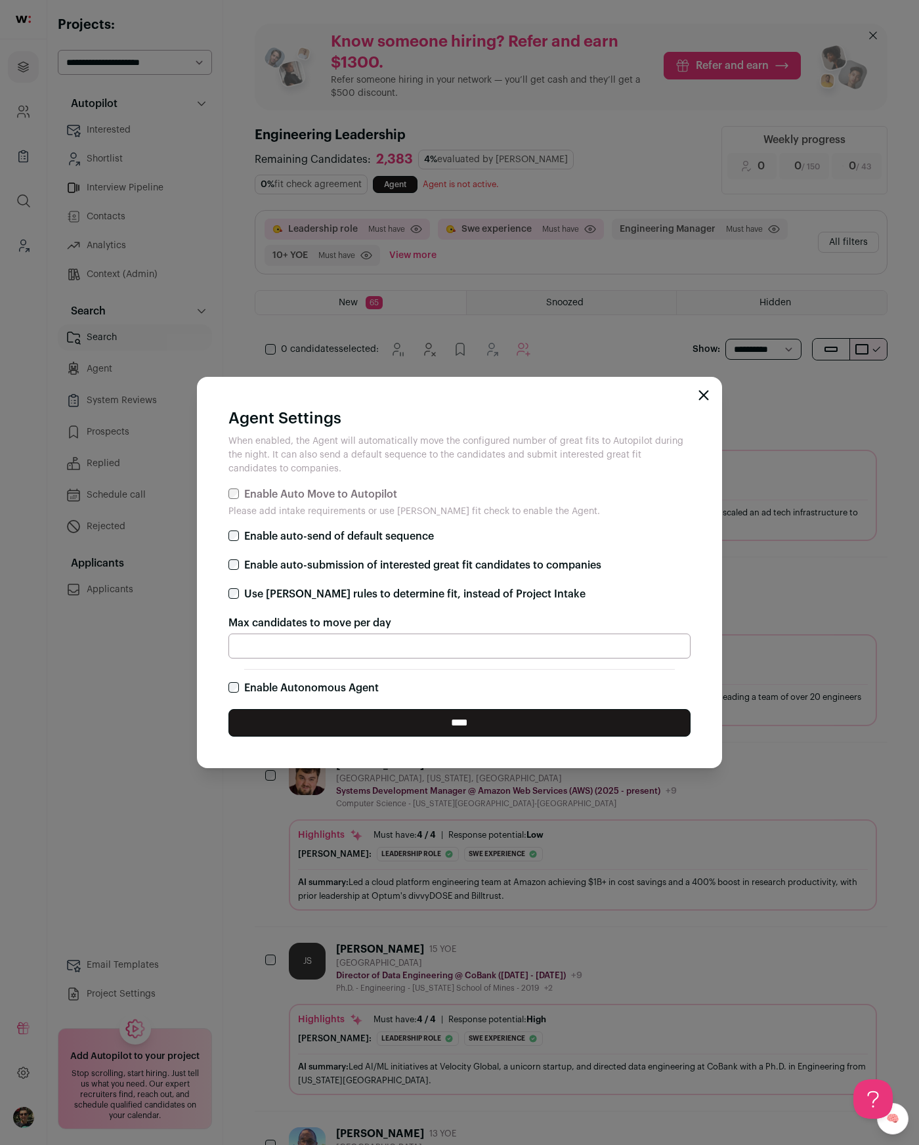
click at [135, 697] on div "Agent Settings When enabled, the Agent will automatically move the configured n…" at bounding box center [459, 572] width 919 height 1145
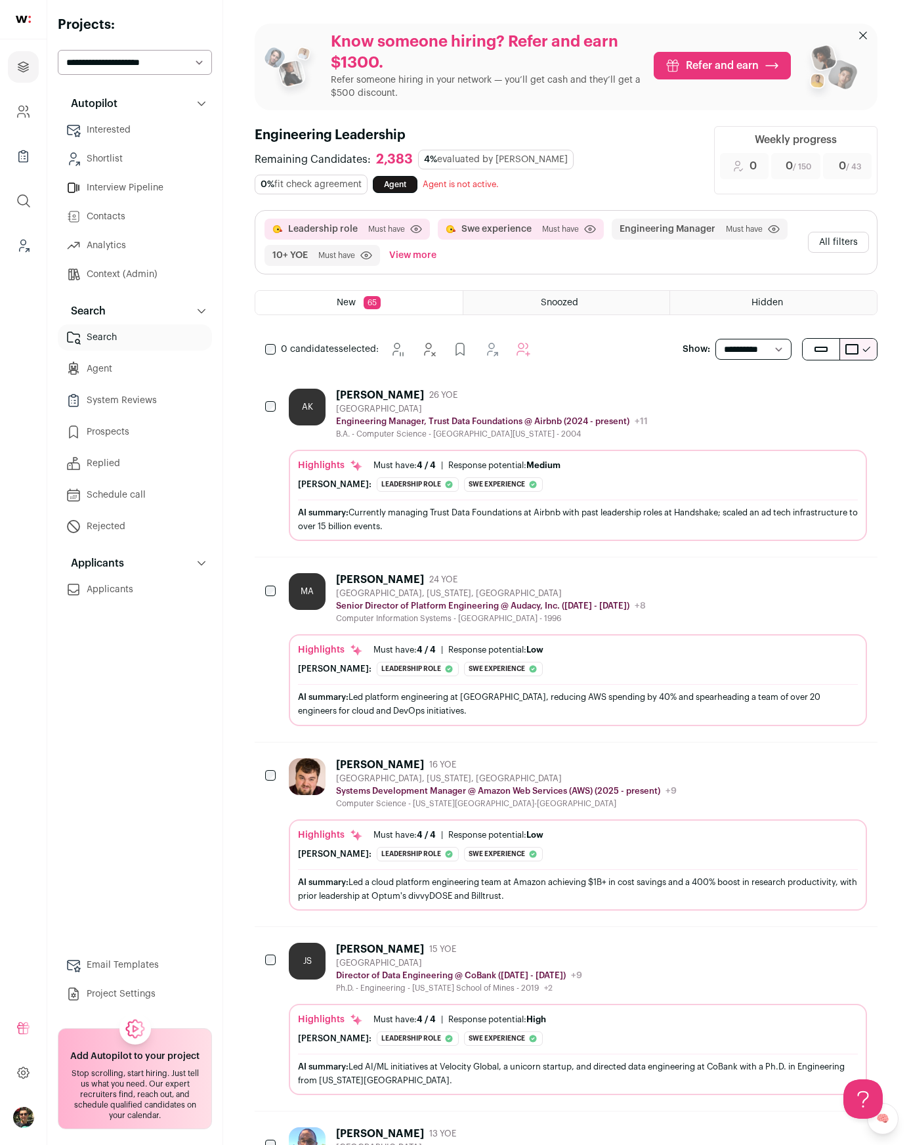
click at [150, 371] on link "Agent" at bounding box center [135, 369] width 154 height 26
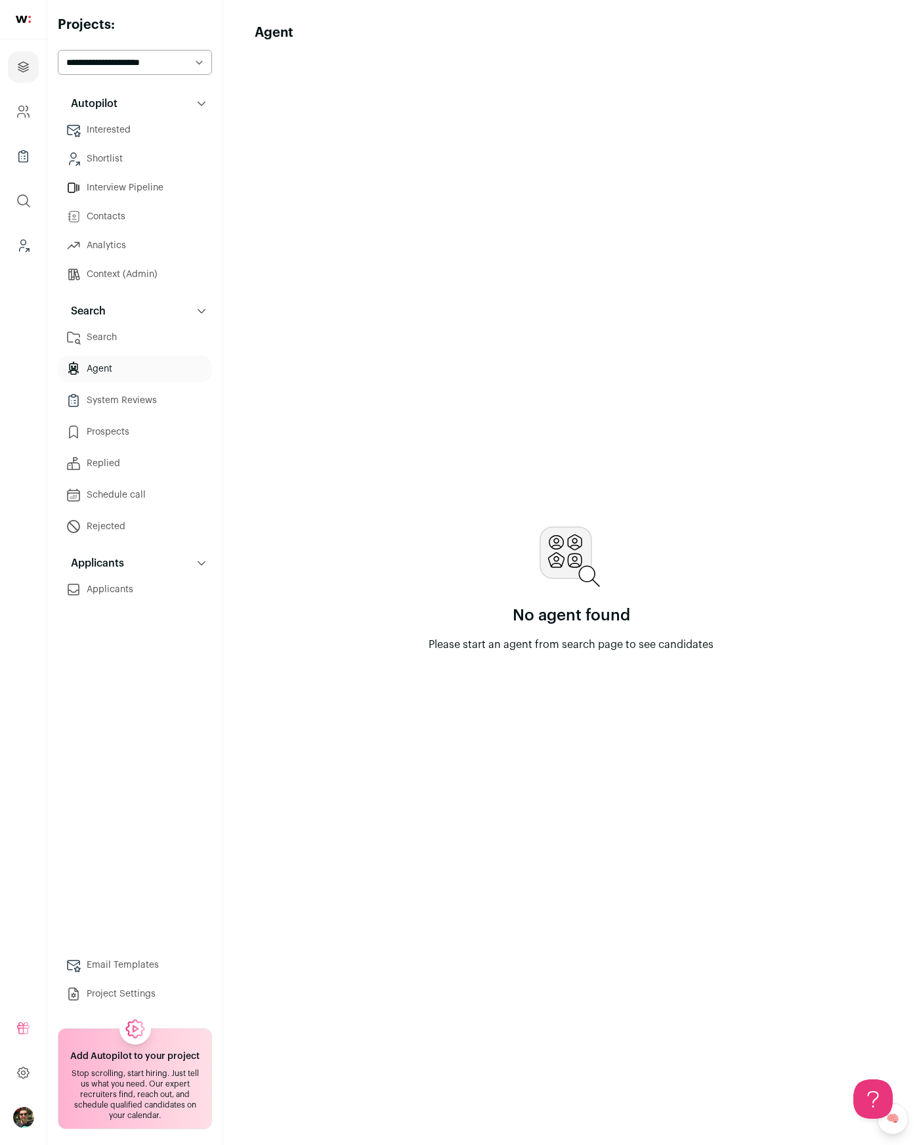
click at [137, 338] on link "Search" at bounding box center [135, 337] width 154 height 26
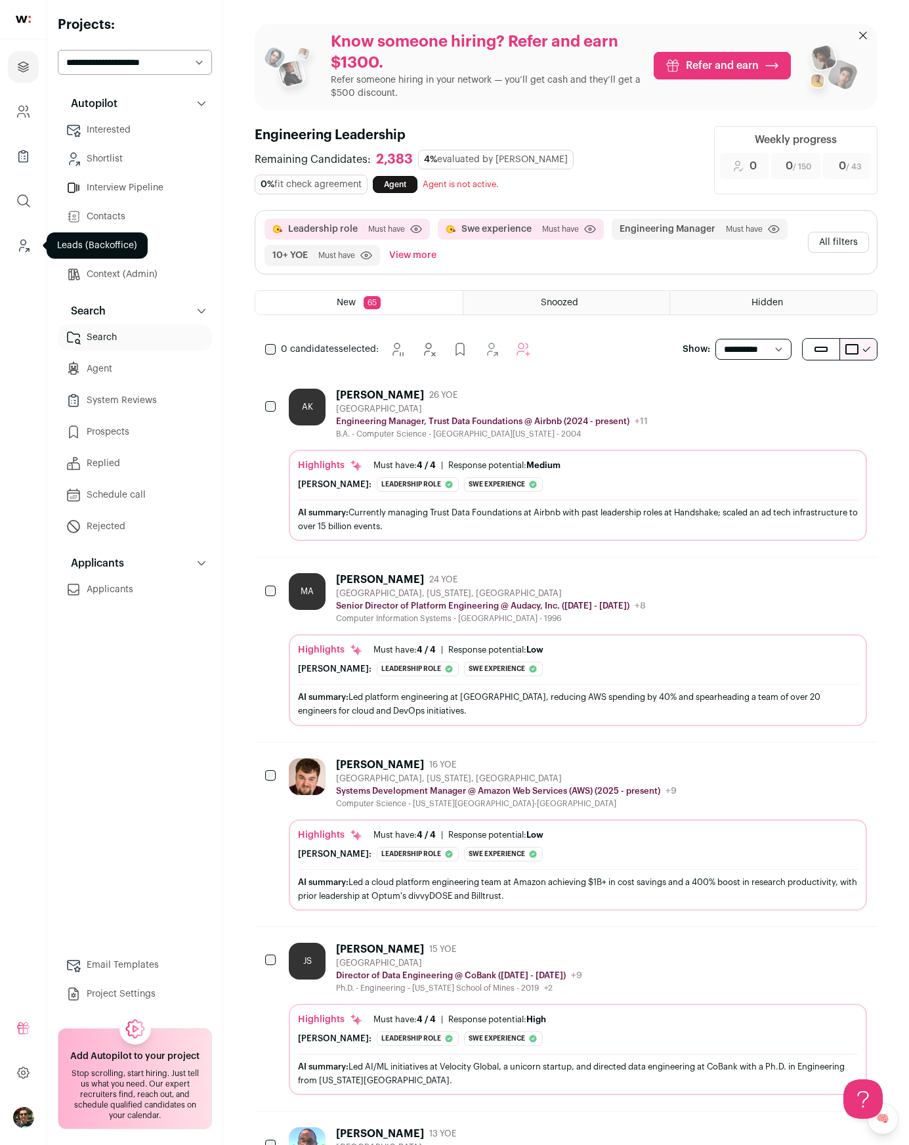
click at [22, 250] on html "Projects Company and ATS Settings Company Lists (Experimental) Global Search Le…" at bounding box center [454, 1121] width 909 height 2243
click at [29, 244] on icon "Leads (Backoffice)" at bounding box center [23, 246] width 15 height 16
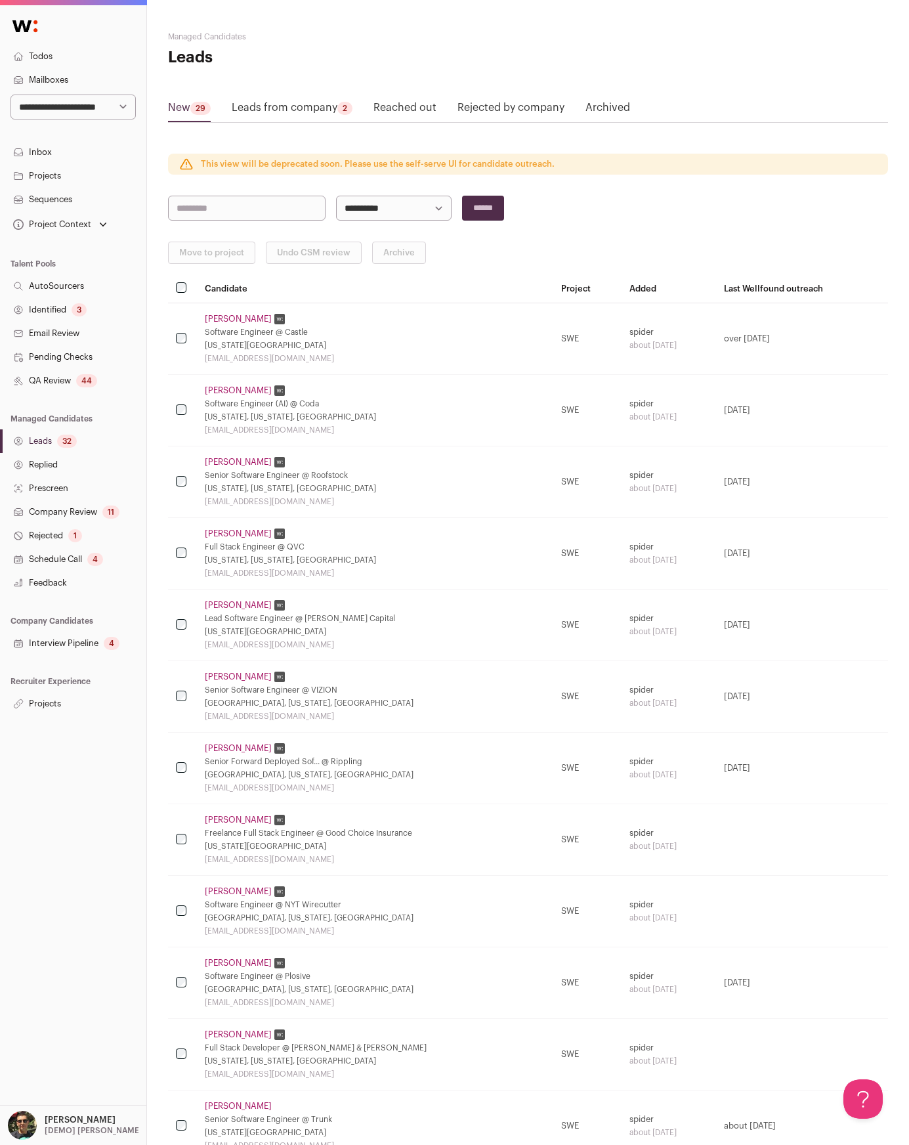
click at [63, 179] on link "Projects" at bounding box center [73, 176] width 146 height 24
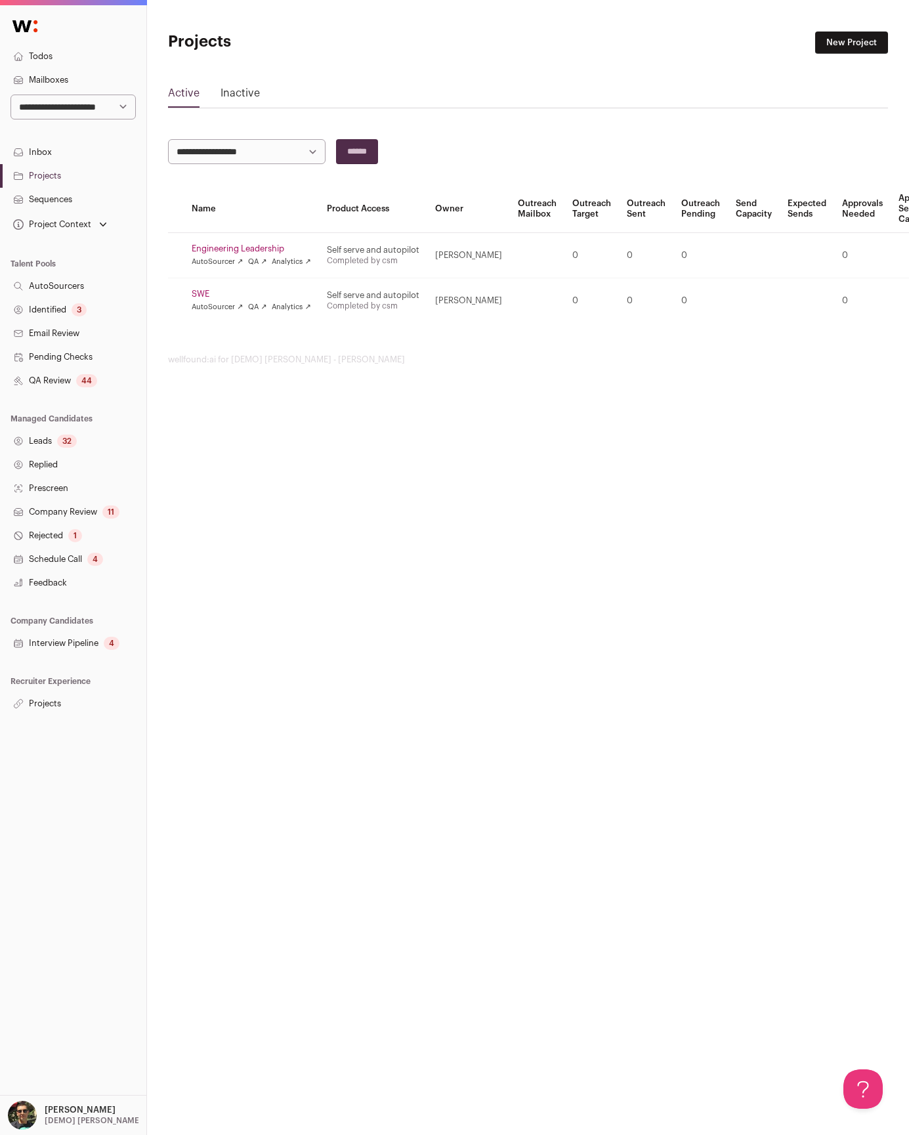
click at [273, 247] on link "Engineering Leadership" at bounding box center [251, 249] width 119 height 11
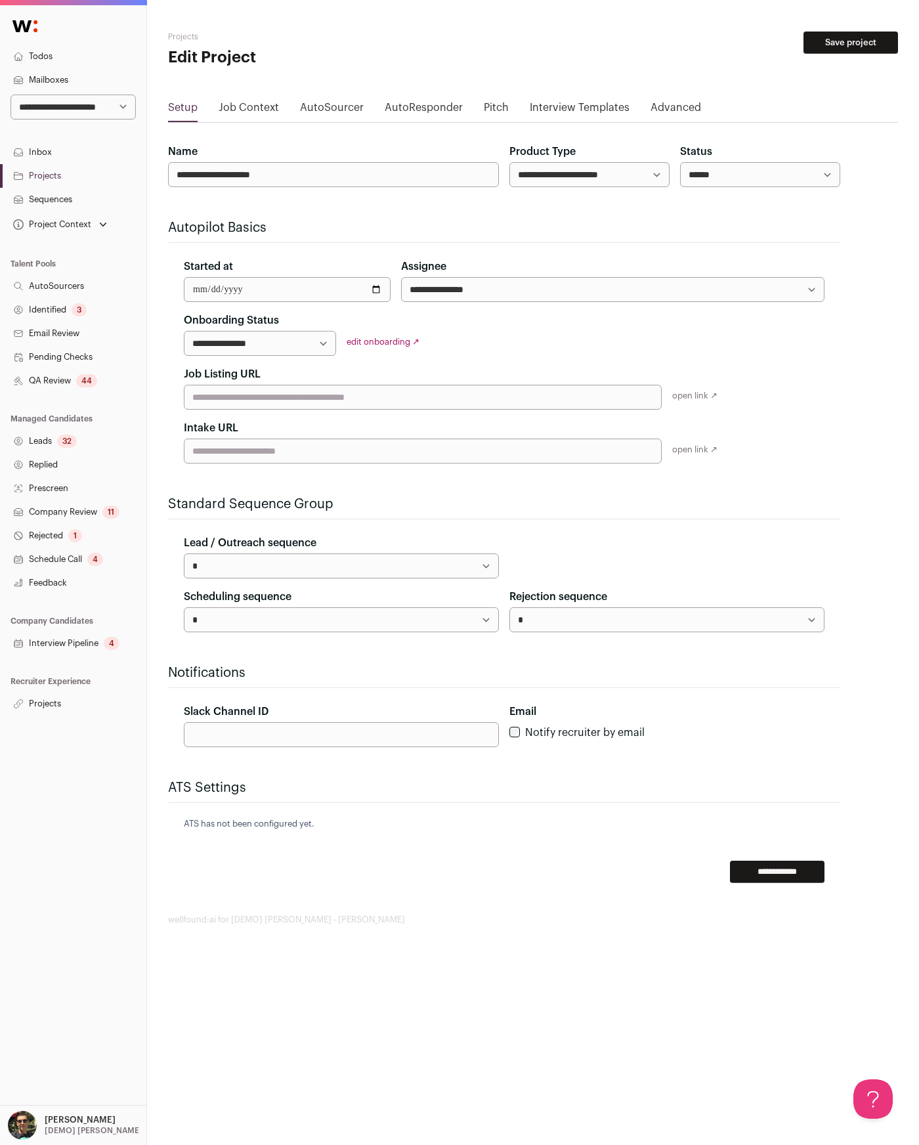
click at [246, 114] on link "Job Context" at bounding box center [249, 110] width 60 height 21
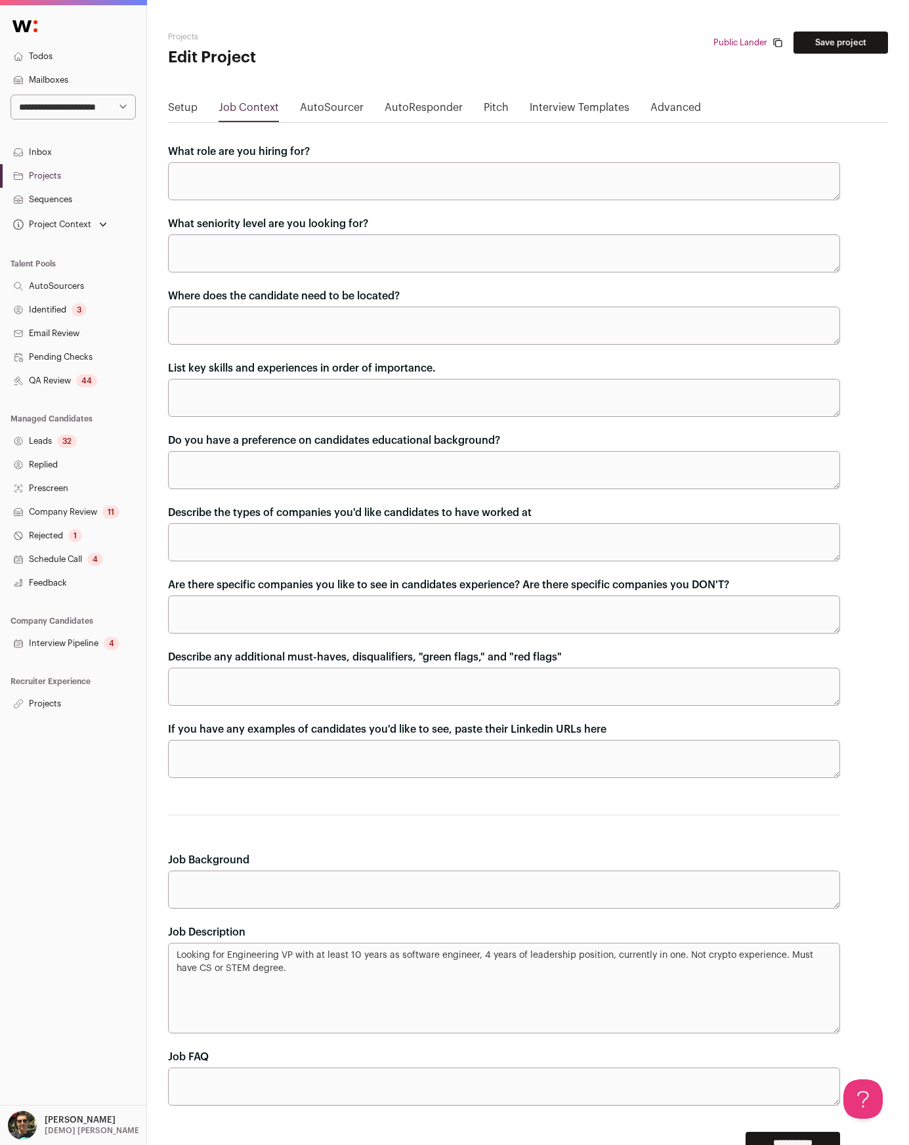
click at [48, 698] on link "Projects" at bounding box center [73, 704] width 146 height 24
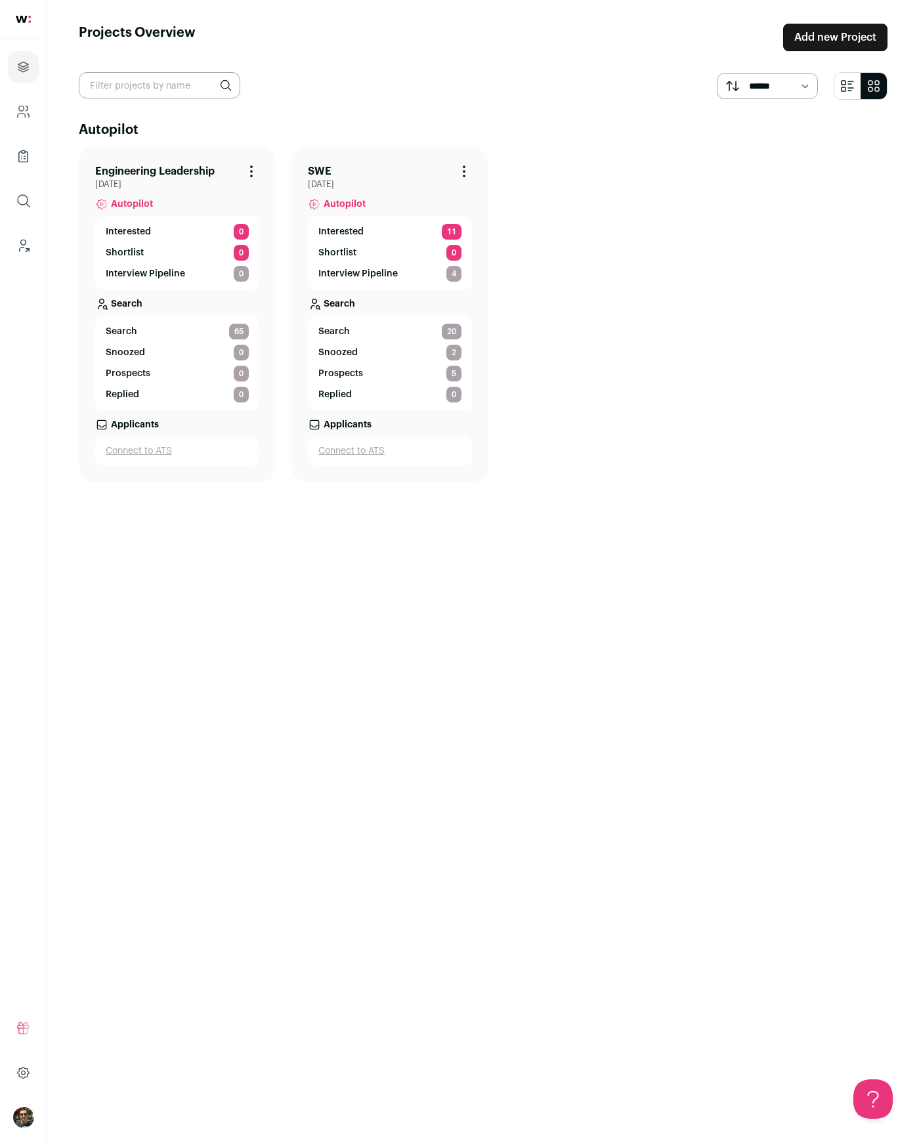
click at [137, 331] on link "Search 65" at bounding box center [177, 332] width 143 height 16
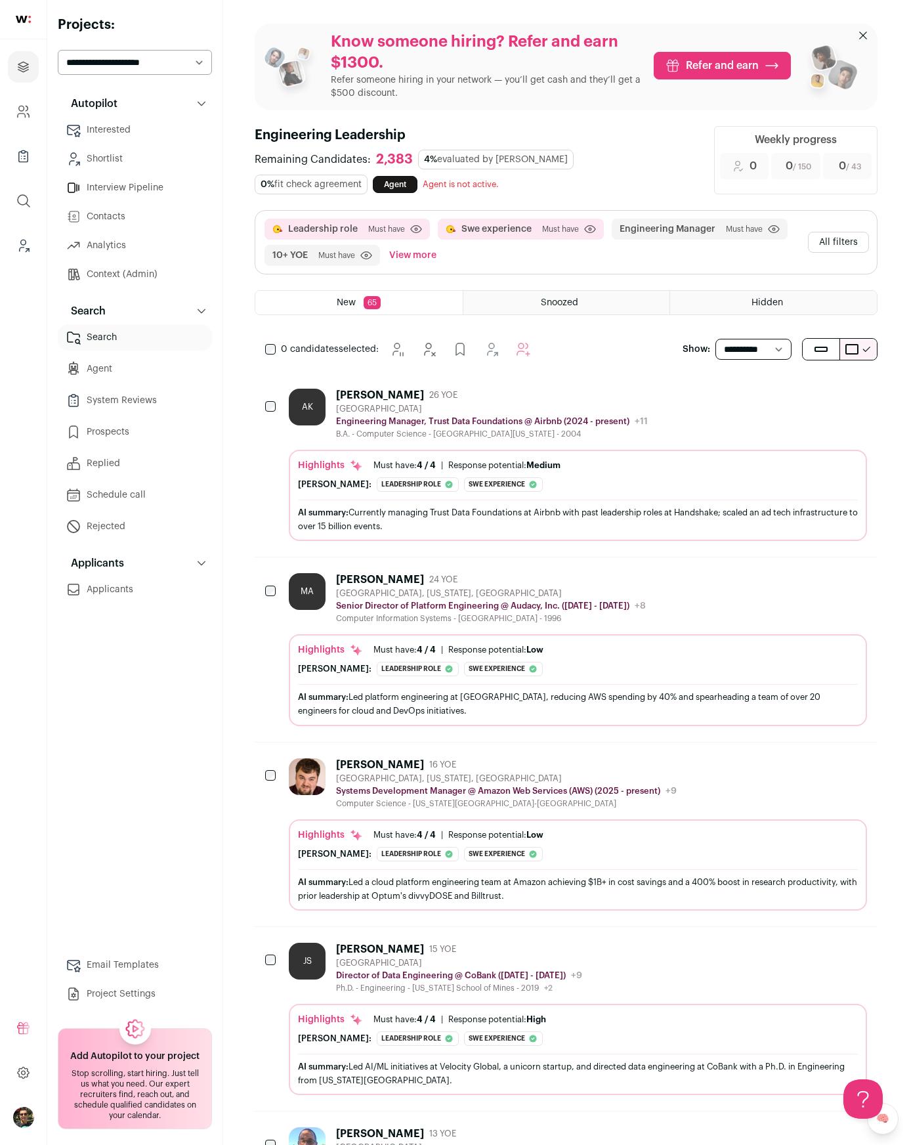
click at [892, 1120] on link "🧠" at bounding box center [883, 1119] width 32 height 32
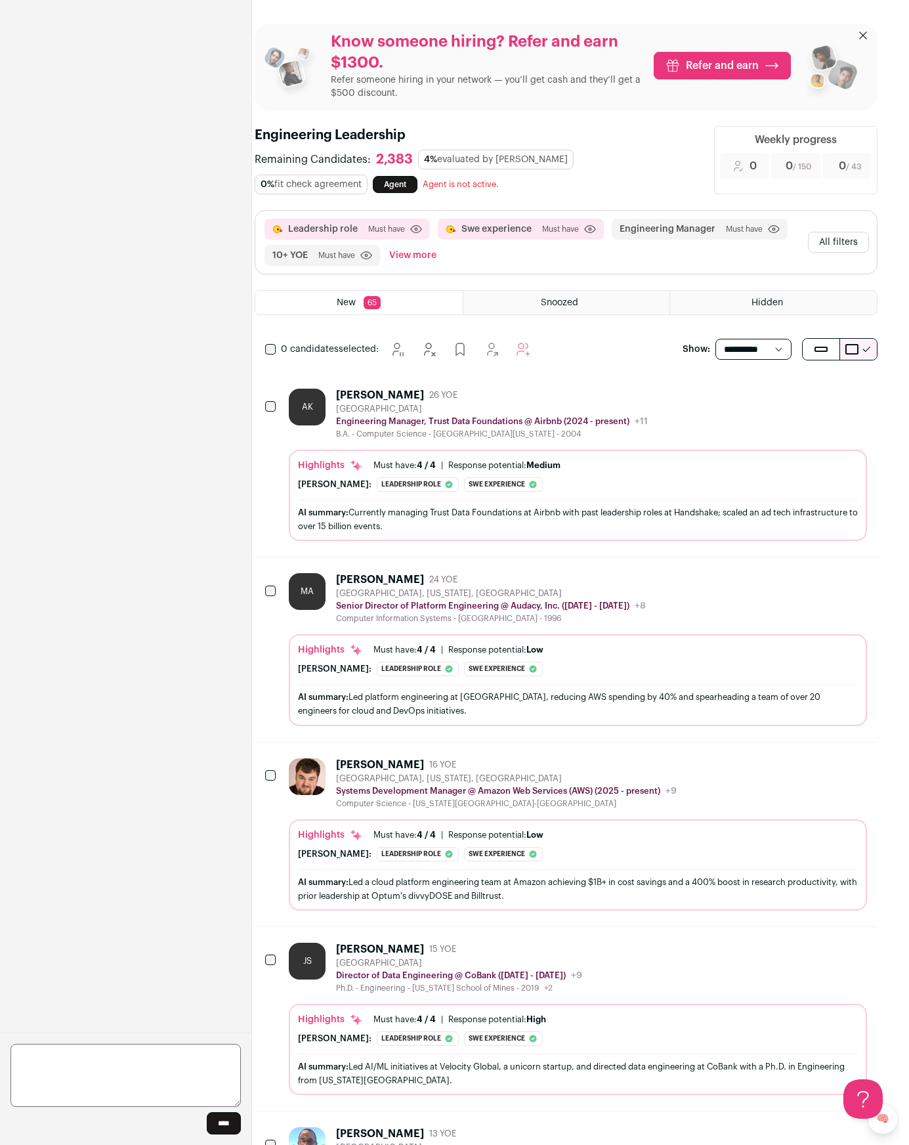
click at [893, 1125] on link "🧠" at bounding box center [883, 1119] width 32 height 32
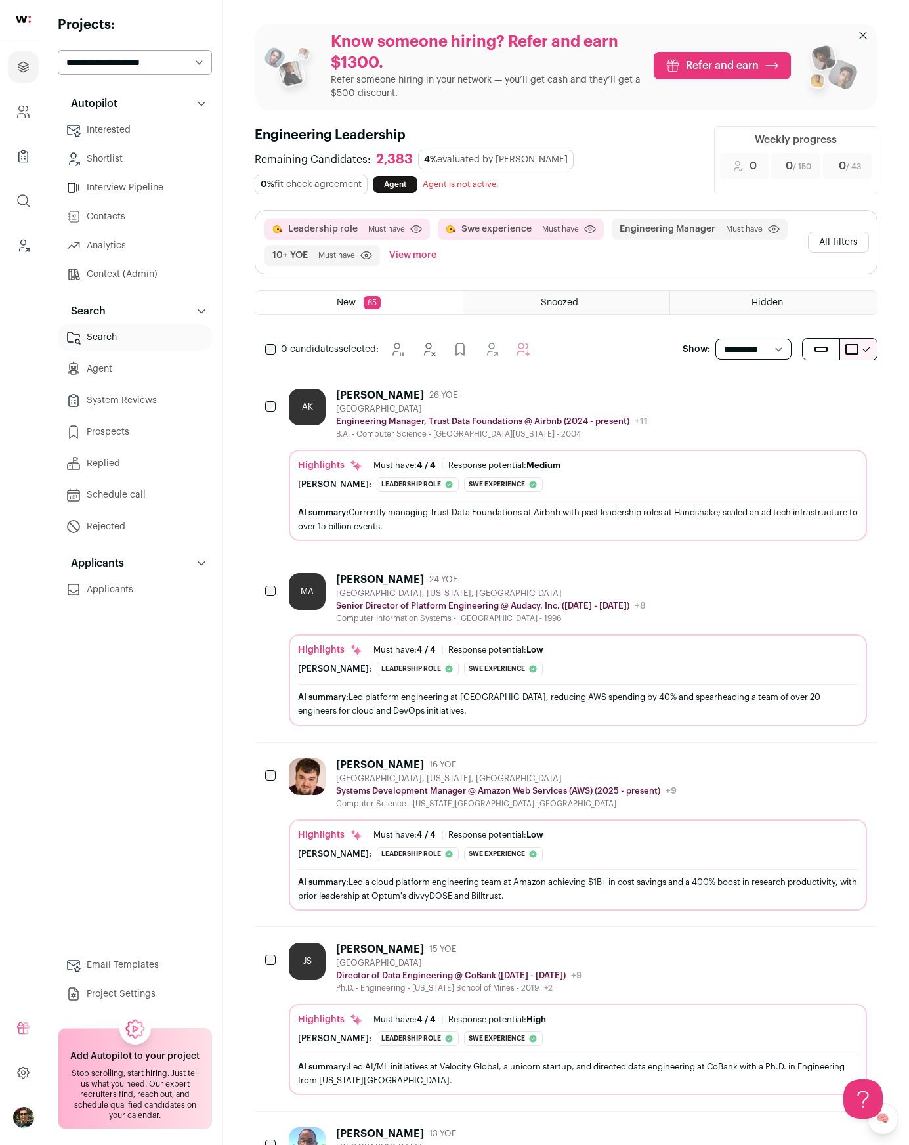
click at [893, 1125] on link "🧠" at bounding box center [883, 1119] width 32 height 32
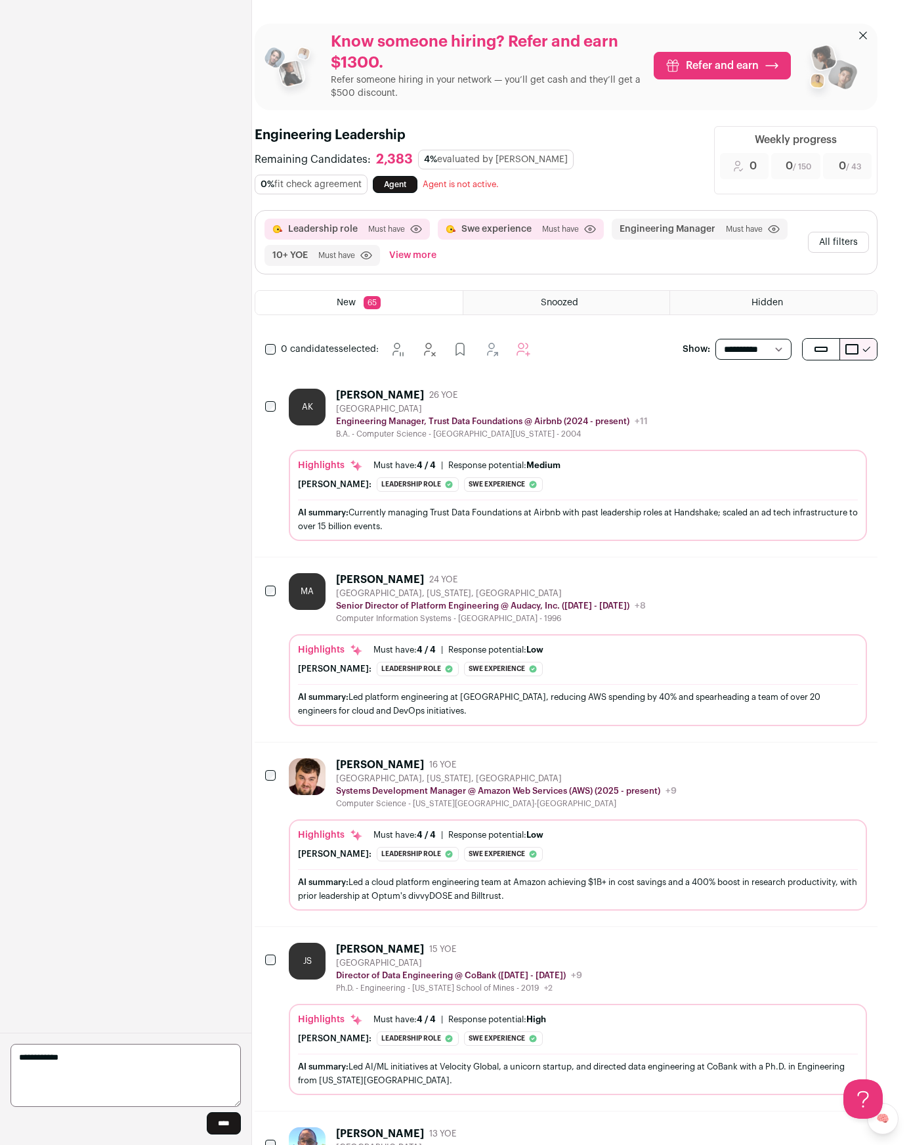
type textarea "**********"
click at [318, 113] on div "Know someone hiring? Refer and earn $1300. Refer someone hiring in your network…" at bounding box center [566, 1121] width 623 height 2195
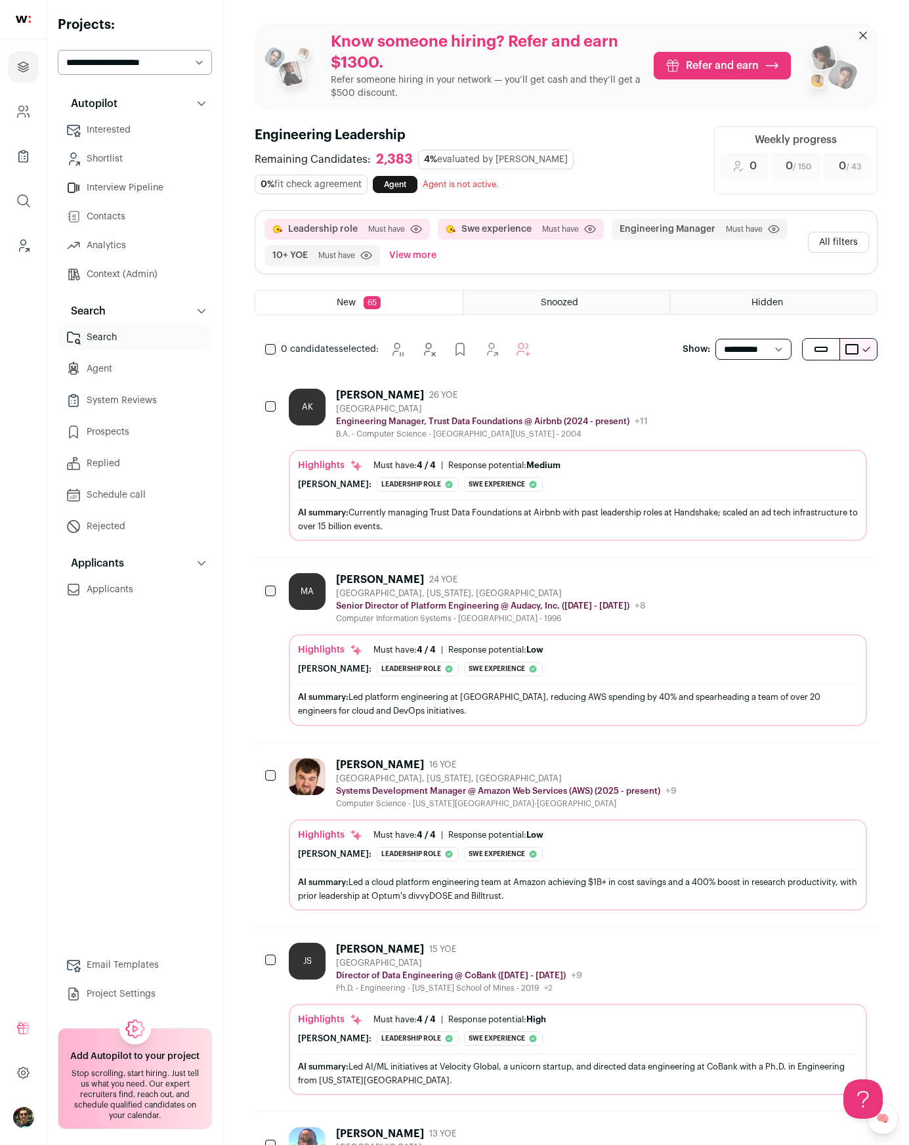
click at [83, 750] on div "Autopilot Autopilot Interested Shortlist Interview Pipeline Contacts Analytics …" at bounding box center [135, 549] width 154 height 916
click at [859, 1092] on button "Open Beacon popover" at bounding box center [860, 1096] width 39 height 39
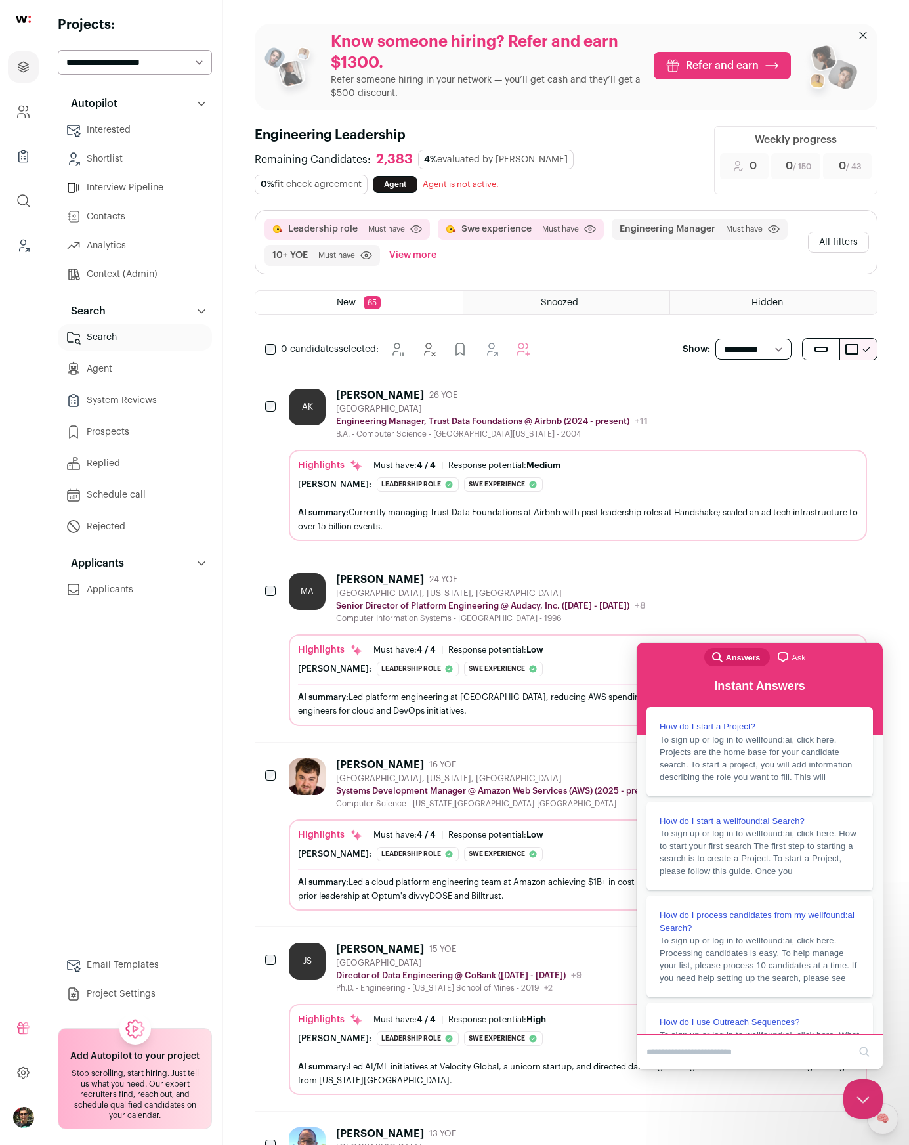
click at [795, 1130] on button "Add to Prospects" at bounding box center [785, 1133] width 28 height 28
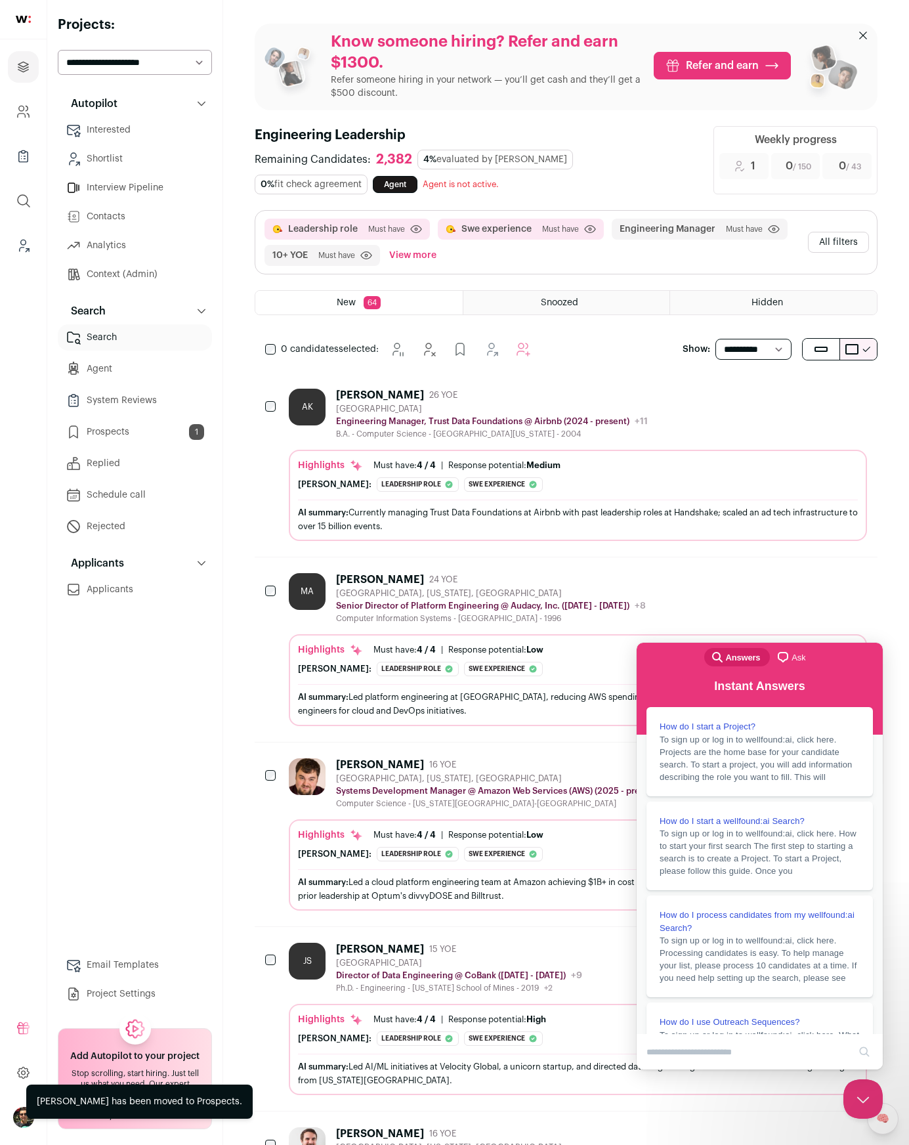
click at [903, 549] on main "Know someone hiring? Refer and earn $1300. Refer someone hiring in your network…" at bounding box center [566, 1121] width 686 height 2243
click at [897, 577] on main "Know someone hiring? Refer and earn $1300. Refer someone hiring in your network…" at bounding box center [566, 1121] width 686 height 2243
click at [850, 1104] on button "Close Beacon popover" at bounding box center [860, 1096] width 39 height 39
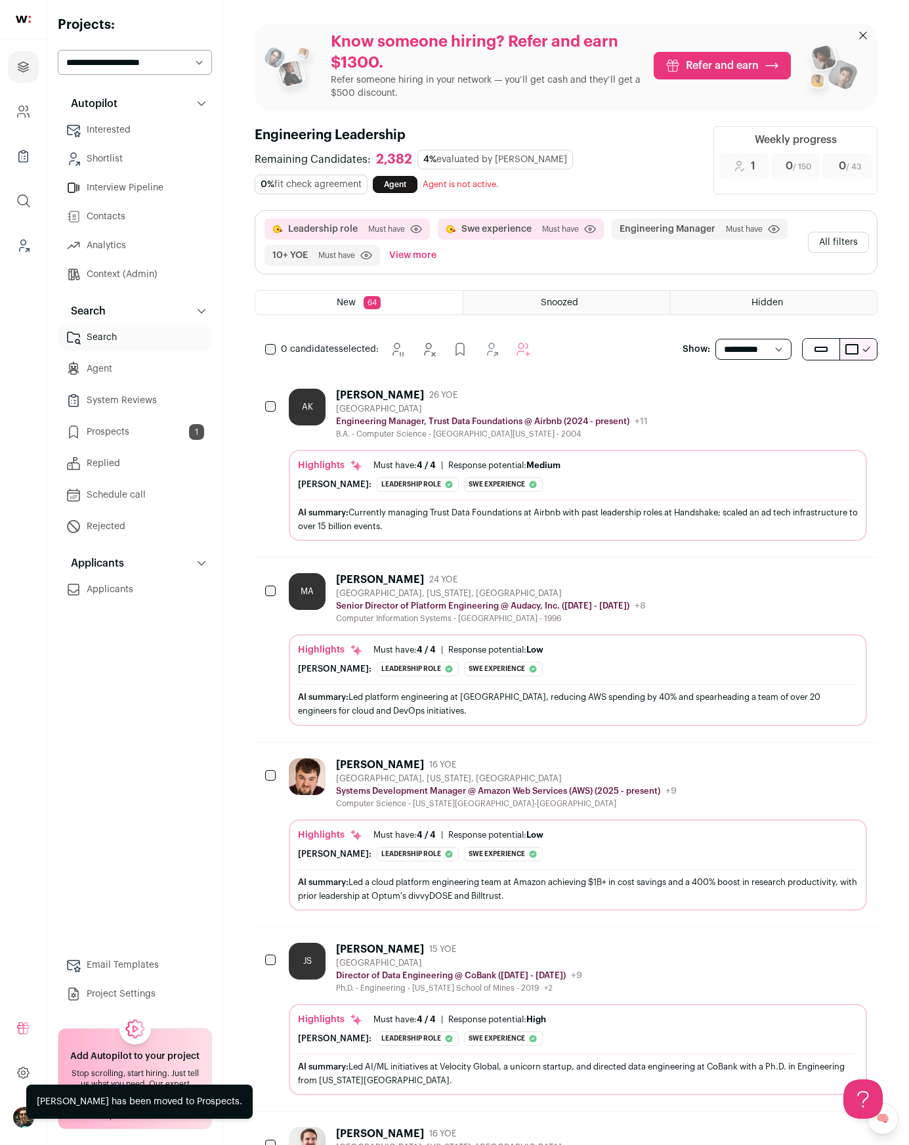
click at [892, 1125] on link "🧠" at bounding box center [883, 1119] width 32 height 32
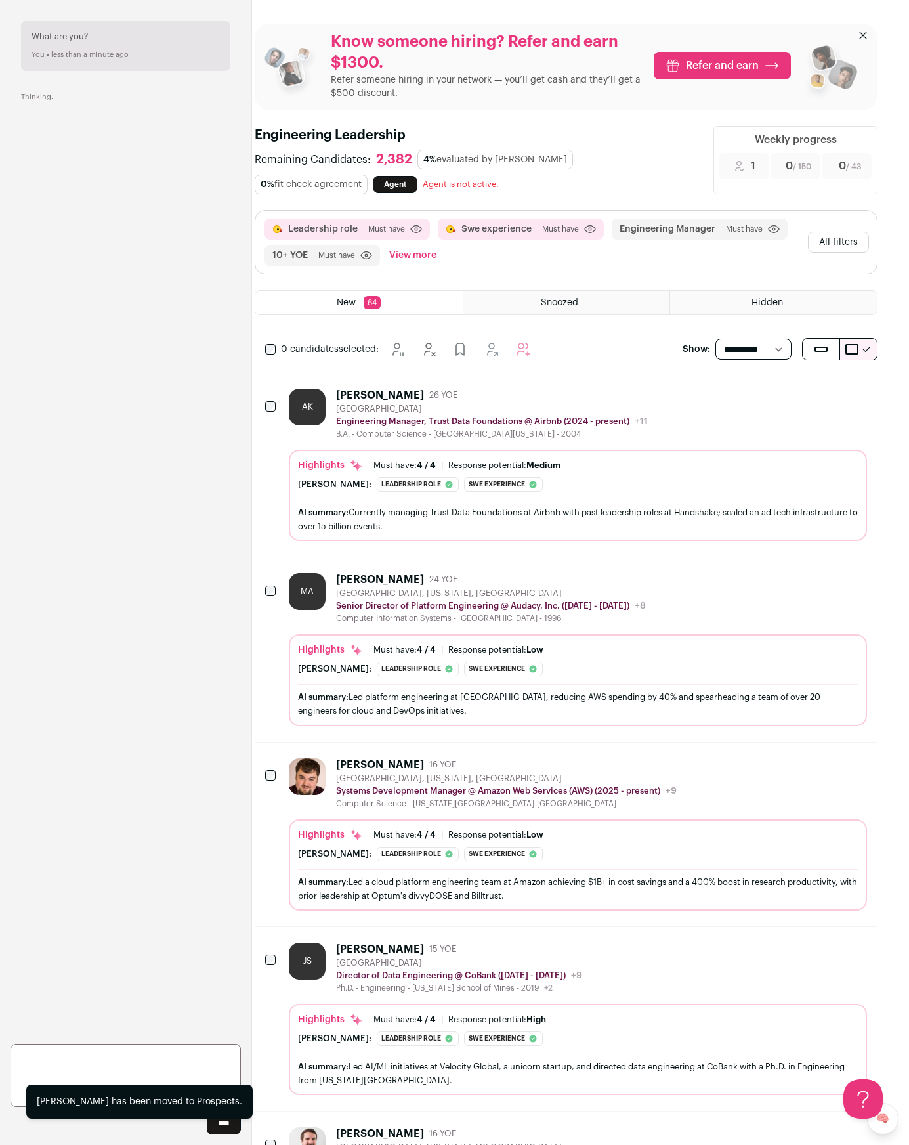
click at [102, 65] on div "What are you? You • less than a minute ago" at bounding box center [125, 46] width 209 height 50
click at [101, 56] on div "You • less than a minute ago" at bounding box center [80, 55] width 97 height 11
drag, startPoint x: 101, startPoint y: 56, endPoint x: 184, endPoint y: 71, distance: 84.1
click at [175, 70] on div "What are you? You • less than a minute ago" at bounding box center [125, 46] width 209 height 50
click at [166, 47] on div "What are you? You • less than a minute ago" at bounding box center [125, 46] width 209 height 50
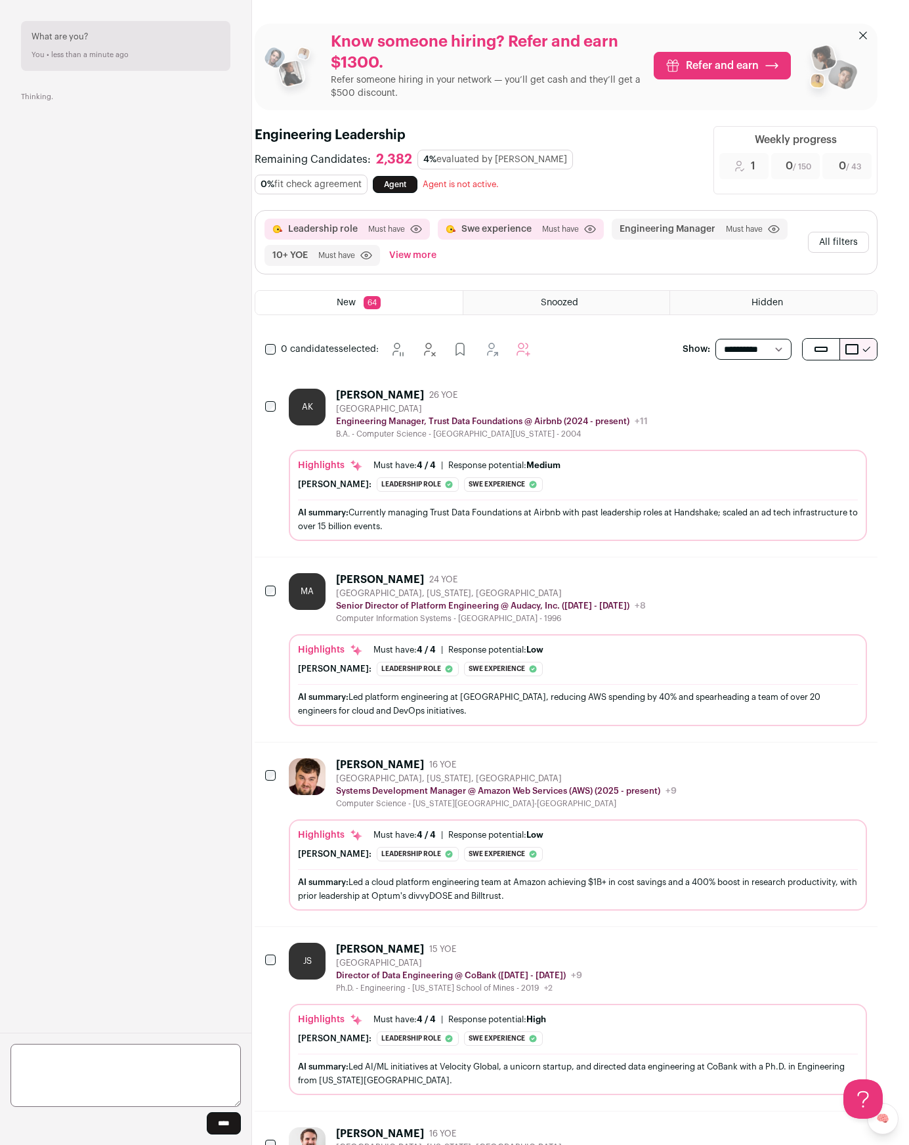
click at [890, 894] on main "Know someone hiring? Refer and earn $1300. Refer someone hiring in your network…" at bounding box center [566, 1121] width 686 height 2243
click at [891, 865] on main "Know someone hiring? Refer and earn $1300. Refer someone hiring in your network…" at bounding box center [566, 1121] width 686 height 2243
click at [243, 17] on div "What are you? You • less than a minute ago Thinking" at bounding box center [125, 516] width 251 height 1033
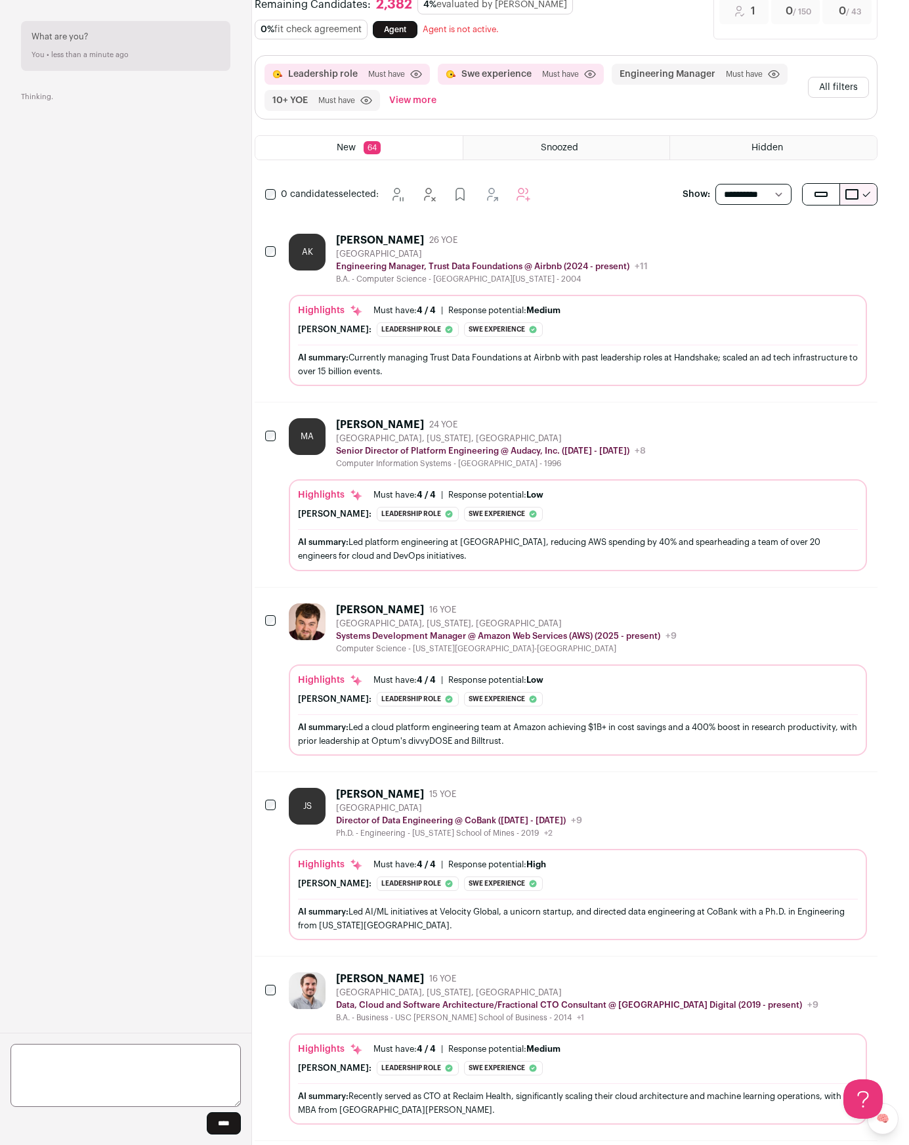
scroll to position [196, 0]
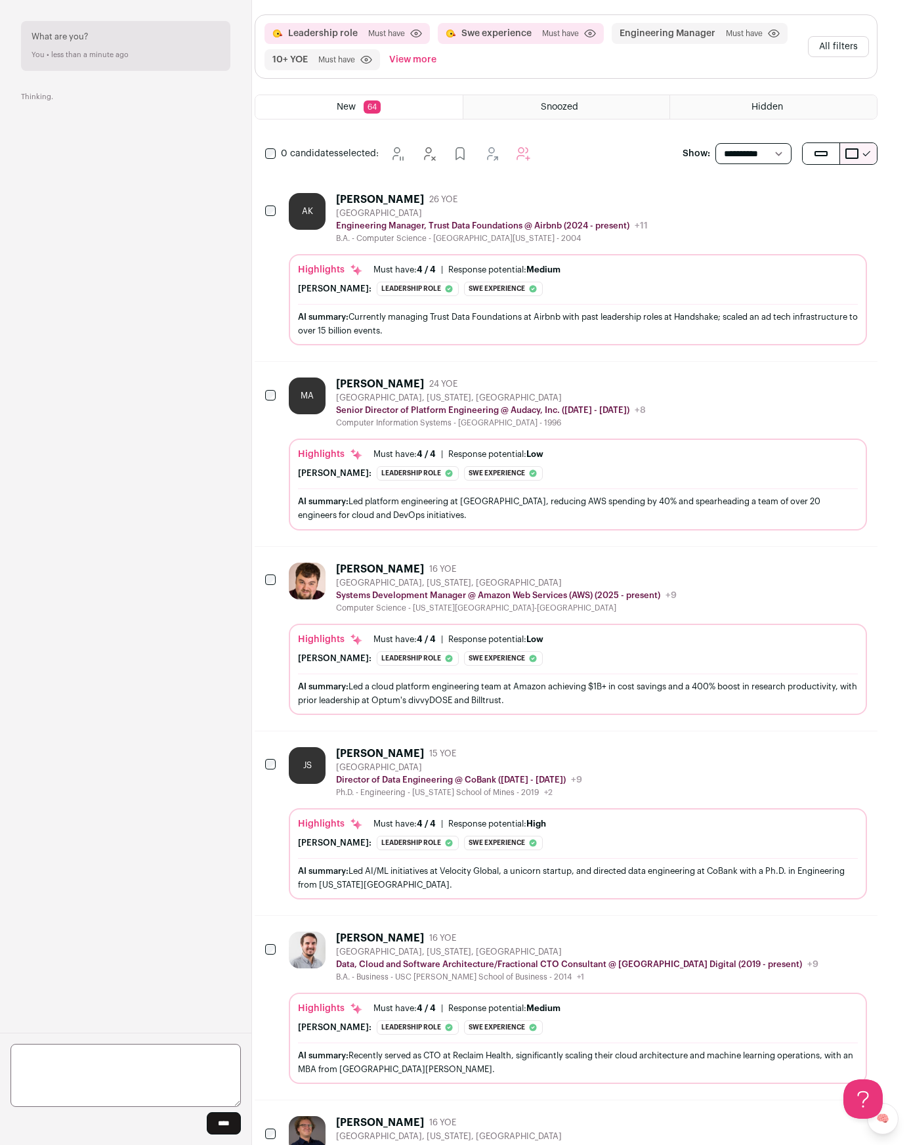
click at [895, 1125] on link "🧠" at bounding box center [883, 1119] width 32 height 32
